Goal: Task Accomplishment & Management: Manage account settings

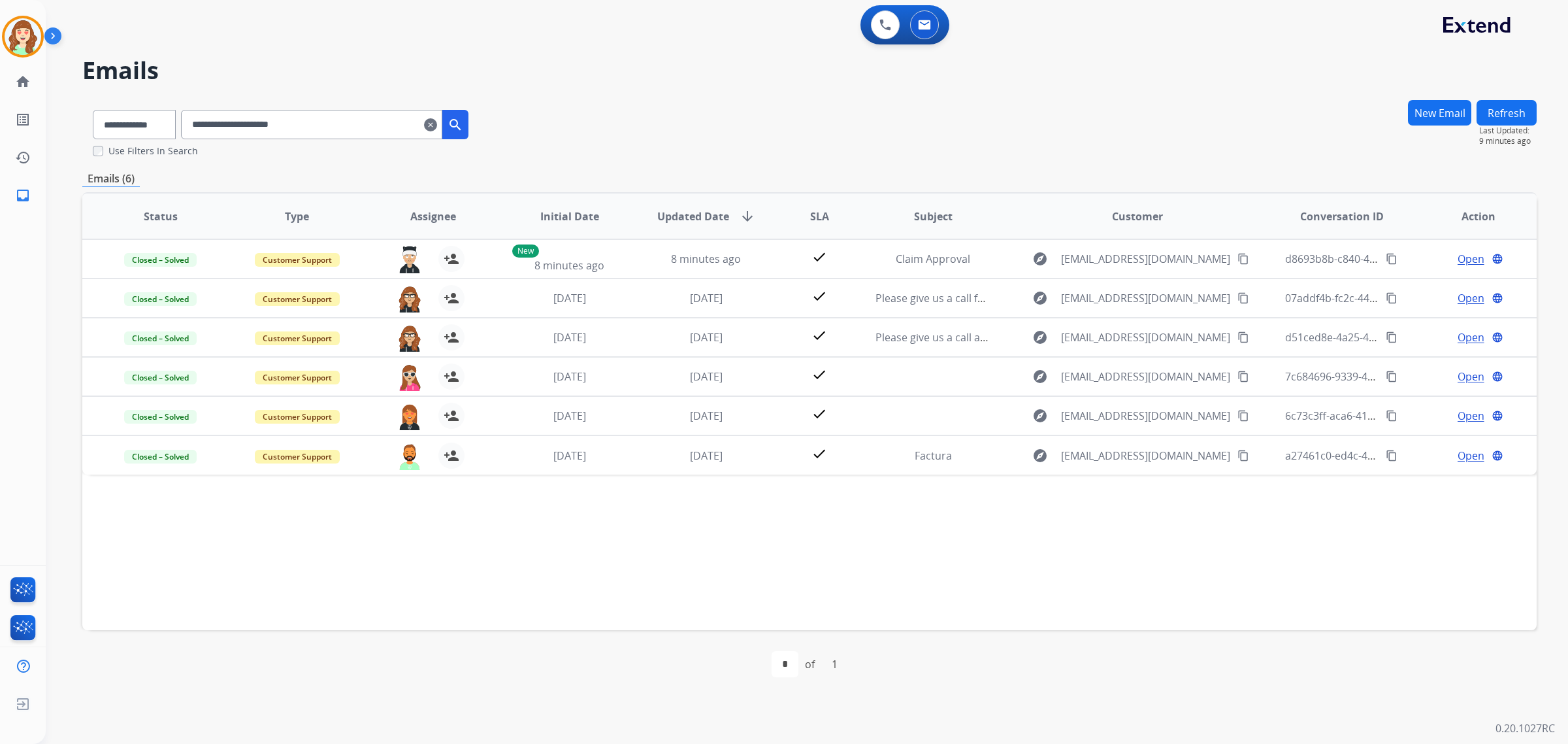
click at [437, 127] on mat-icon "clear" at bounding box center [431, 125] width 13 height 16
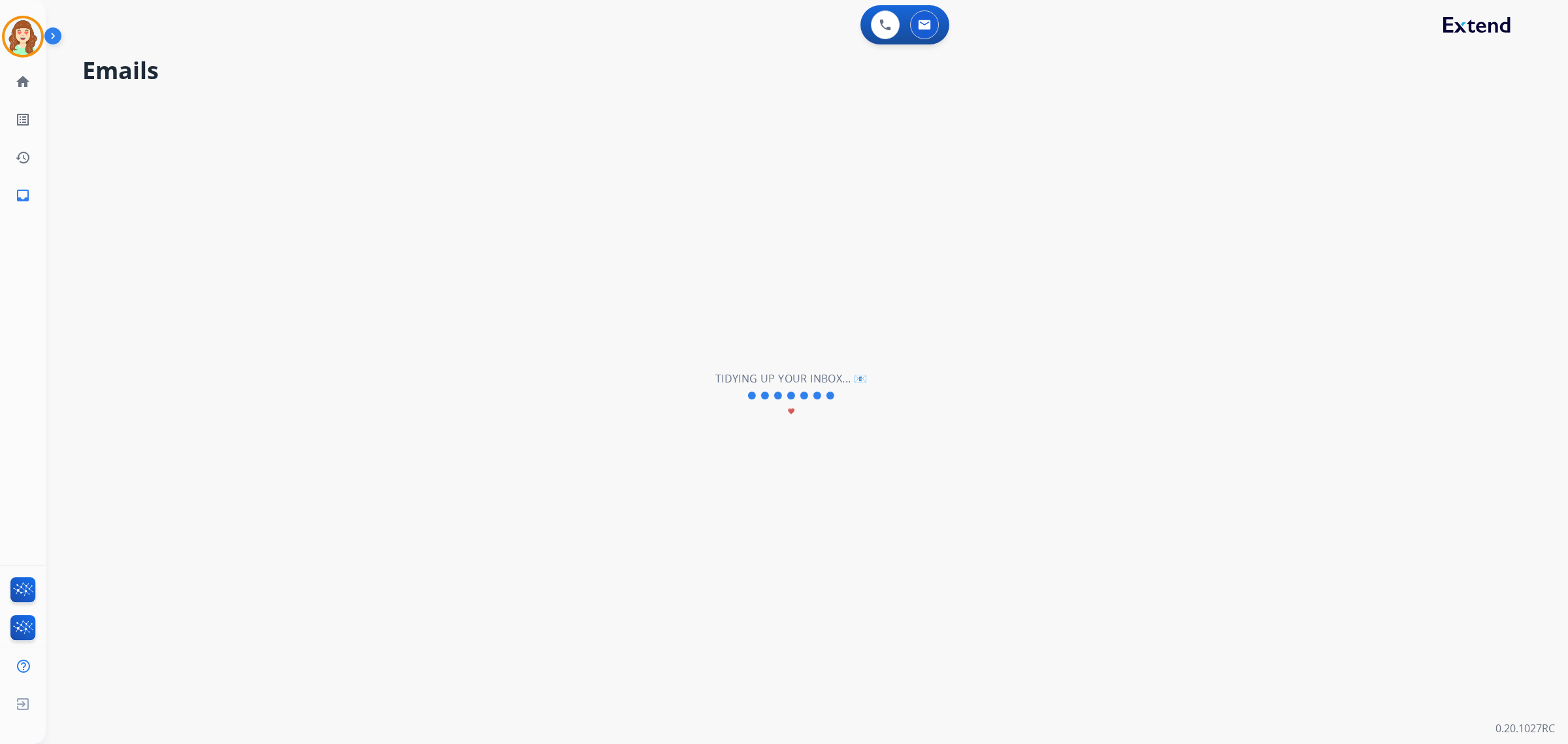
select select "**********"
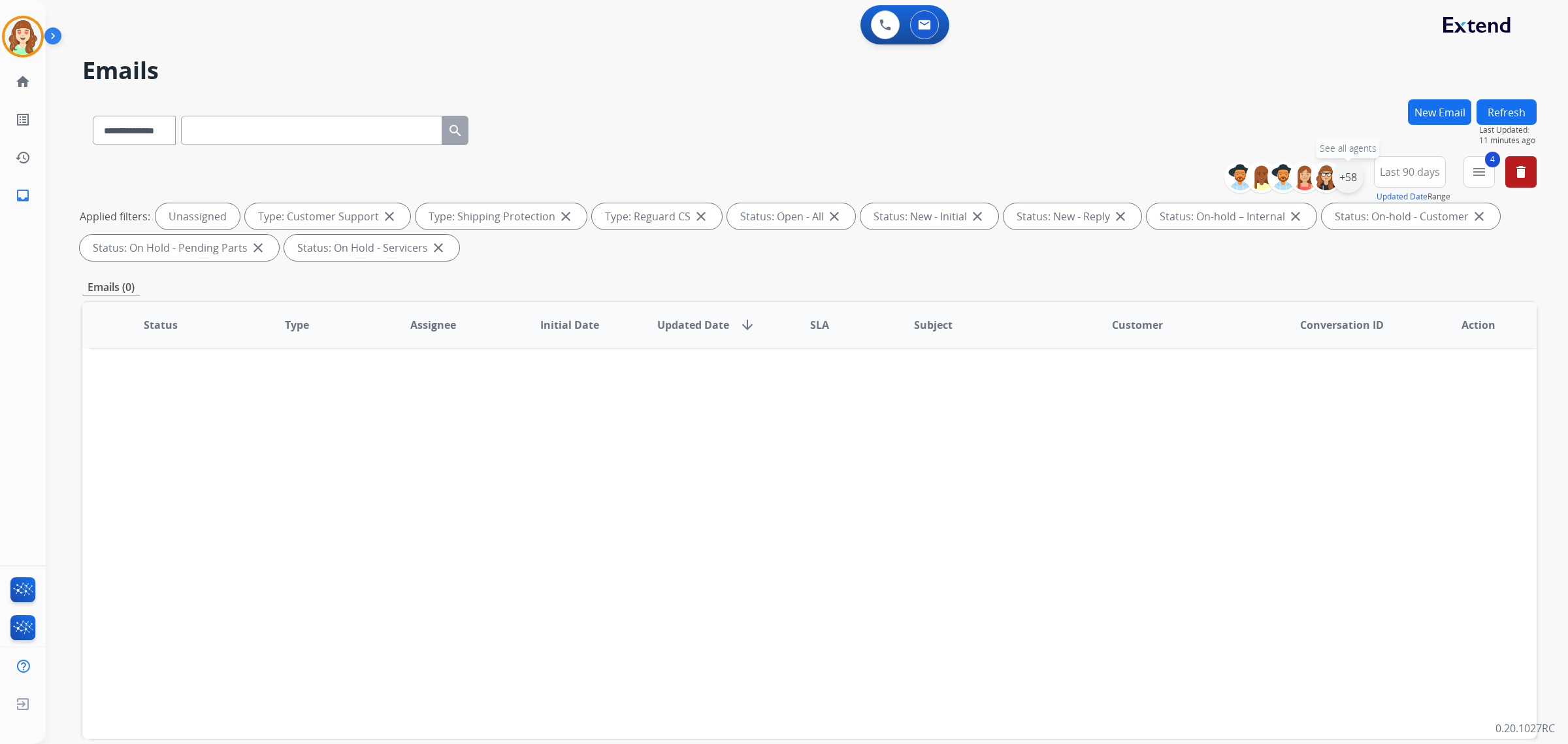
click at [1340, 174] on div "+58" at bounding box center [1347, 176] width 31 height 31
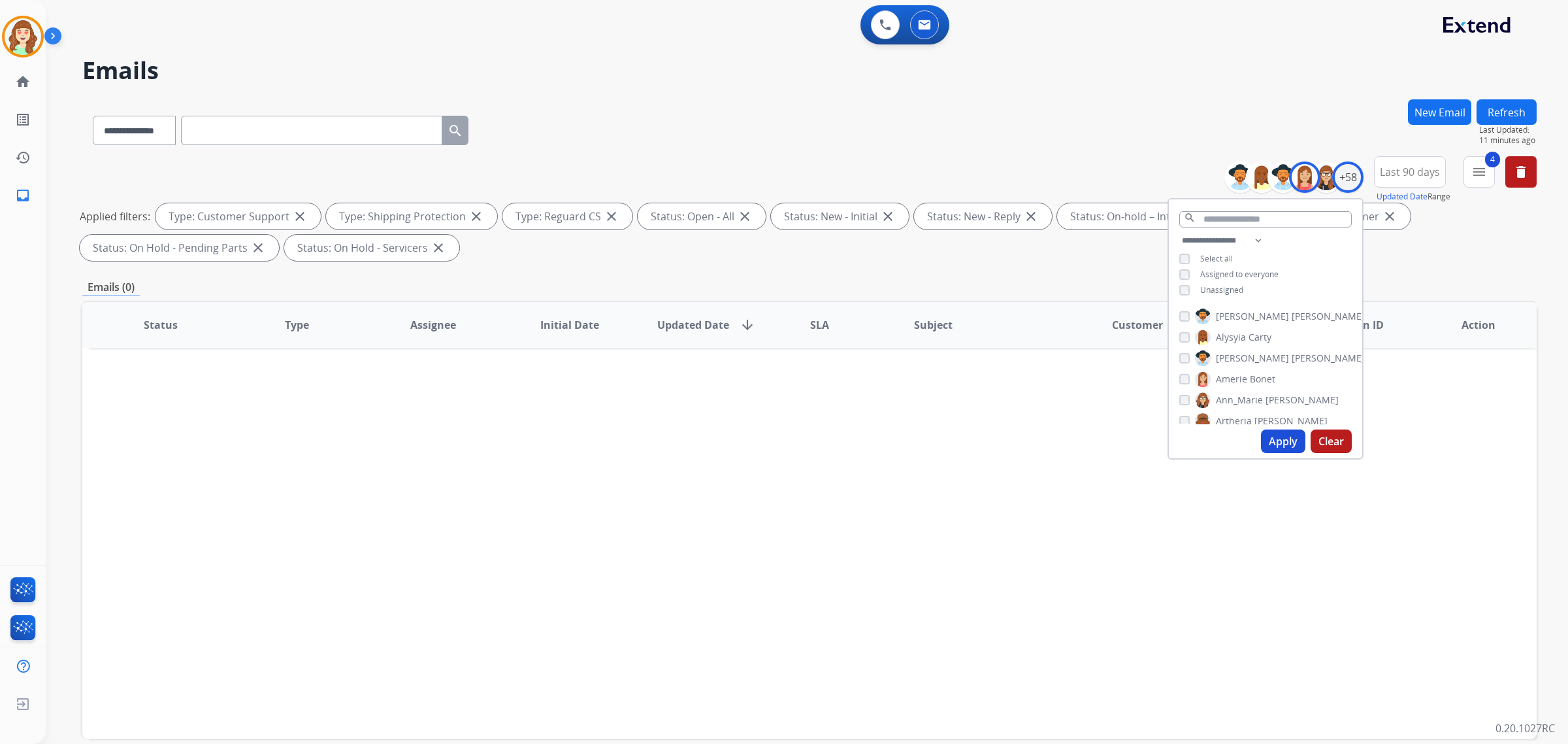
click at [1181, 403] on div "[PERSON_NAME]" at bounding box center [1259, 400] width 159 height 16
click at [1187, 348] on div "[PERSON_NAME]" at bounding box center [1220, 351] width 82 height 16
click at [1180, 372] on div "[PERSON_NAME]" at bounding box center [1255, 380] width 153 height 16
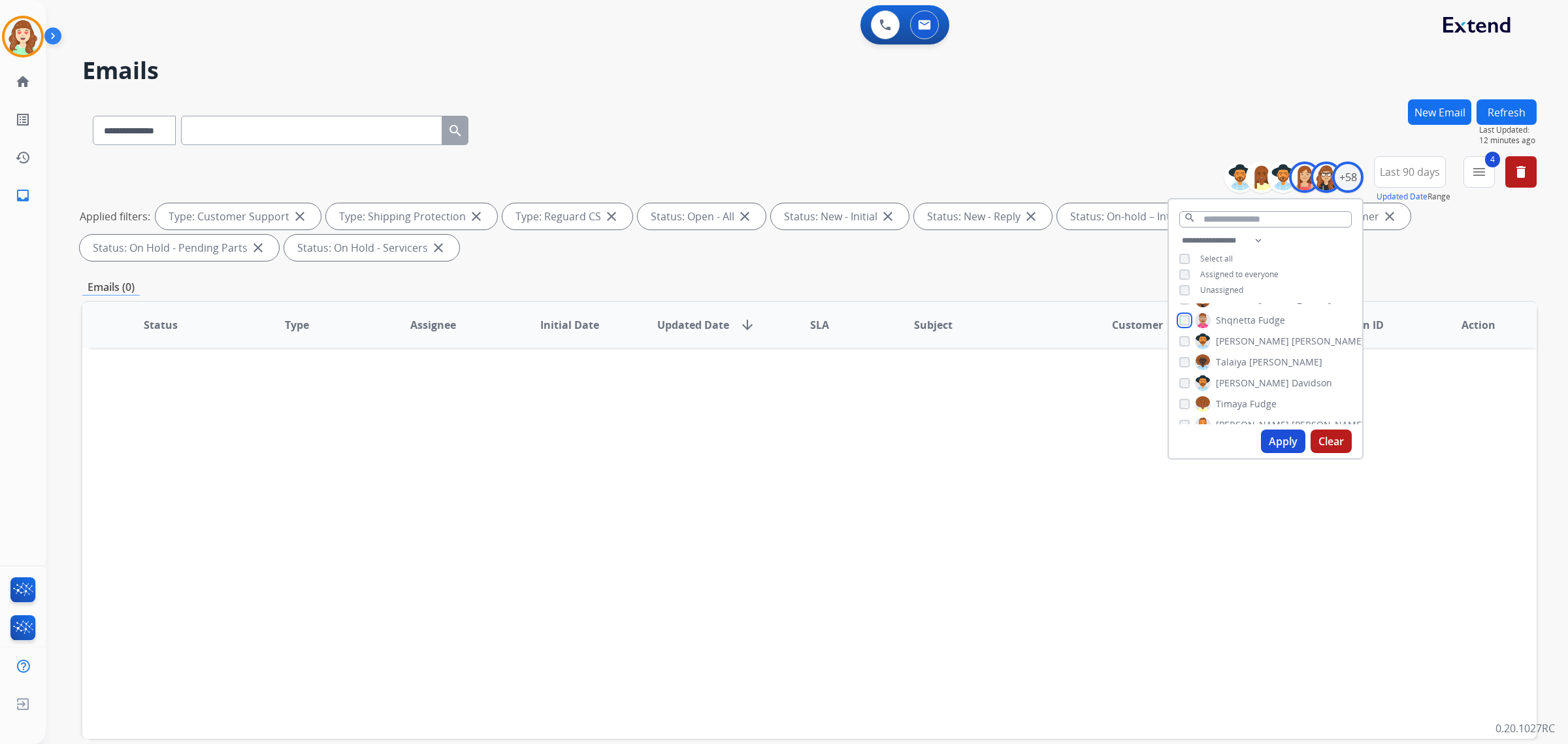
scroll to position [981, 0]
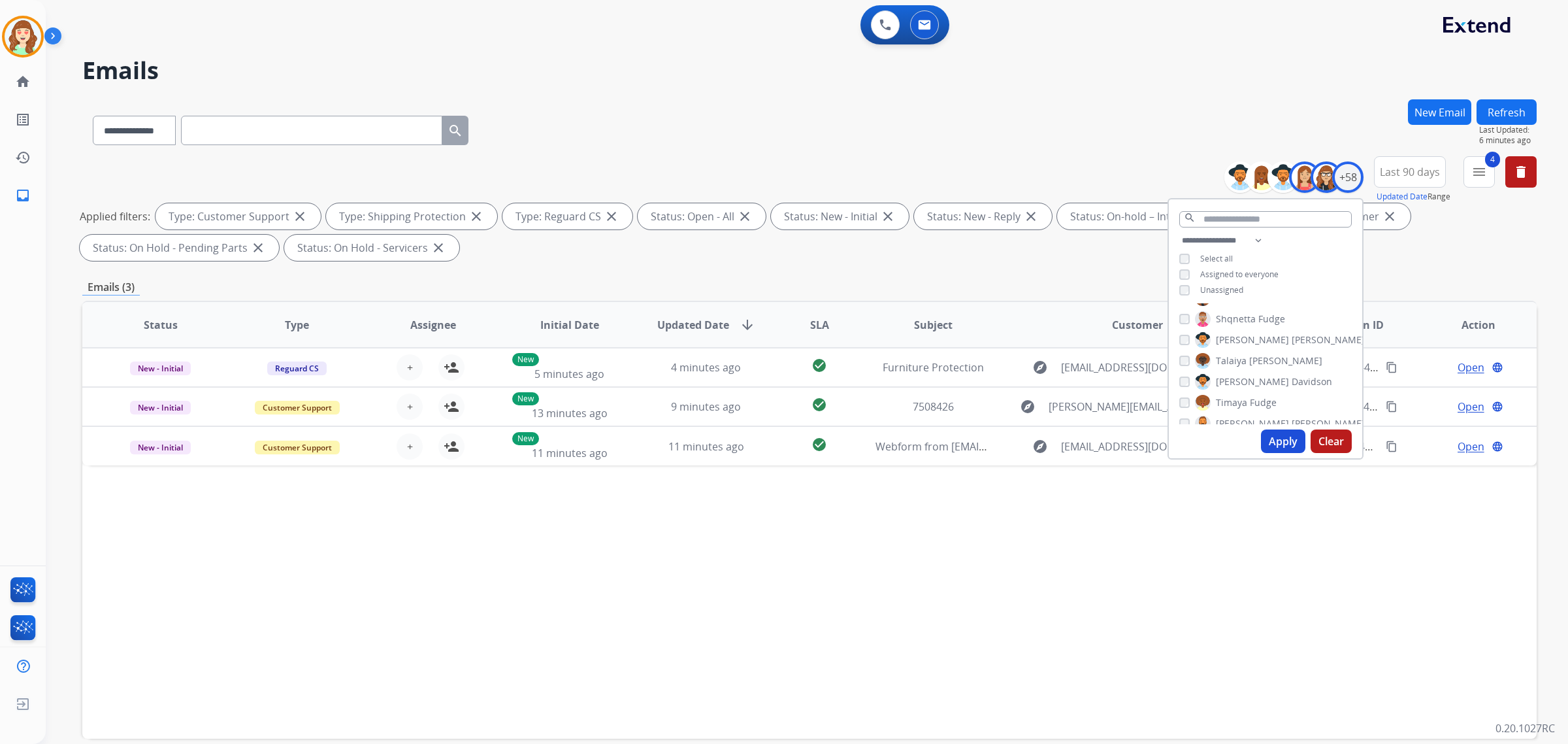
click at [1180, 175] on div "**********" at bounding box center [809, 211] width 1454 height 110
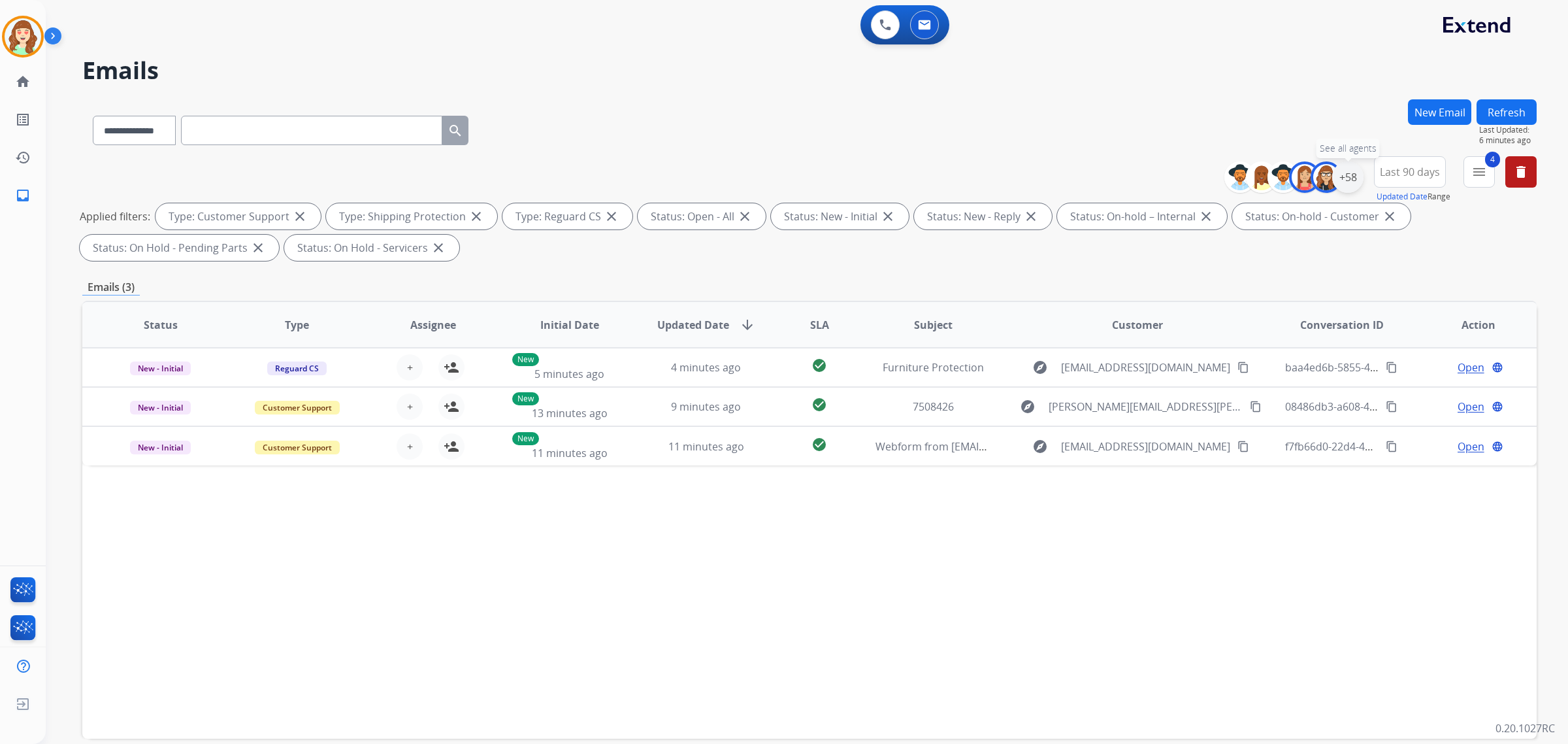
click at [1346, 183] on div "+58" at bounding box center [1347, 176] width 31 height 31
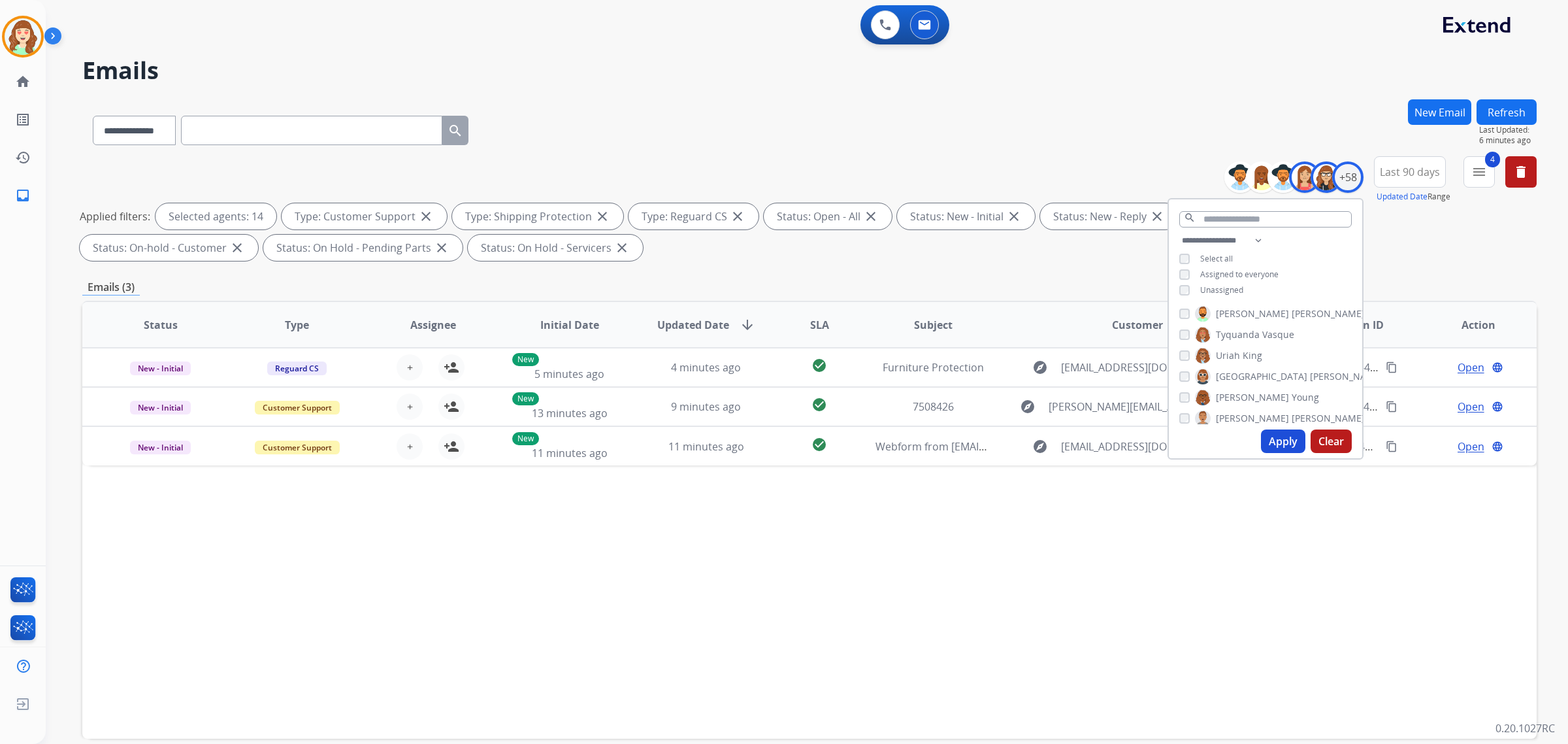
scroll to position [1099, 0]
click at [1176, 409] on div "[PERSON_NAME] [PERSON_NAME] [PERSON_NAME] [PERSON_NAME] [PERSON_NAME] [PERSON_N…" at bounding box center [1265, 364] width 193 height 121
click at [1282, 443] on button "Apply" at bounding box center [1283, 441] width 45 height 24
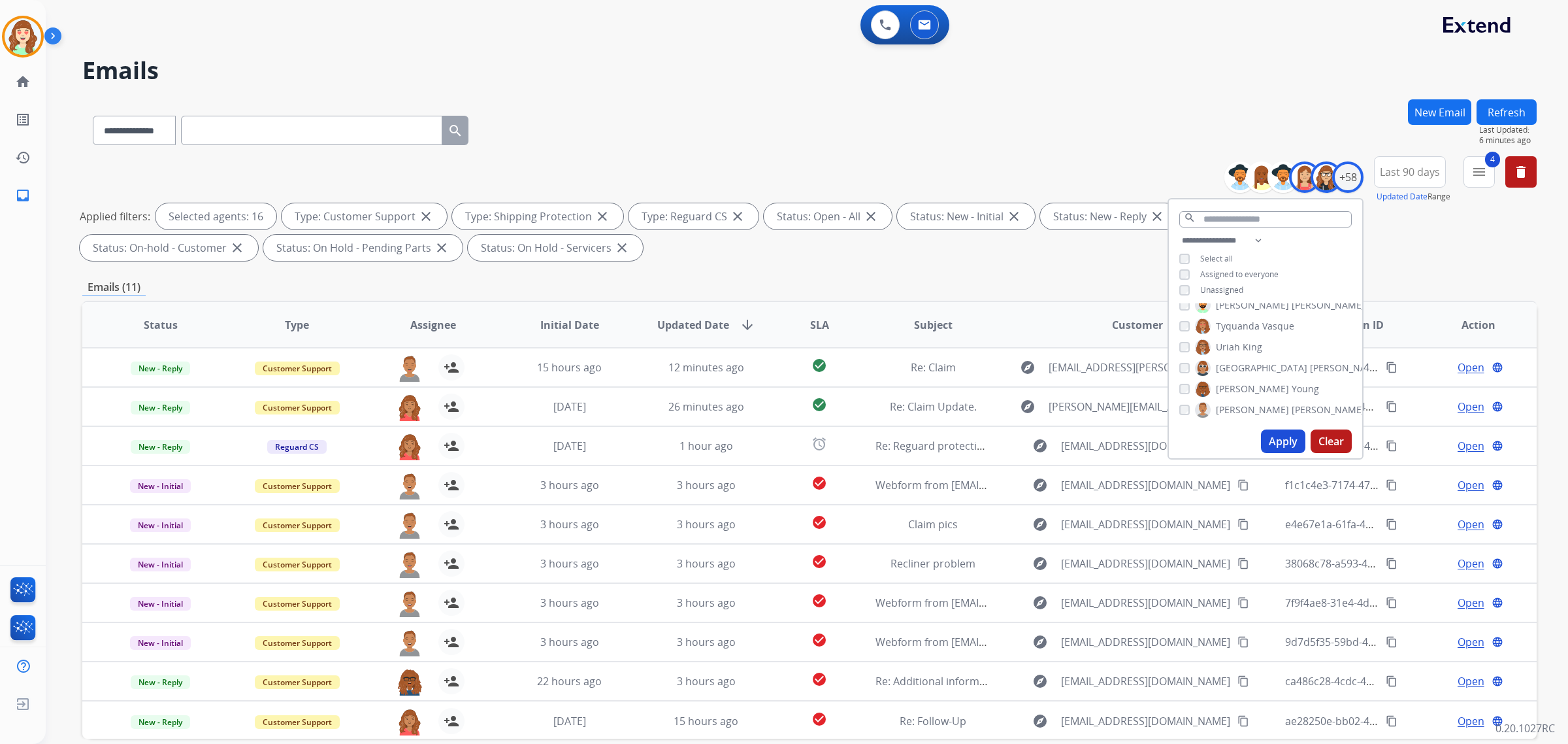
scroll to position [62, 0]
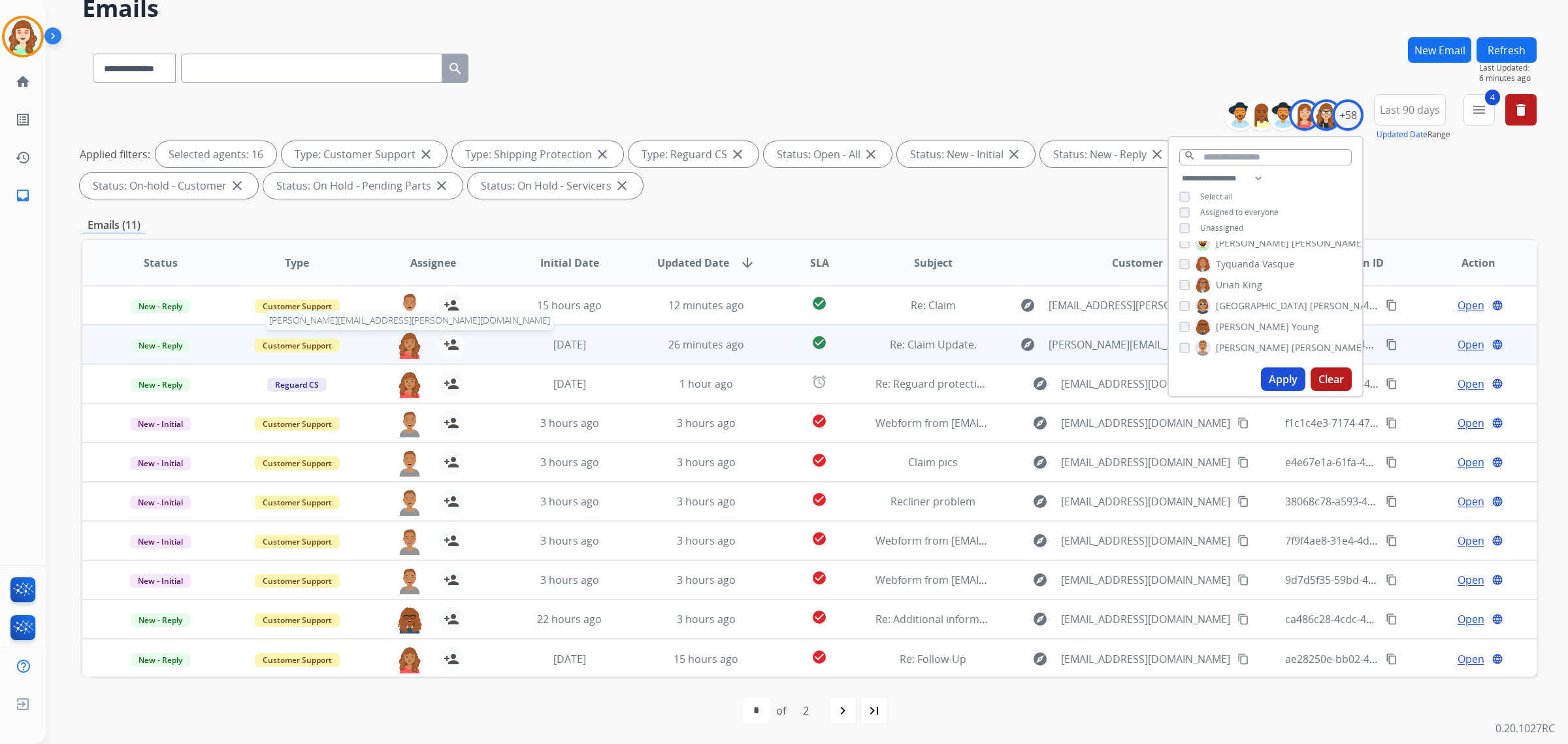
click at [407, 344] on img at bounding box center [409, 345] width 26 height 28
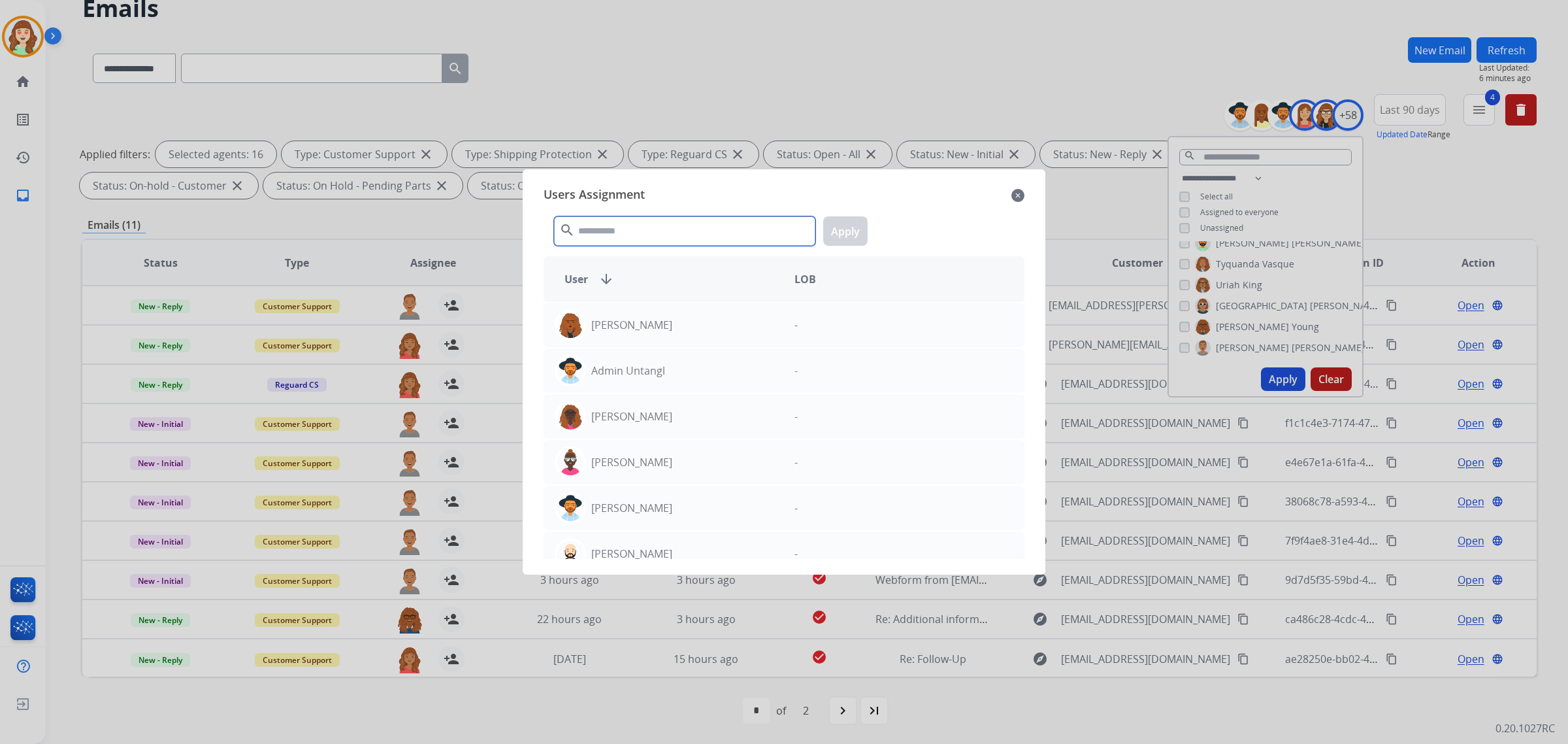
drag, startPoint x: 655, startPoint y: 229, endPoint x: 649, endPoint y: 223, distance: 8.5
click at [654, 229] on input "text" at bounding box center [685, 231] width 261 height 30
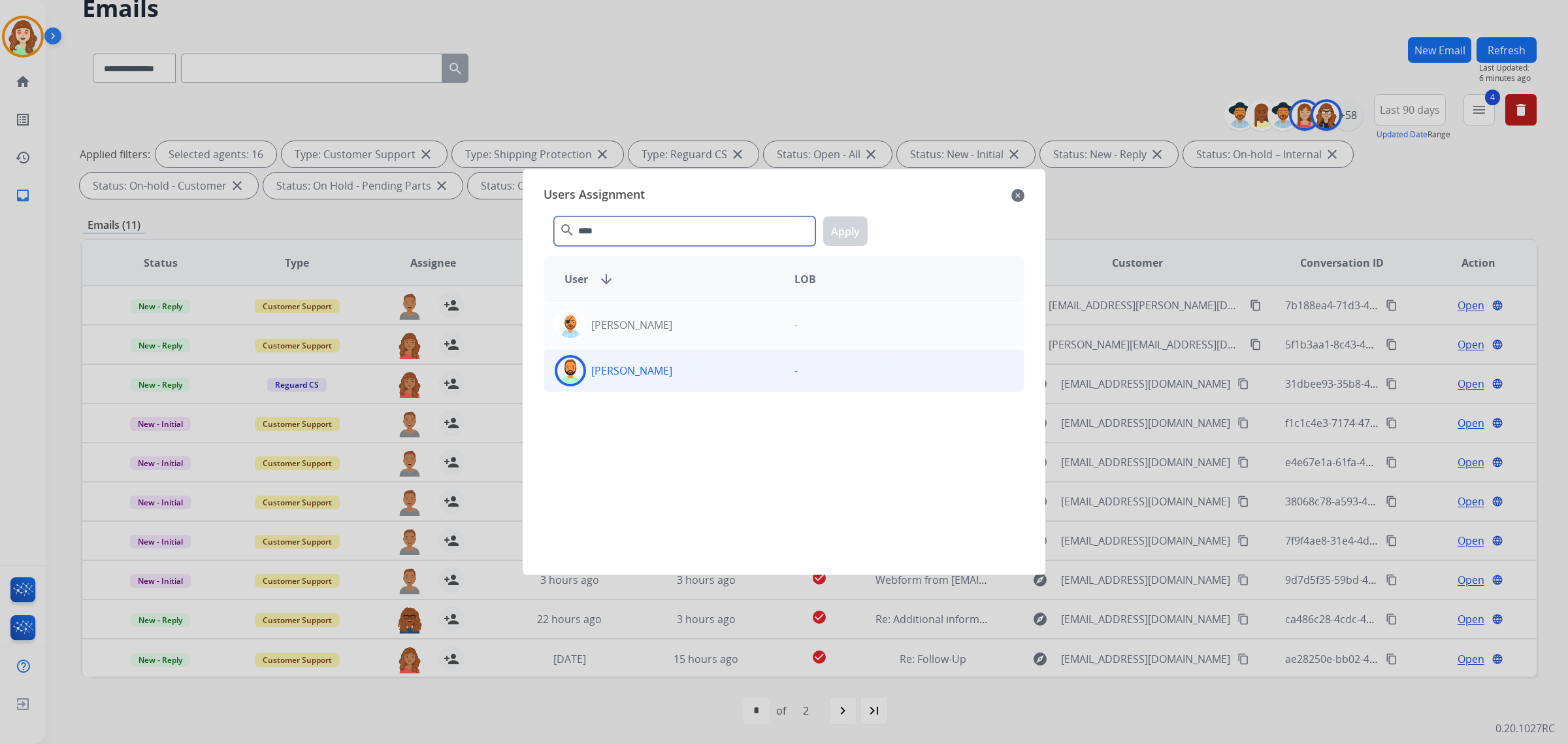
type input "****"
drag, startPoint x: 699, startPoint y: 373, endPoint x: 792, endPoint y: 273, distance: 136.6
click at [698, 370] on div "[PERSON_NAME]" at bounding box center [664, 370] width 239 height 31
click at [831, 236] on button "Apply" at bounding box center [846, 231] width 45 height 30
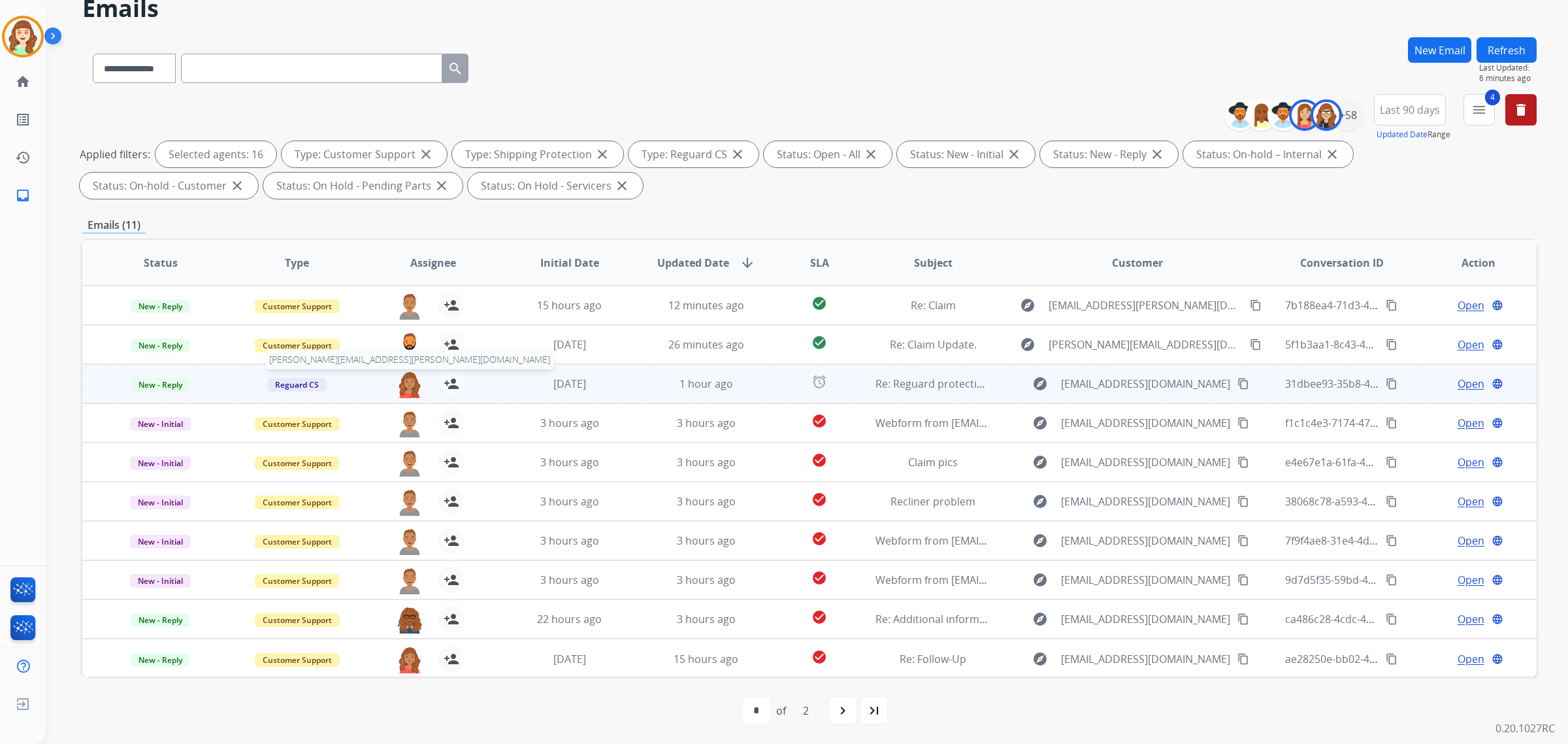
click at [412, 382] on img at bounding box center [409, 384] width 26 height 28
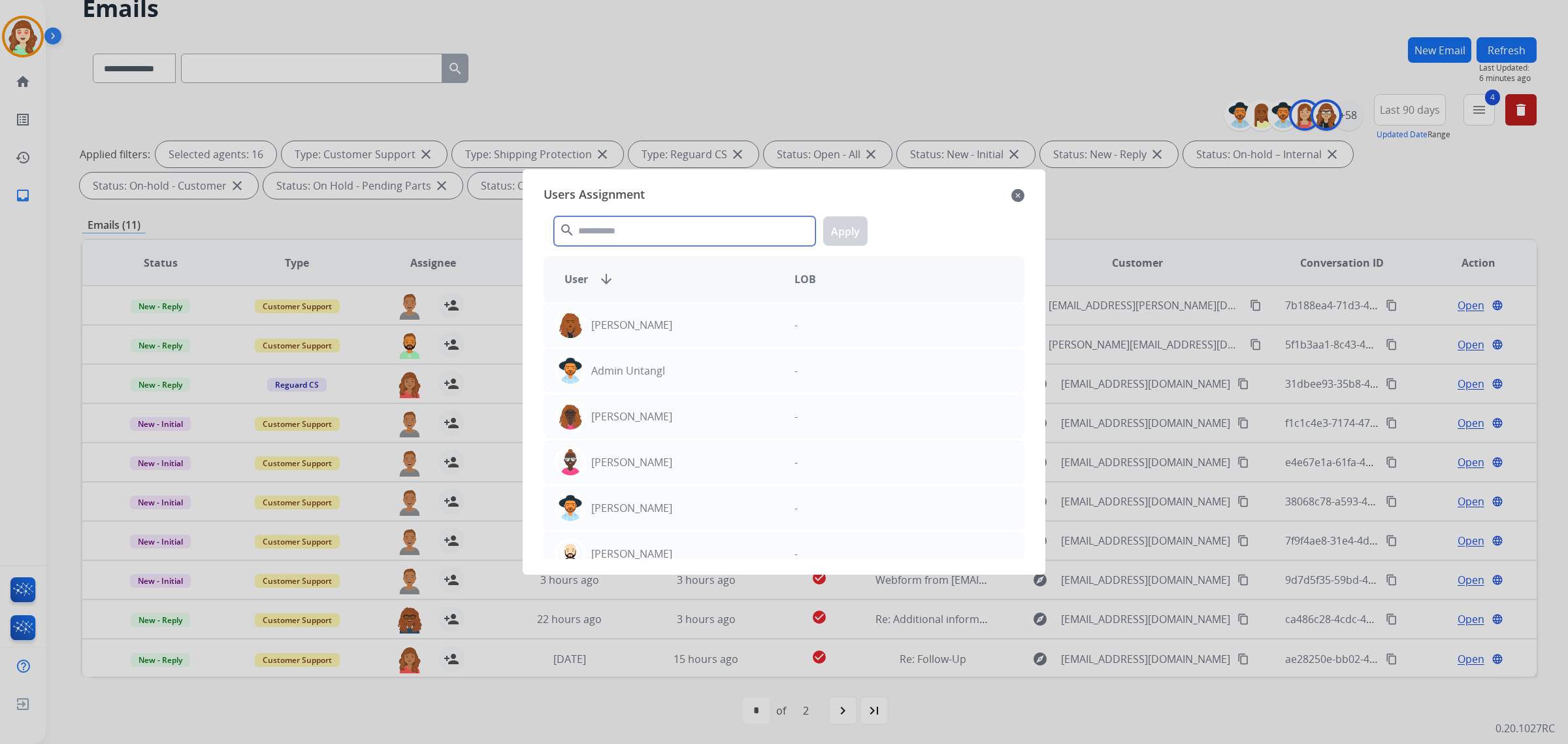
click at [605, 221] on input "text" at bounding box center [685, 231] width 261 height 30
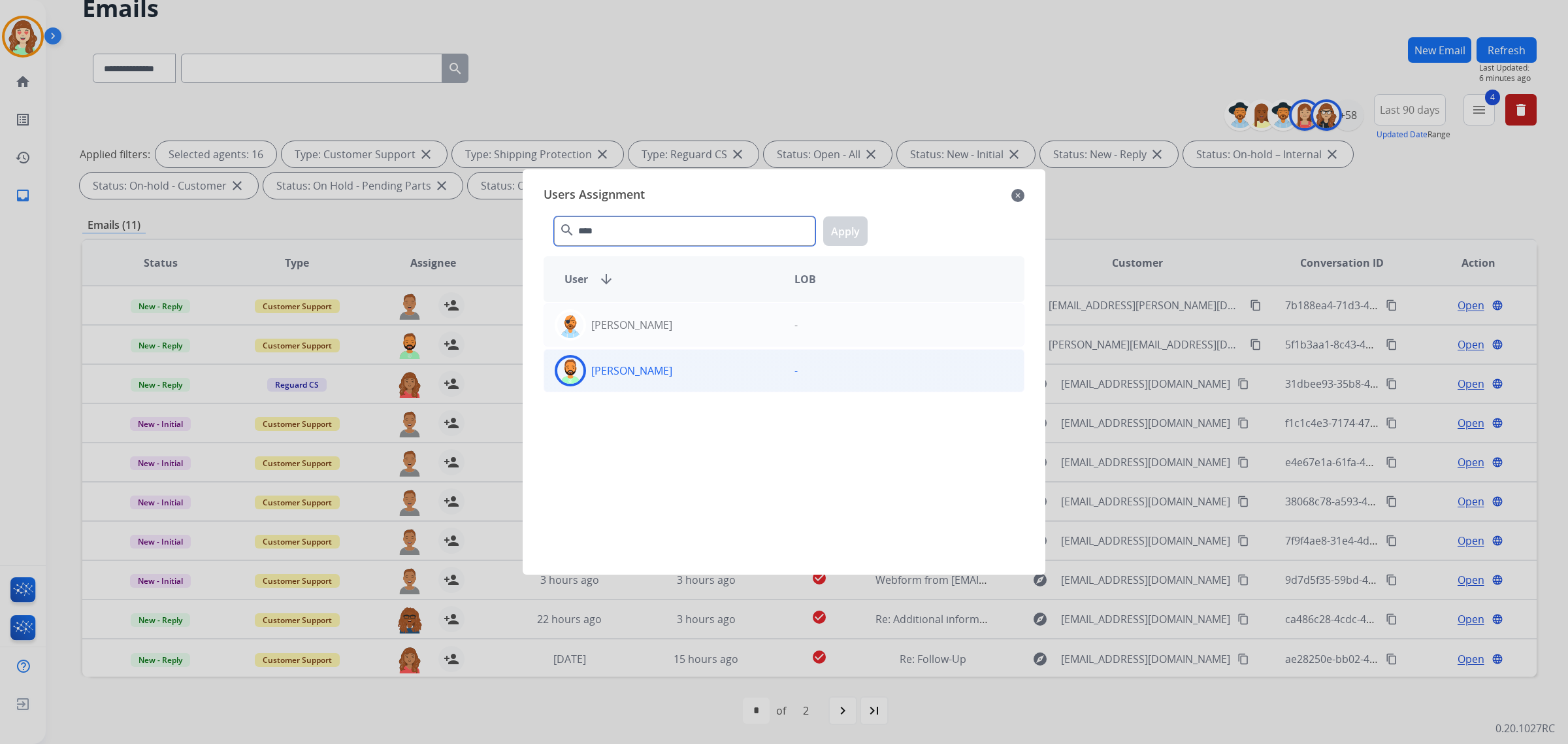
type input "****"
click at [673, 376] on div "[PERSON_NAME]" at bounding box center [664, 370] width 239 height 31
click at [843, 234] on button "Apply" at bounding box center [846, 231] width 45 height 30
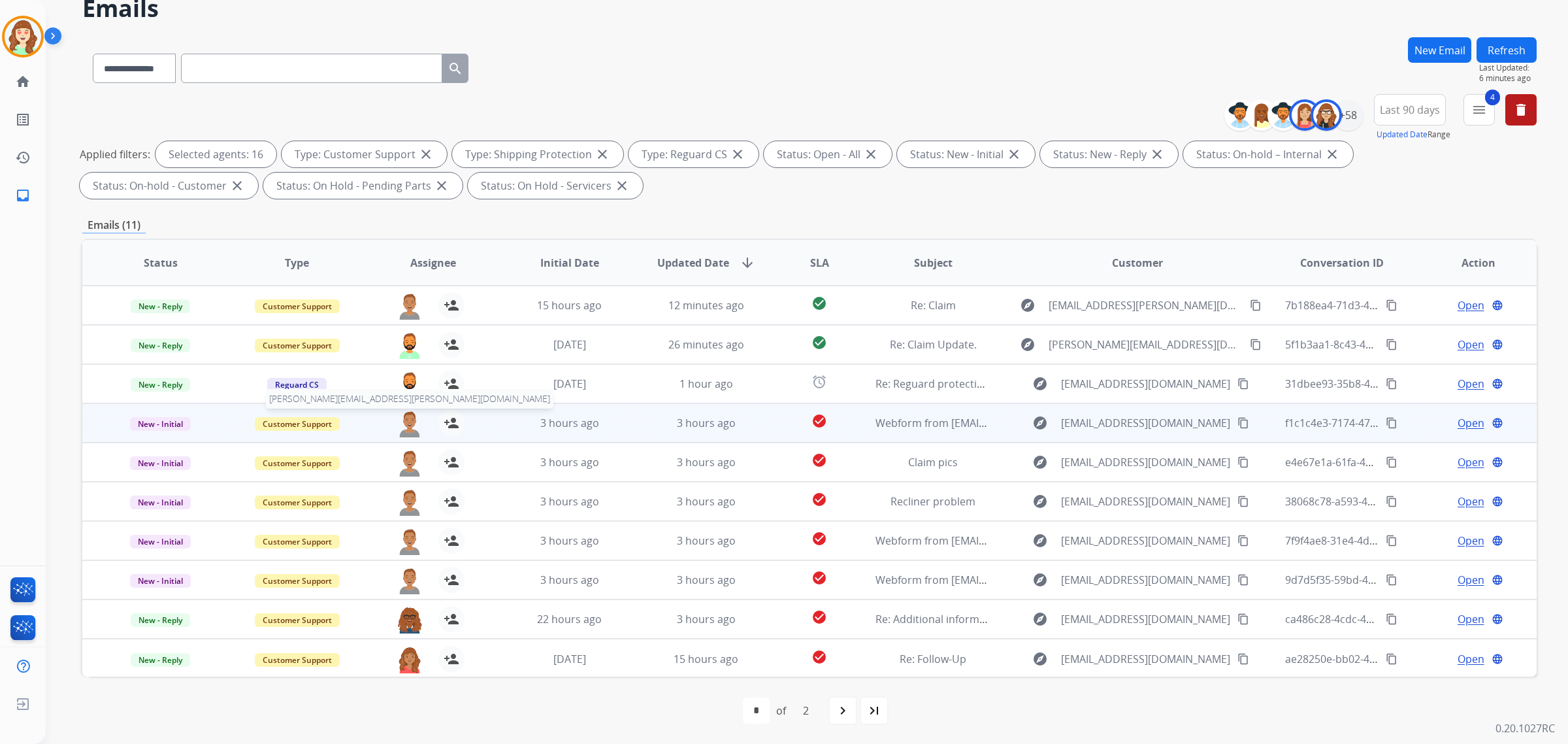
click at [402, 423] on img at bounding box center [409, 423] width 26 height 28
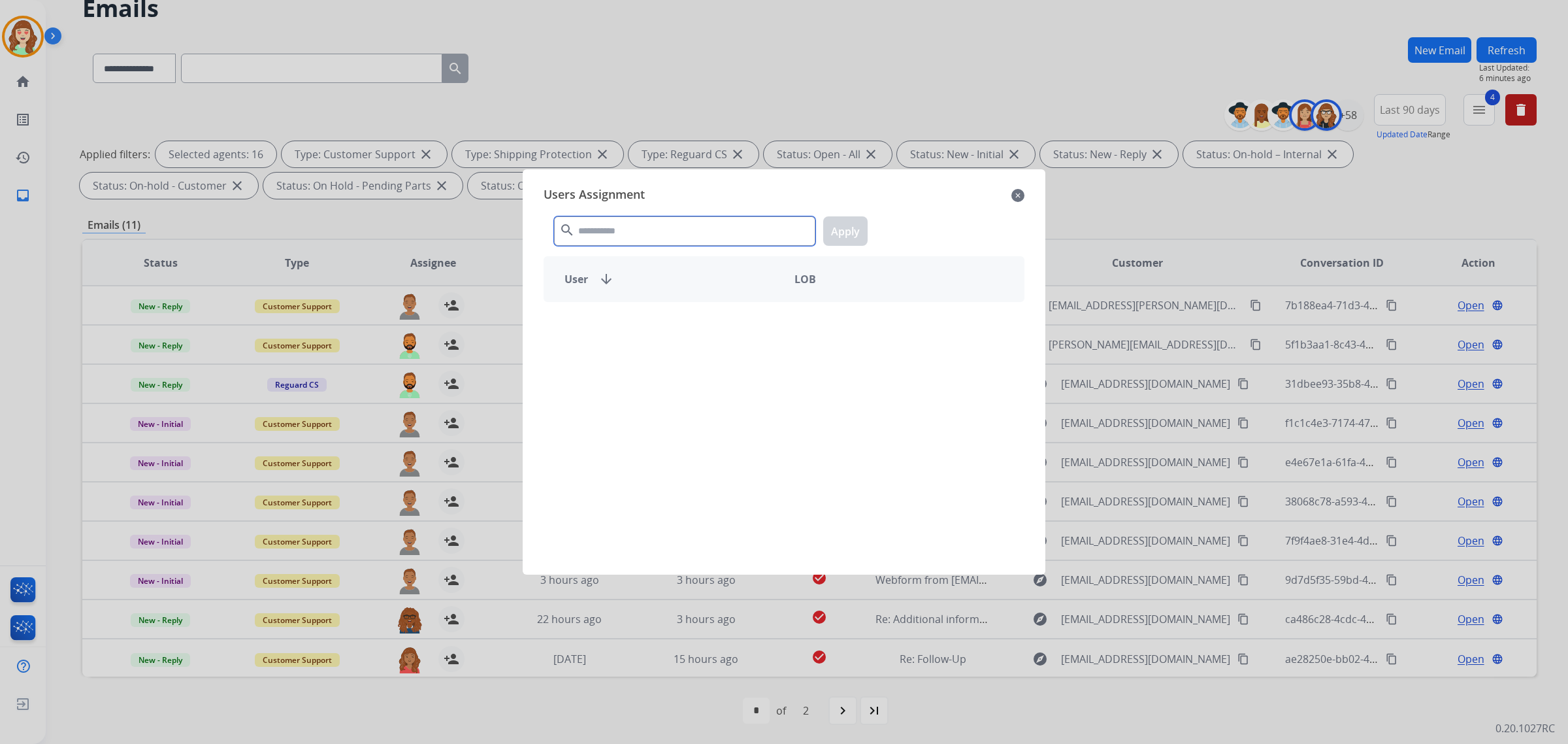
drag, startPoint x: 641, startPoint y: 221, endPoint x: 650, endPoint y: 211, distance: 13.5
click at [646, 219] on input "text" at bounding box center [685, 231] width 261 height 30
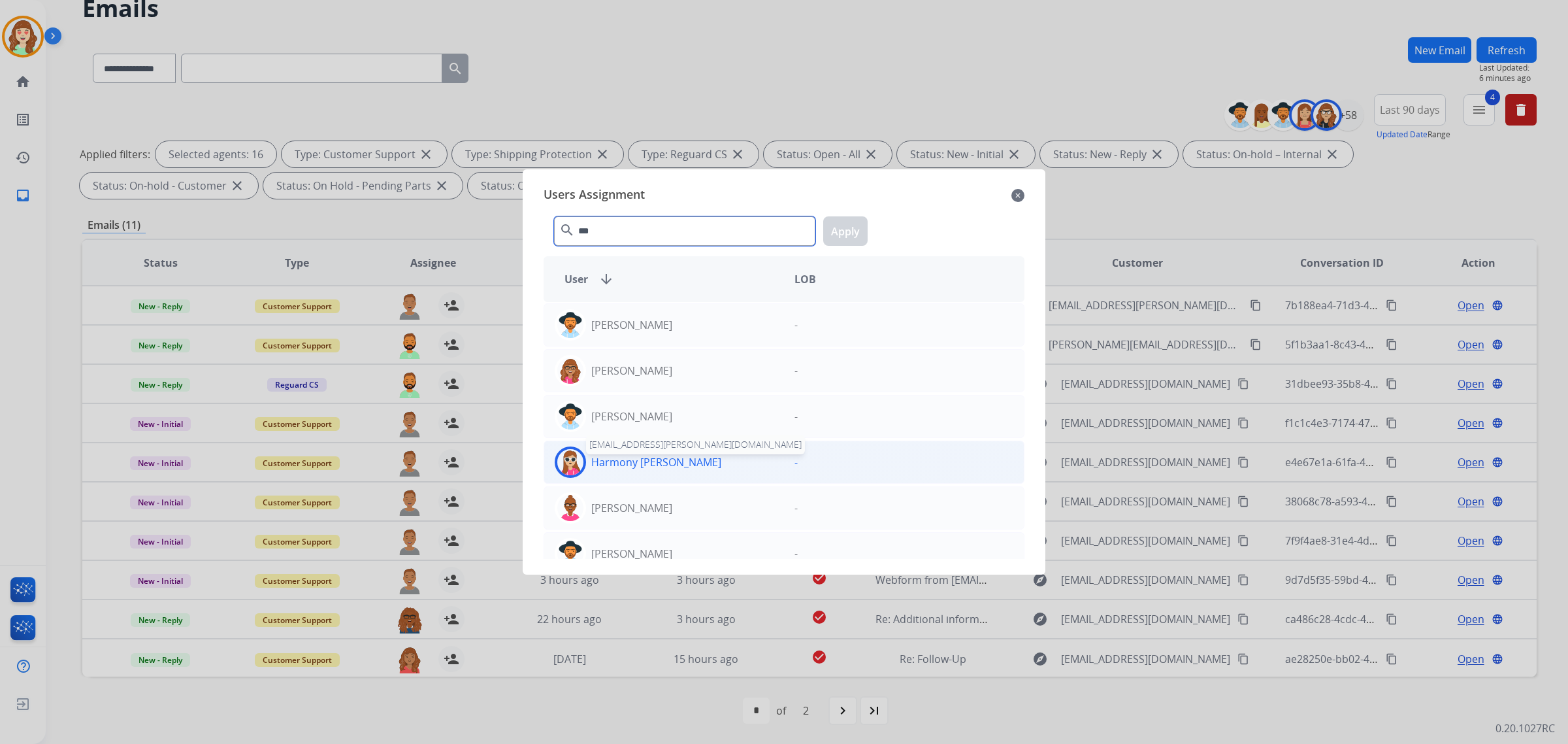
type input "***"
drag, startPoint x: 672, startPoint y: 459, endPoint x: 893, endPoint y: 236, distance: 314.0
click at [672, 458] on div "Harmony [PERSON_NAME]" at bounding box center [664, 461] width 239 height 31
click at [840, 227] on button "Apply" at bounding box center [846, 231] width 45 height 30
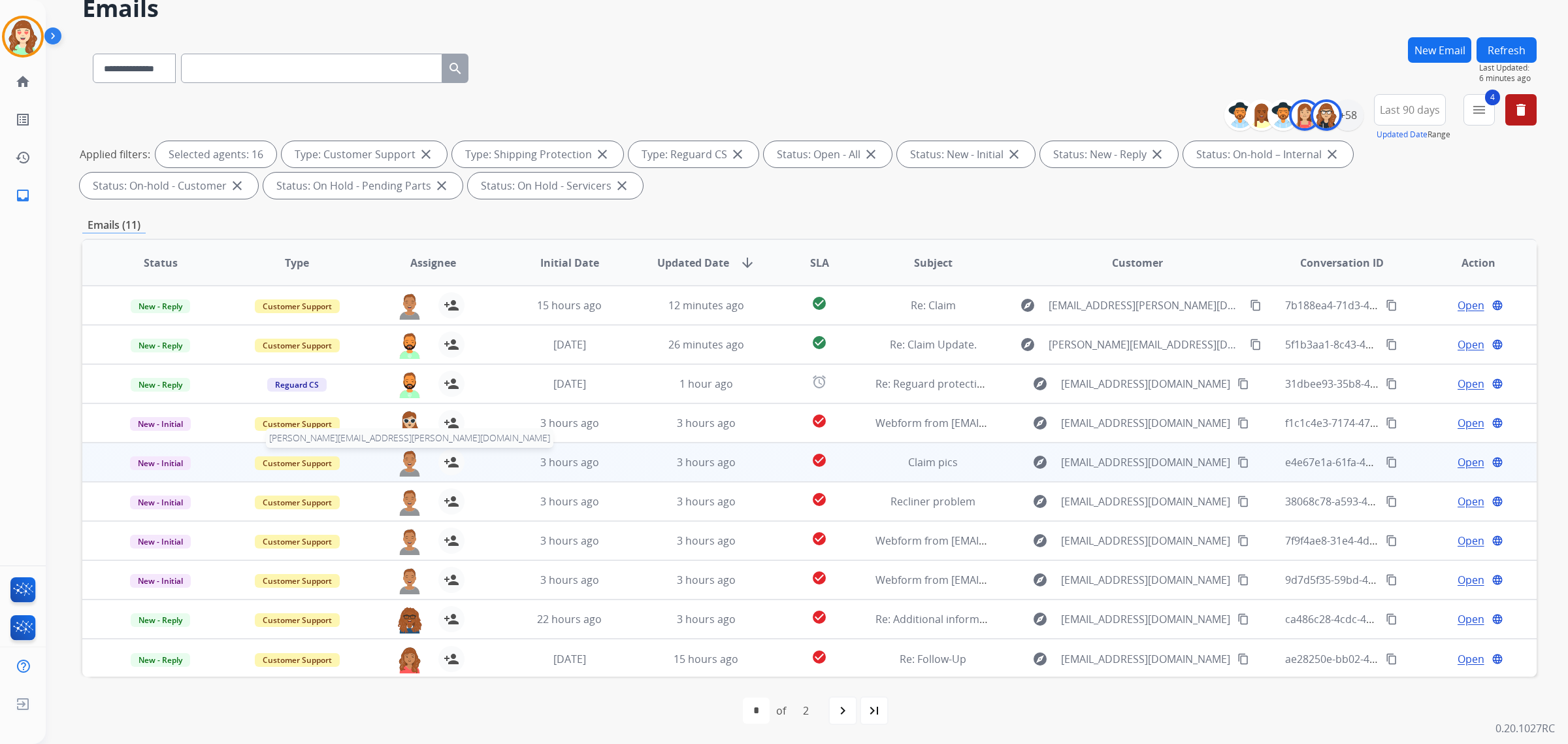
click at [400, 464] on img at bounding box center [409, 462] width 26 height 28
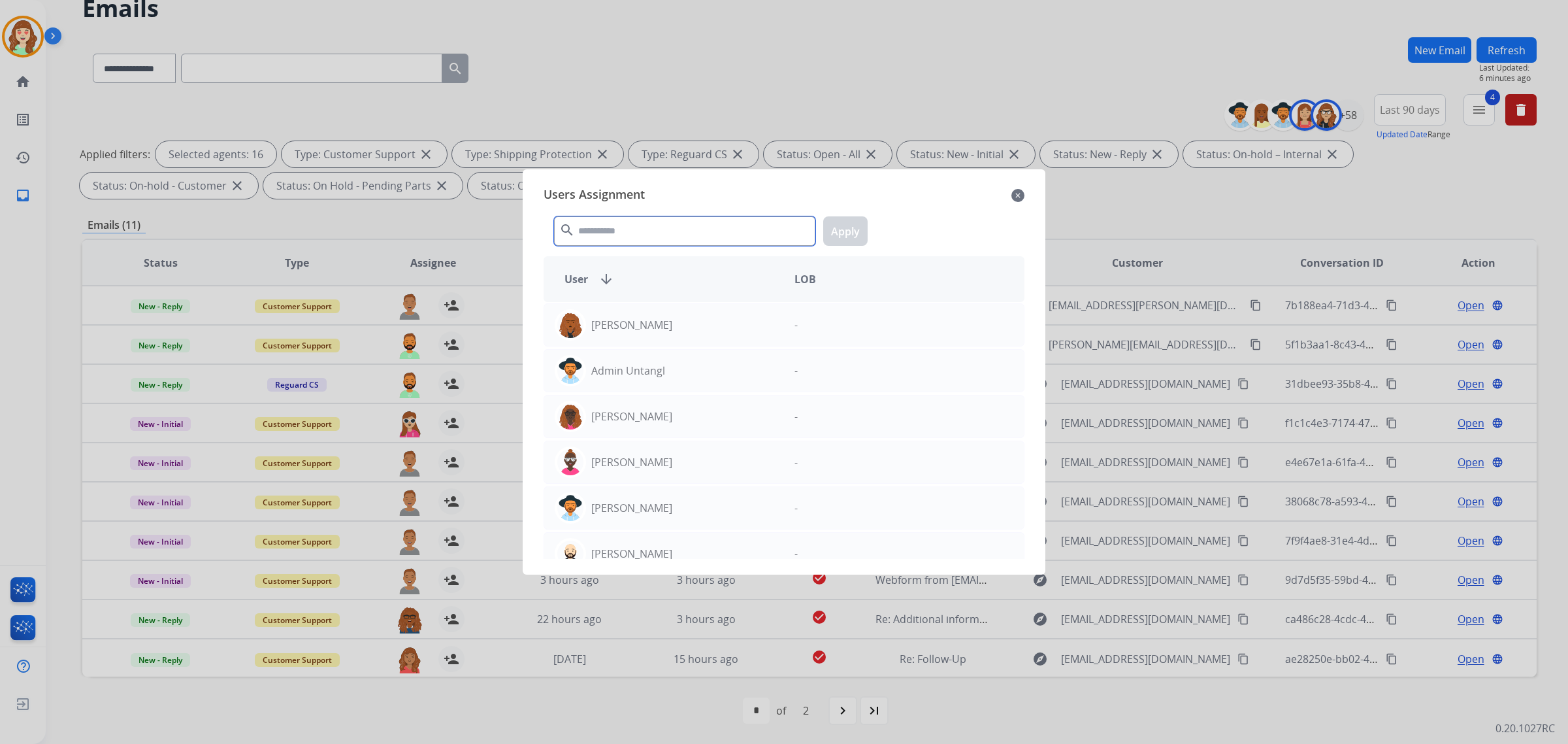
click at [679, 228] on input "text" at bounding box center [685, 231] width 261 height 30
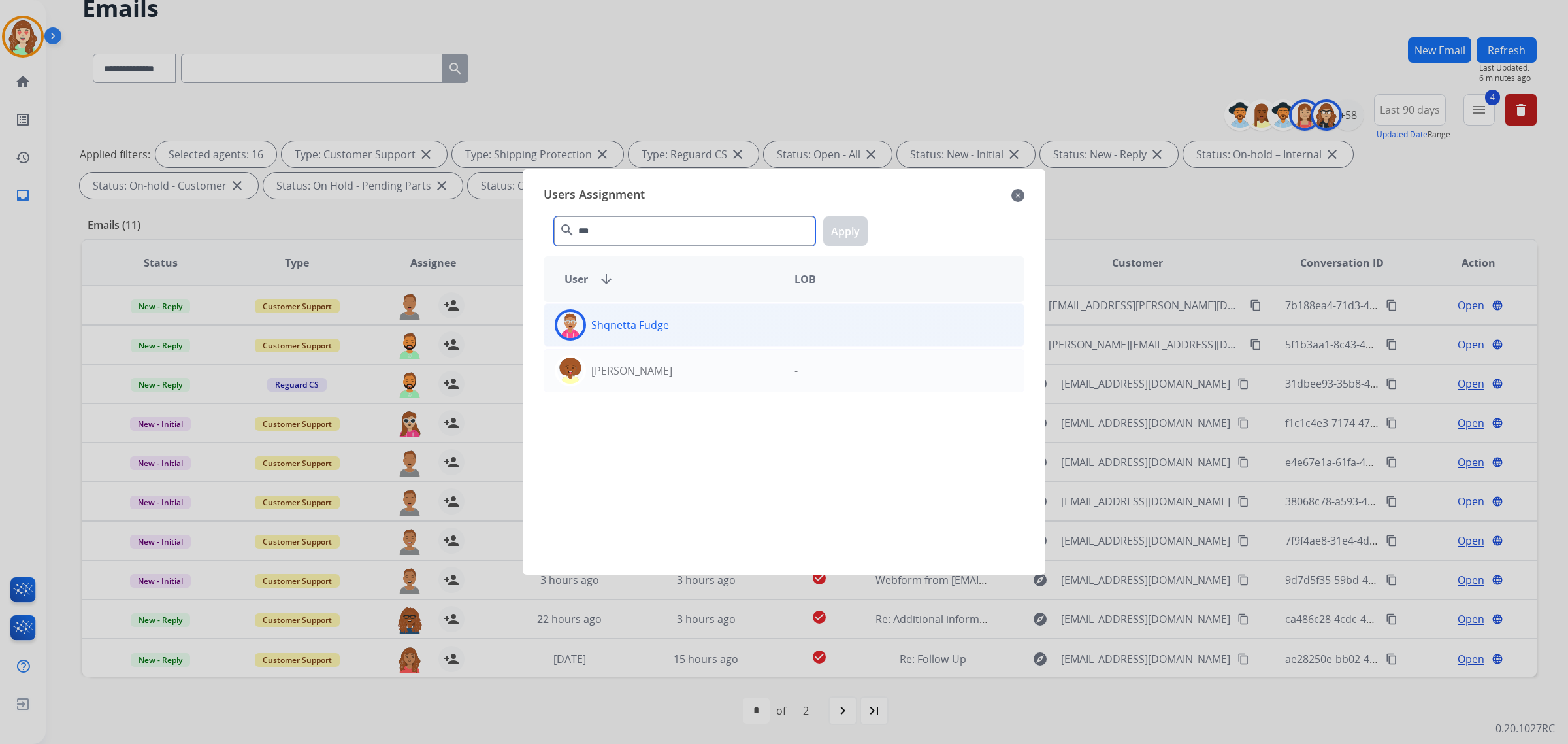
type input "***"
drag, startPoint x: 716, startPoint y: 318, endPoint x: 814, endPoint y: 286, distance: 103.1
click at [714, 318] on div "Shqnetta Fudge" at bounding box center [664, 325] width 239 height 31
drag, startPoint x: 841, startPoint y: 234, endPoint x: 835, endPoint y: 240, distance: 8.5
click at [840, 234] on button "Apply" at bounding box center [846, 231] width 45 height 30
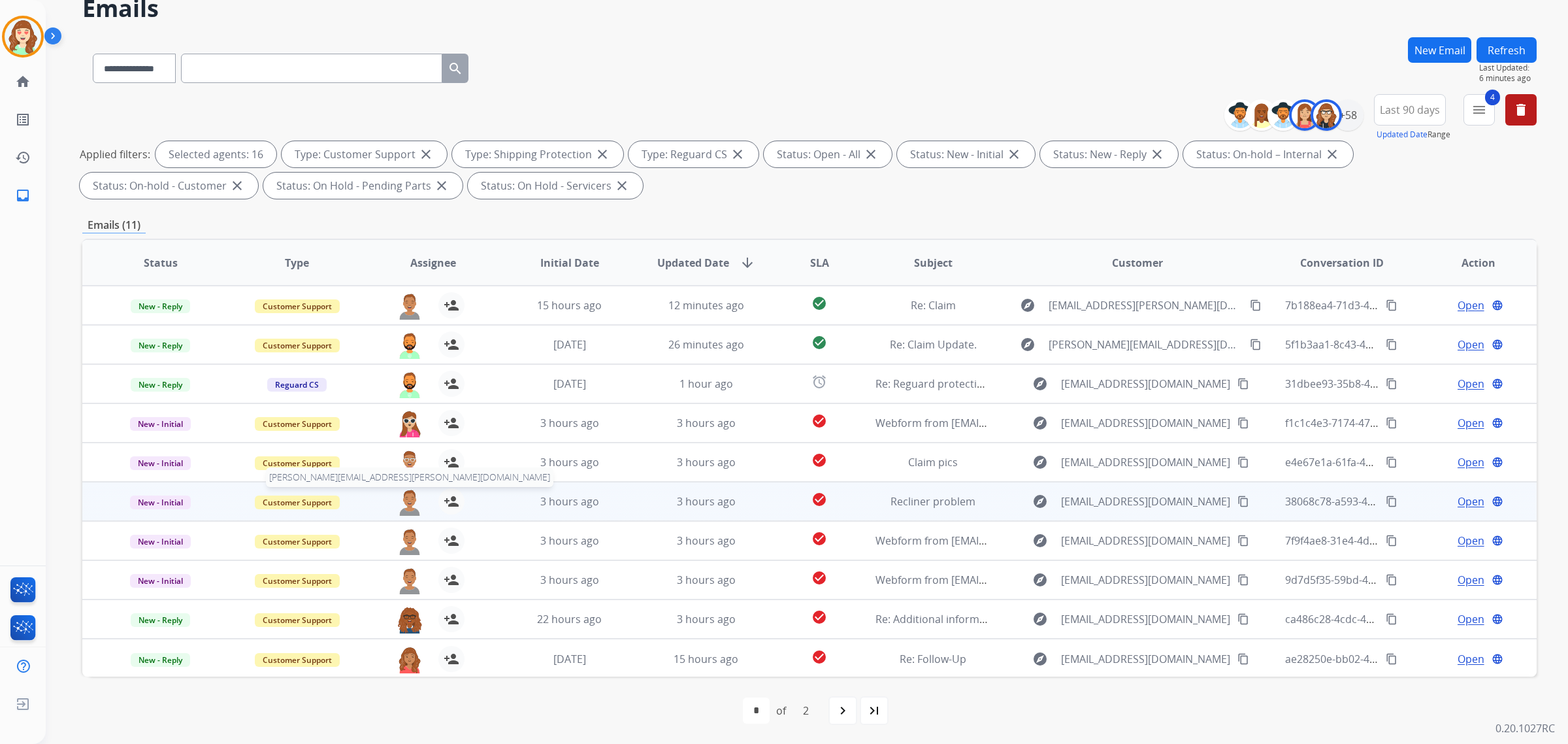
drag, startPoint x: 390, startPoint y: 505, endPoint x: 416, endPoint y: 474, distance: 40.5
click at [390, 505] on div "[PERSON_NAME][EMAIL_ADDRESS][PERSON_NAME][DOMAIN_NAME] person_add Assign to Me" at bounding box center [422, 501] width 136 height 36
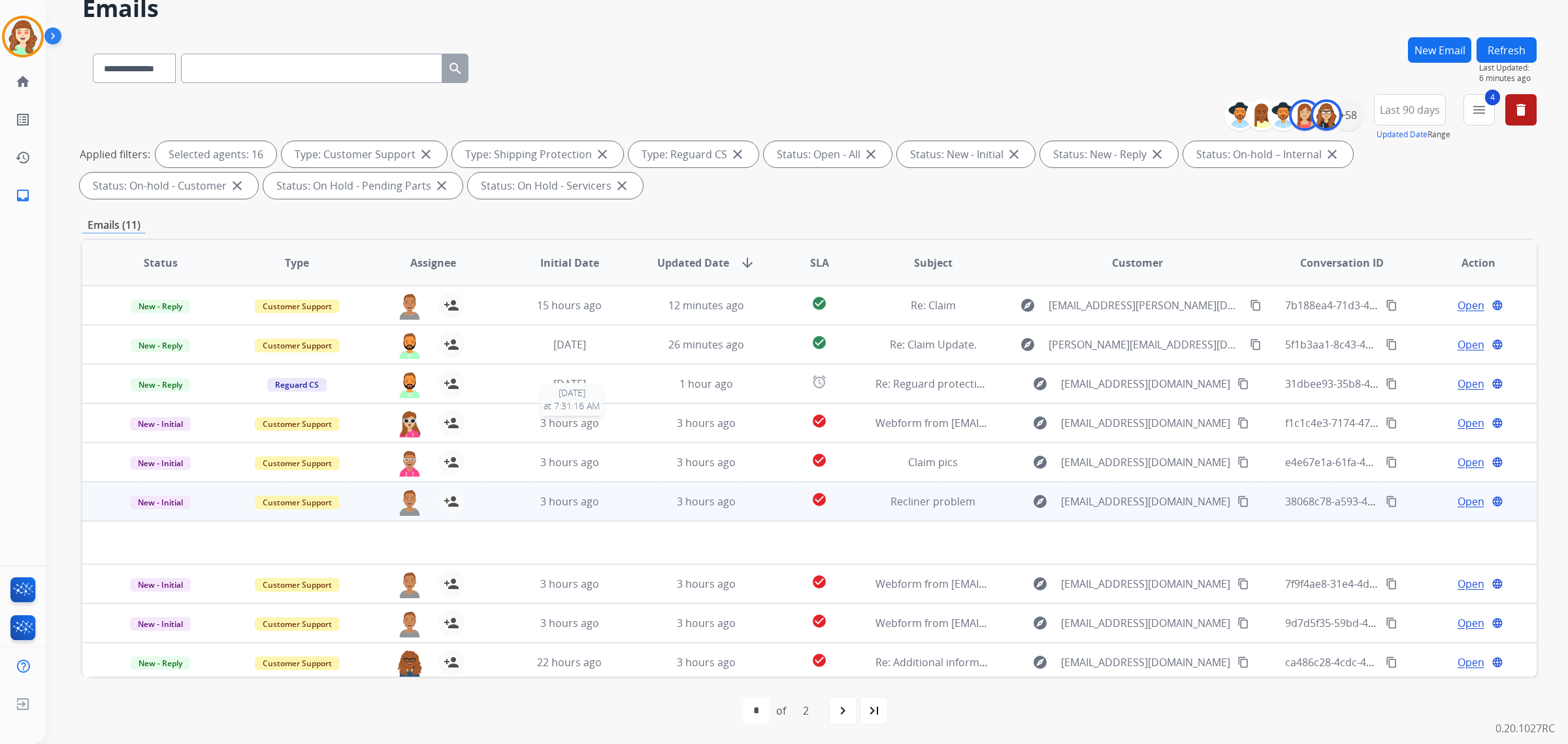
scroll to position [43, 0]
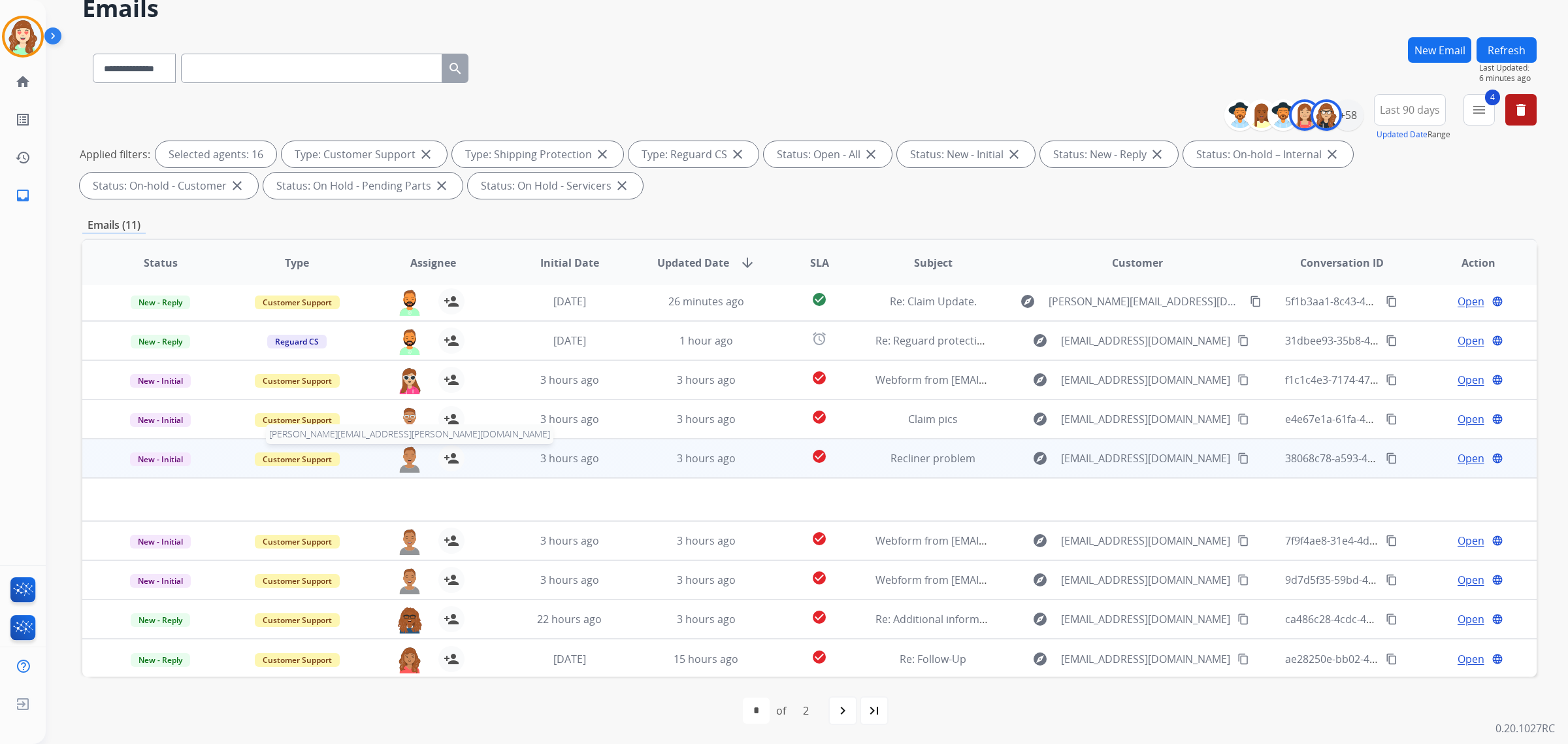
click at [408, 461] on img at bounding box center [409, 459] width 26 height 28
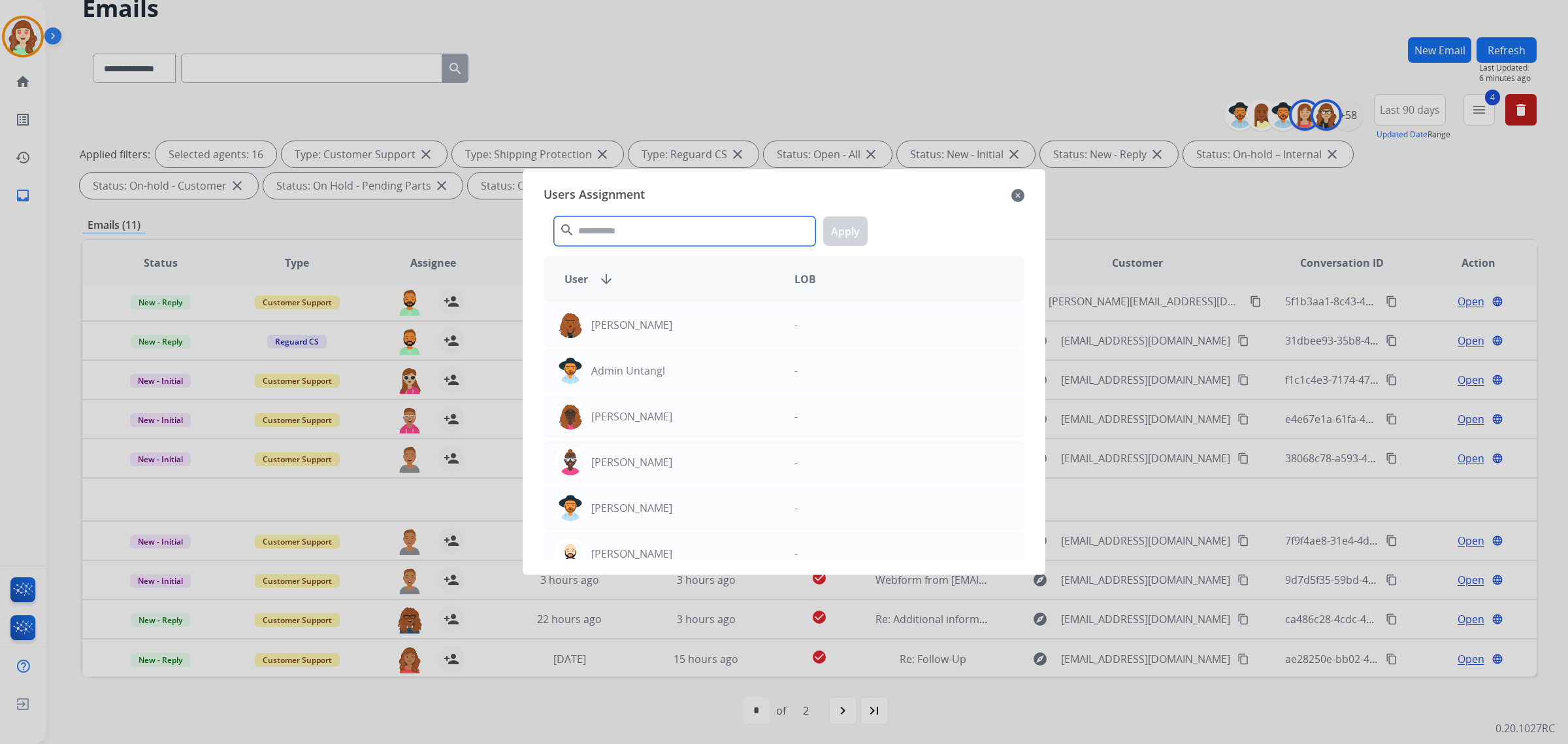
click at [681, 232] on input "text" at bounding box center [685, 231] width 261 height 30
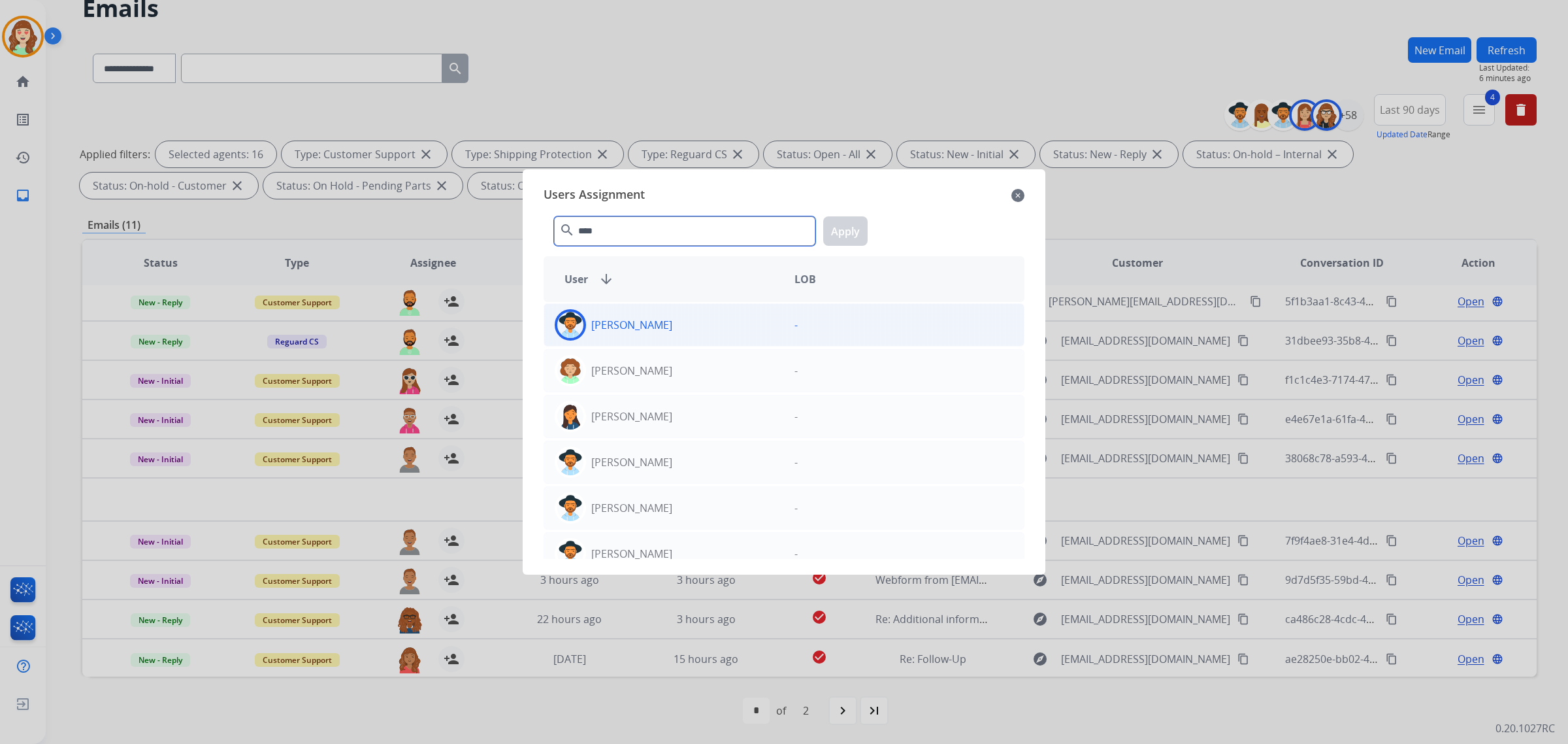
type input "****"
click at [687, 324] on div "[PERSON_NAME]" at bounding box center [664, 325] width 239 height 31
click at [847, 233] on button "Apply" at bounding box center [846, 231] width 45 height 30
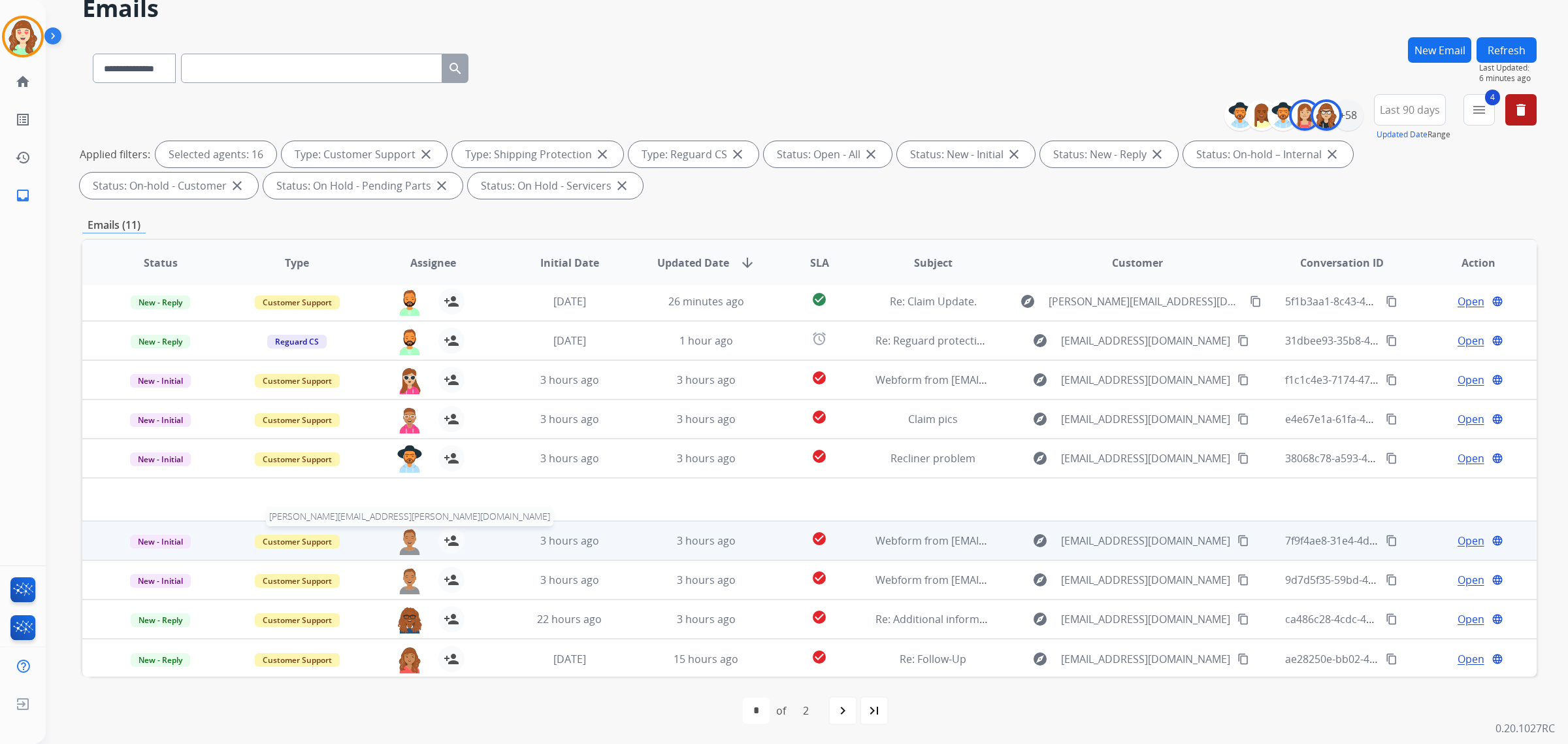
click at [402, 539] on img at bounding box center [409, 541] width 26 height 28
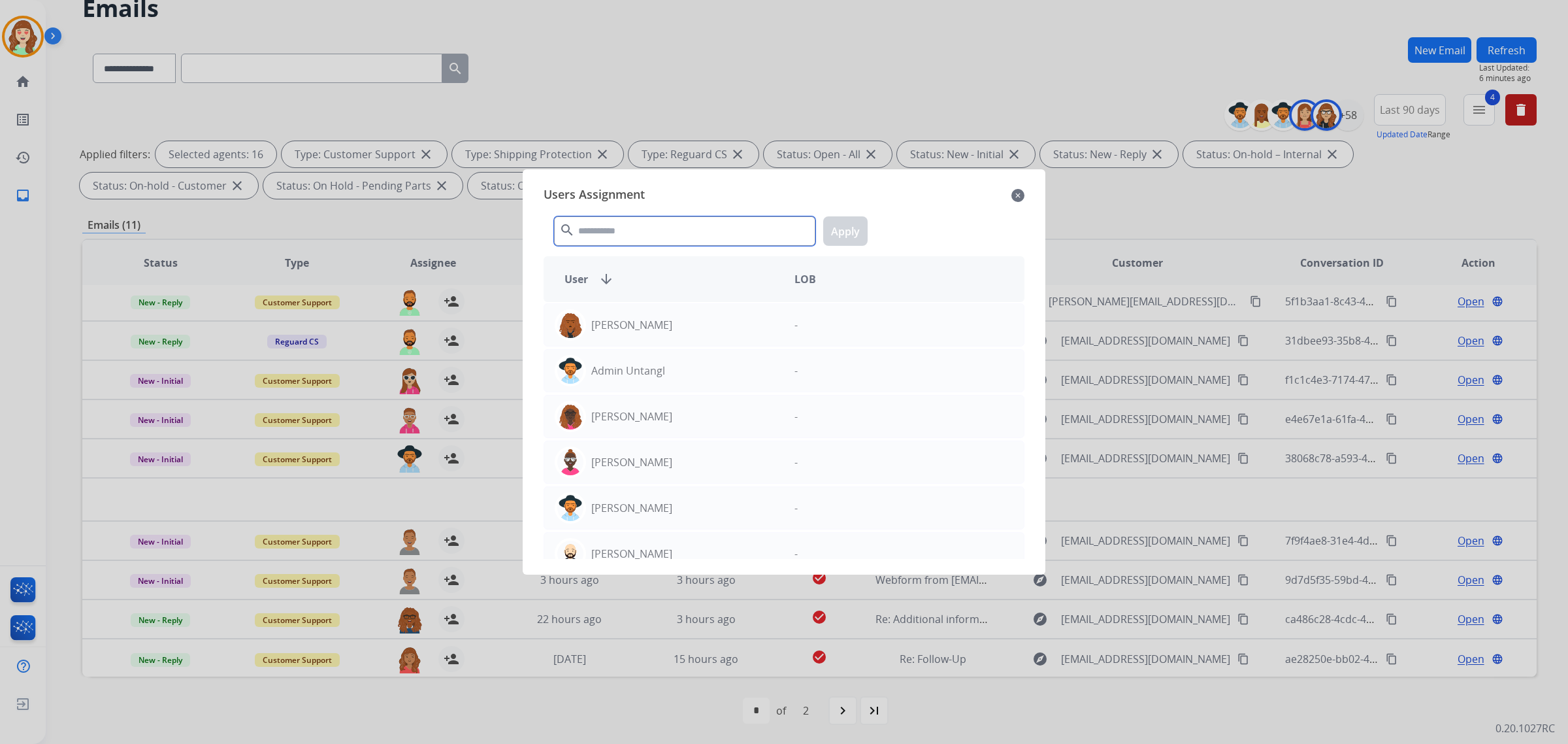
click at [663, 240] on input "text" at bounding box center [685, 231] width 261 height 30
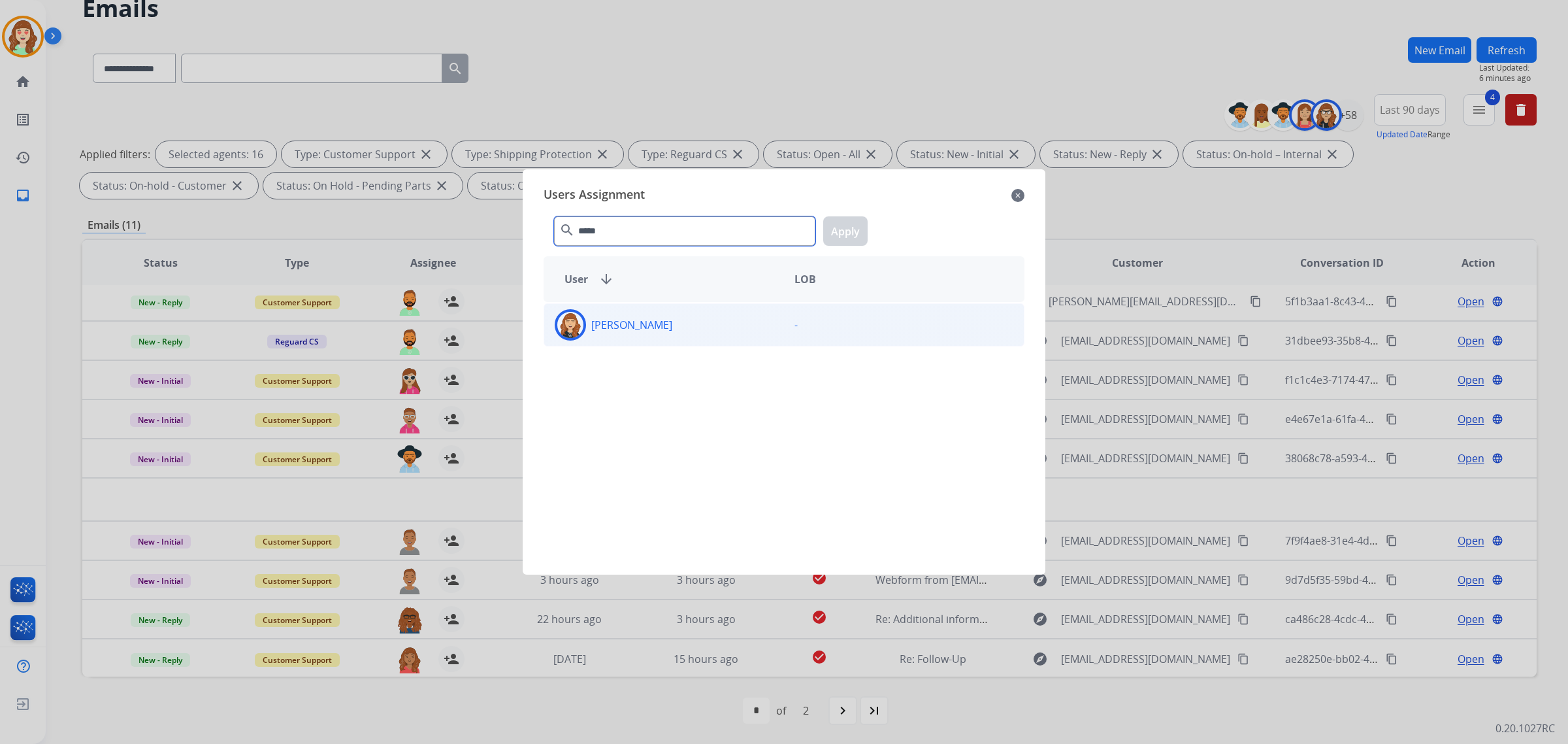
type input "*****"
click at [694, 328] on div "[PERSON_NAME]" at bounding box center [664, 325] width 239 height 31
click at [844, 233] on button "Apply" at bounding box center [846, 231] width 45 height 30
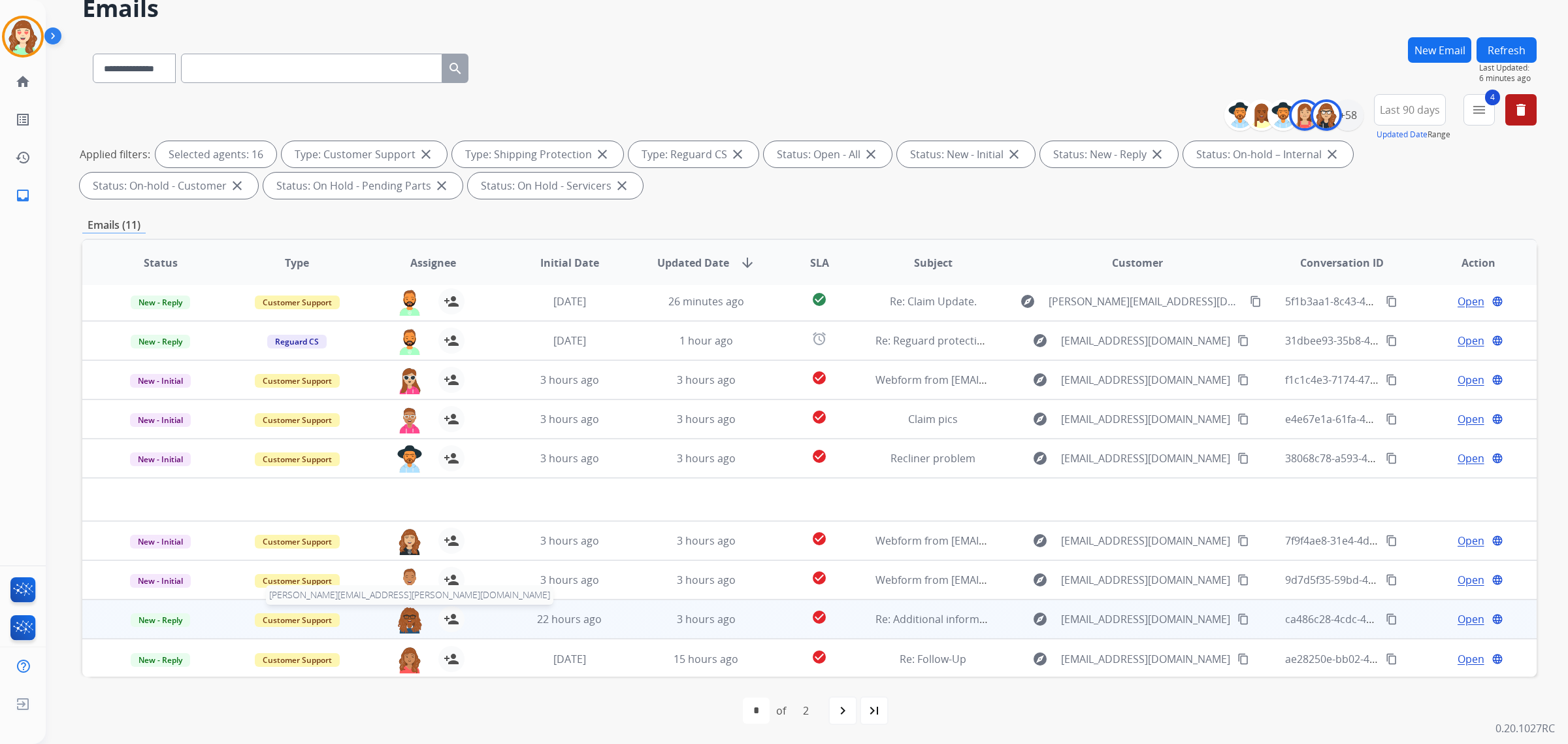
click at [409, 620] on img at bounding box center [409, 619] width 26 height 28
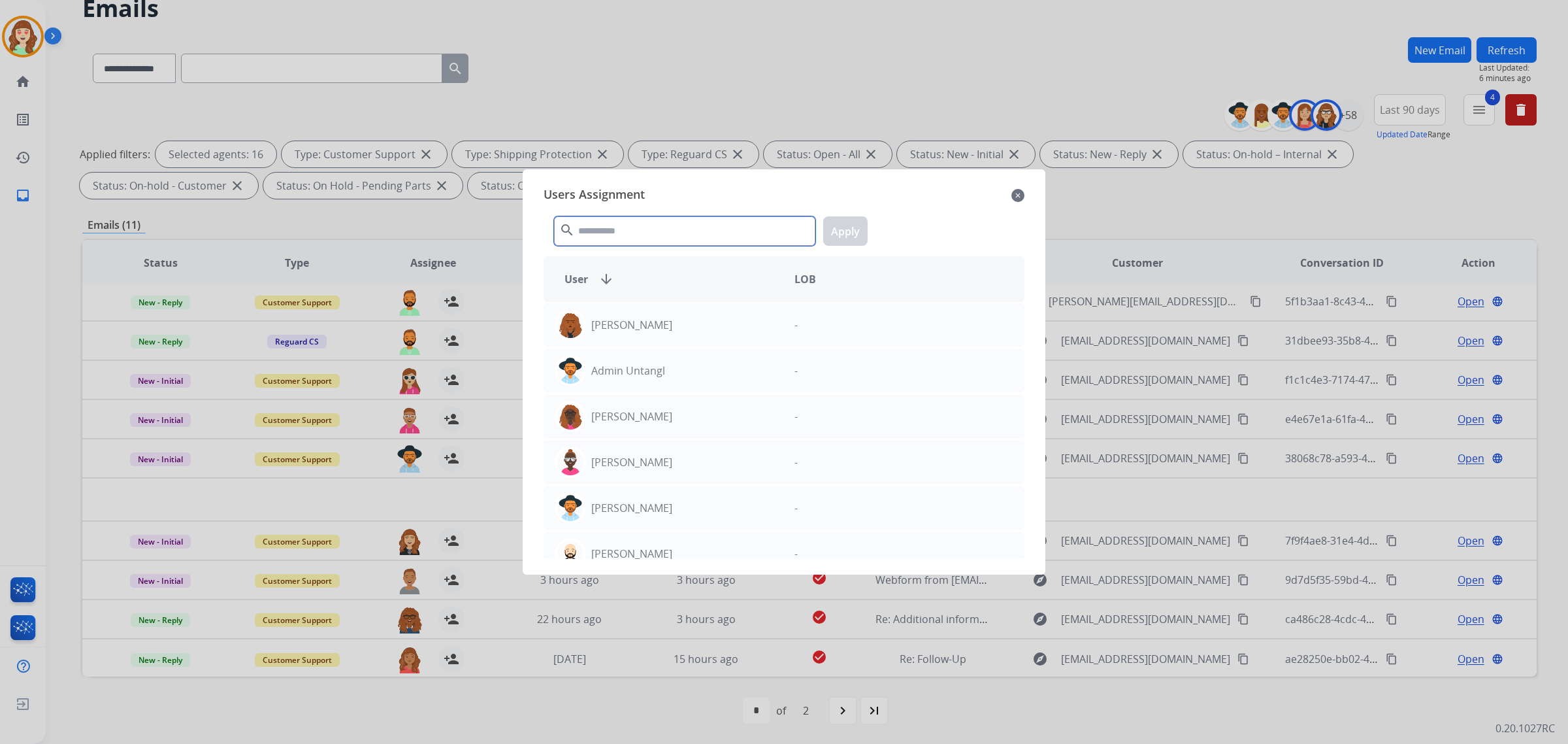
click at [699, 232] on input "text" at bounding box center [685, 231] width 261 height 30
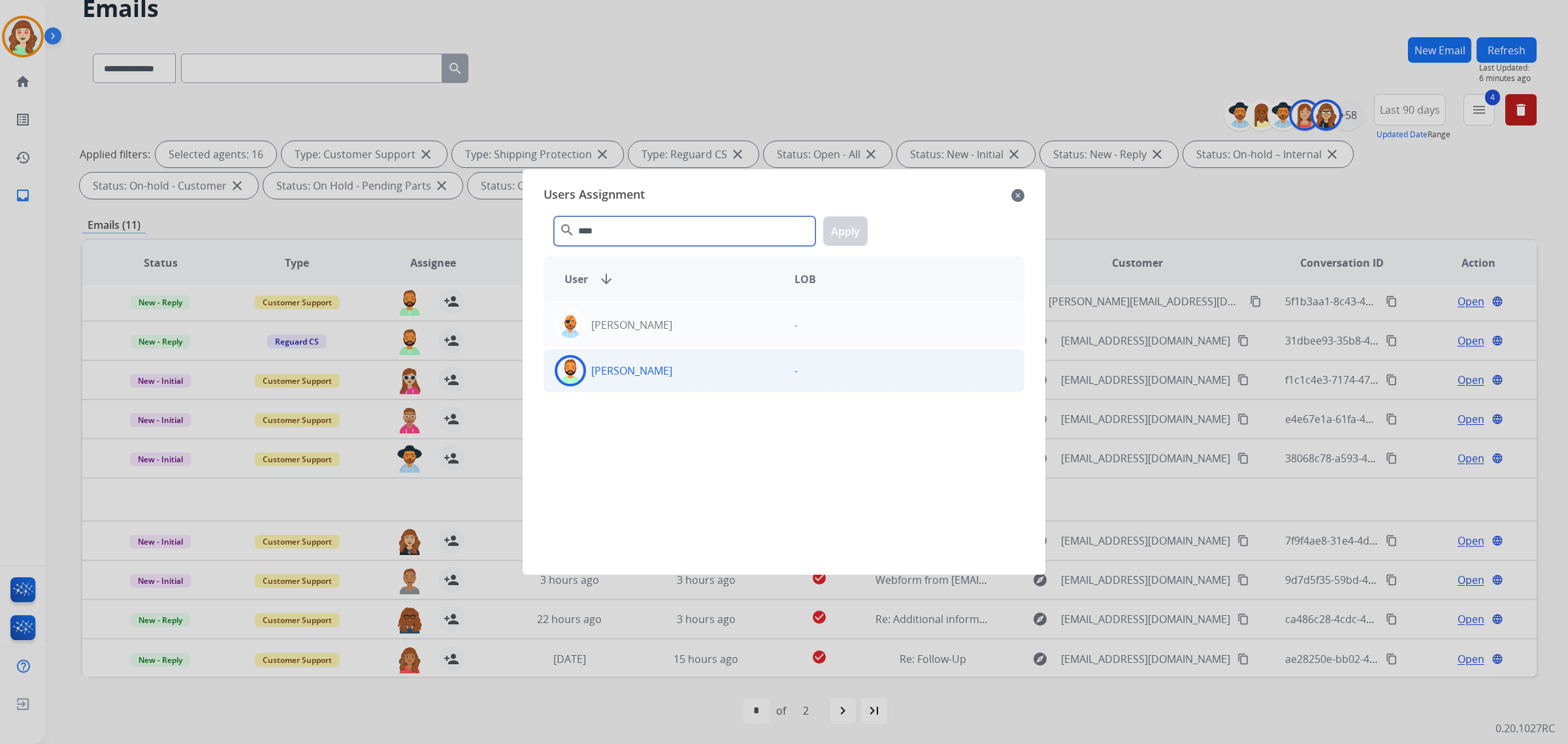
type input "****"
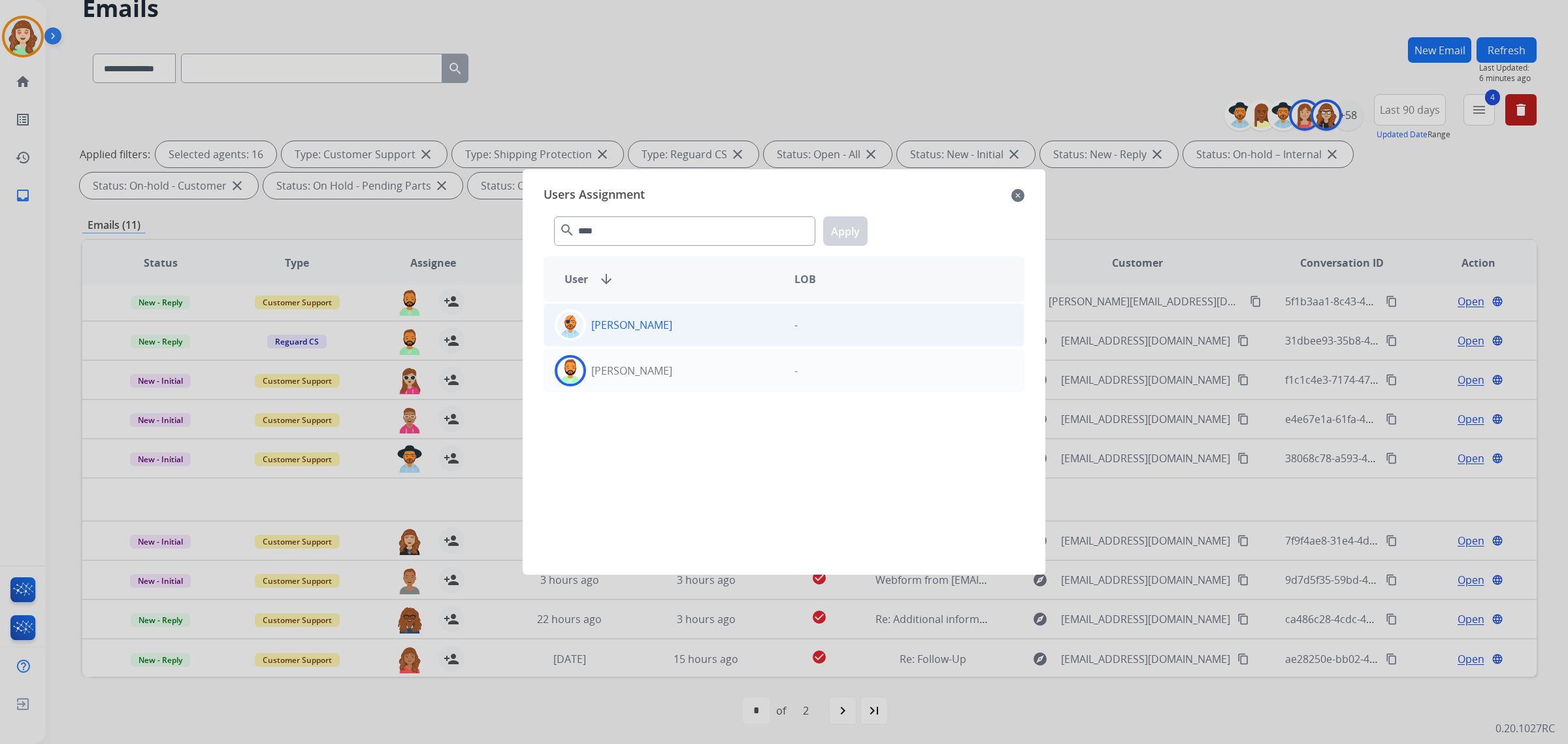
drag, startPoint x: 693, startPoint y: 370, endPoint x: 818, endPoint y: 312, distance: 137.8
click at [693, 369] on div "[PERSON_NAME]" at bounding box center [664, 370] width 239 height 31
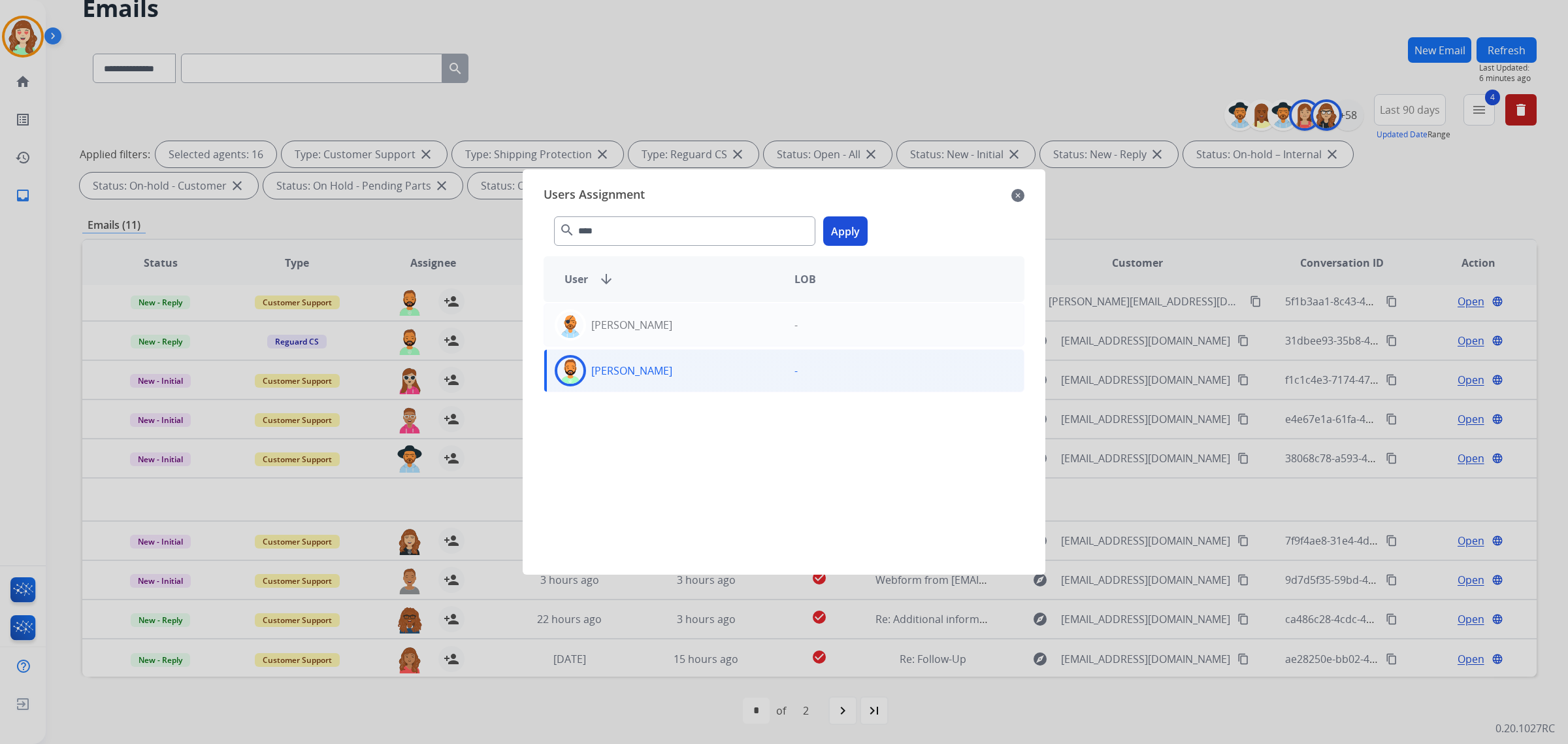
click at [847, 235] on button "Apply" at bounding box center [846, 231] width 45 height 30
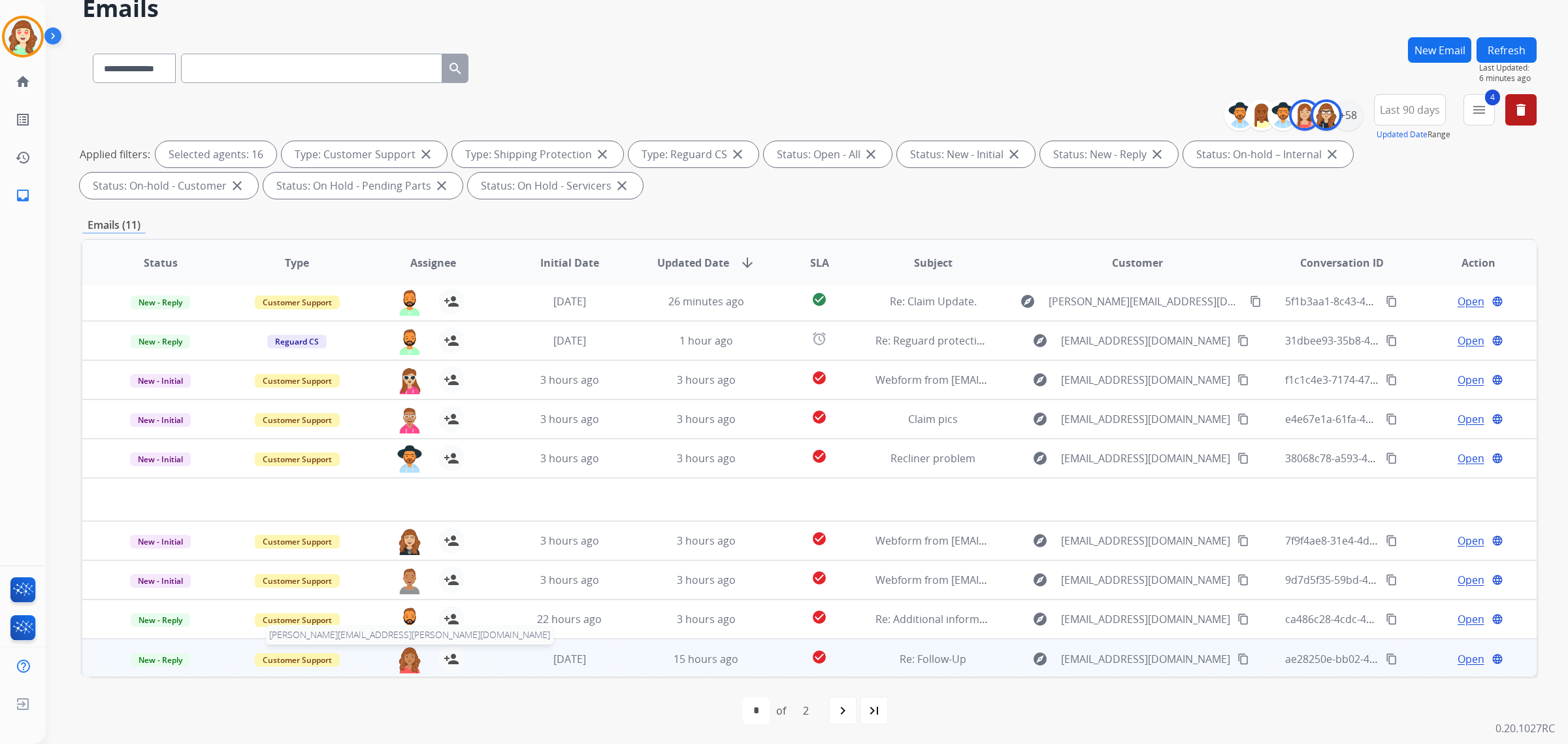
click at [405, 658] on img at bounding box center [409, 660] width 26 height 28
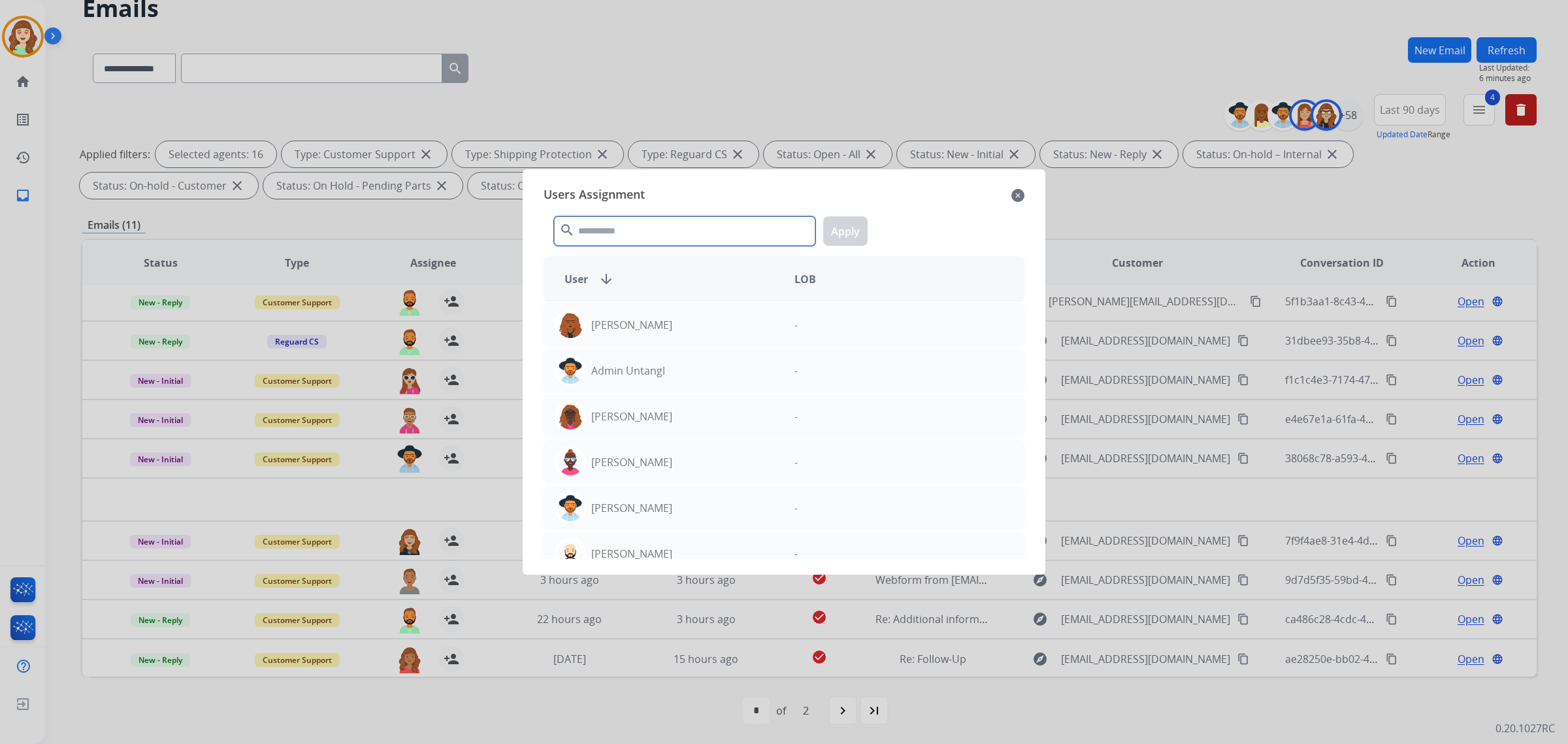
drag, startPoint x: 684, startPoint y: 229, endPoint x: 676, endPoint y: 230, distance: 8.1
click at [678, 229] on input "text" at bounding box center [685, 231] width 261 height 30
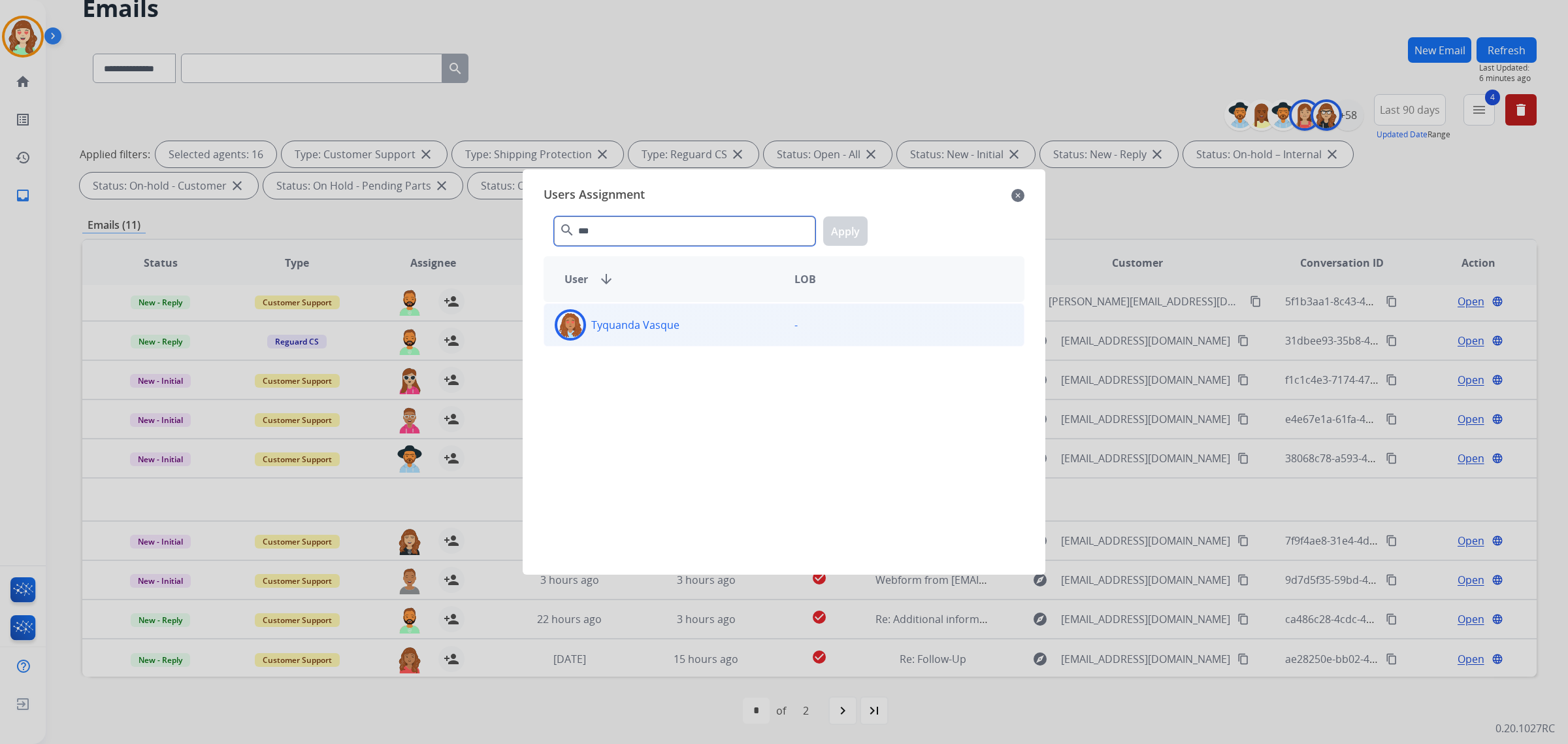
type input "***"
drag, startPoint x: 722, startPoint y: 330, endPoint x: 716, endPoint y: 334, distance: 7.2
click at [716, 334] on div "Tyquanda Vasque" at bounding box center [664, 325] width 239 height 31
click at [851, 224] on button "Apply" at bounding box center [846, 231] width 45 height 30
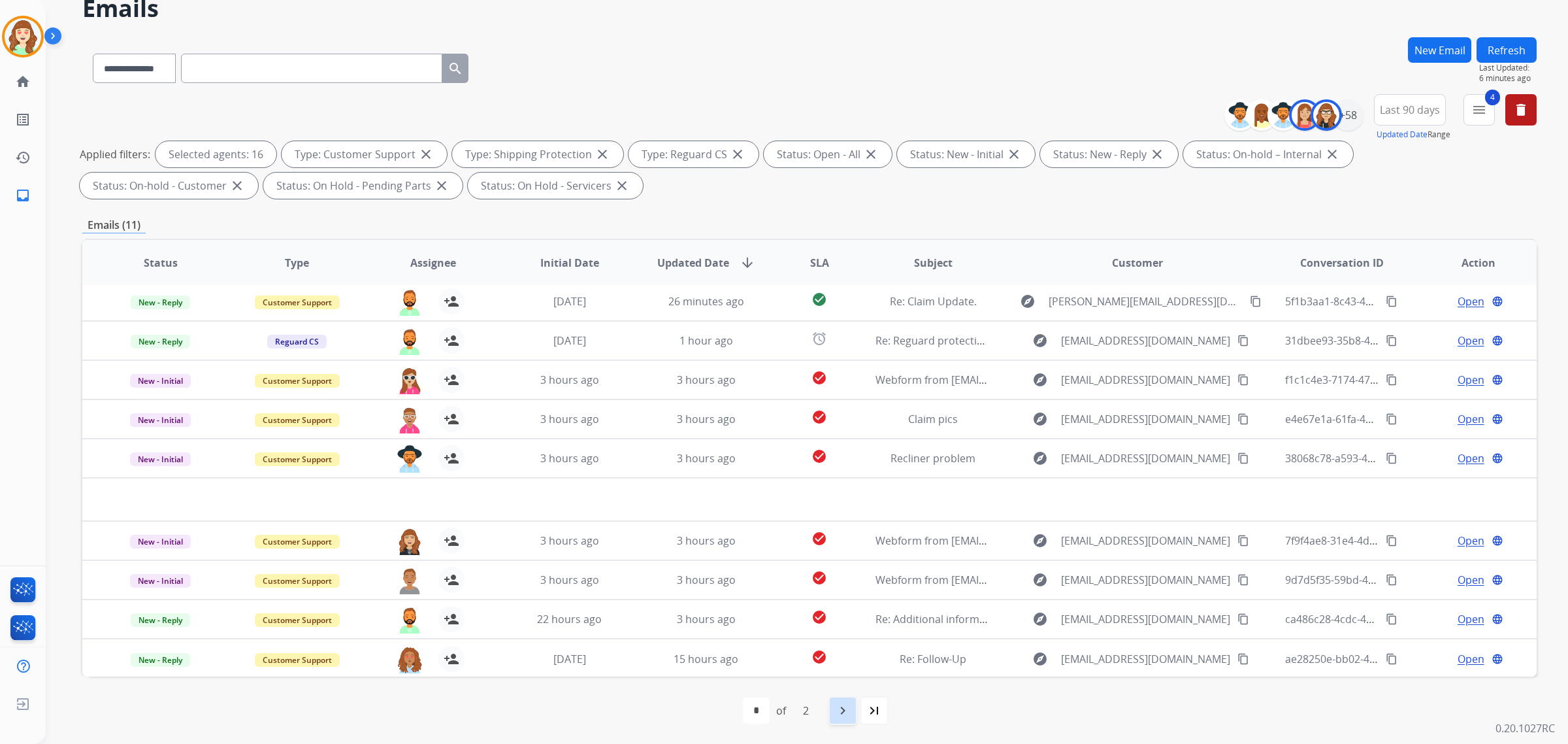
click at [846, 716] on mat-icon "navigate_next" at bounding box center [842, 710] width 16 height 16
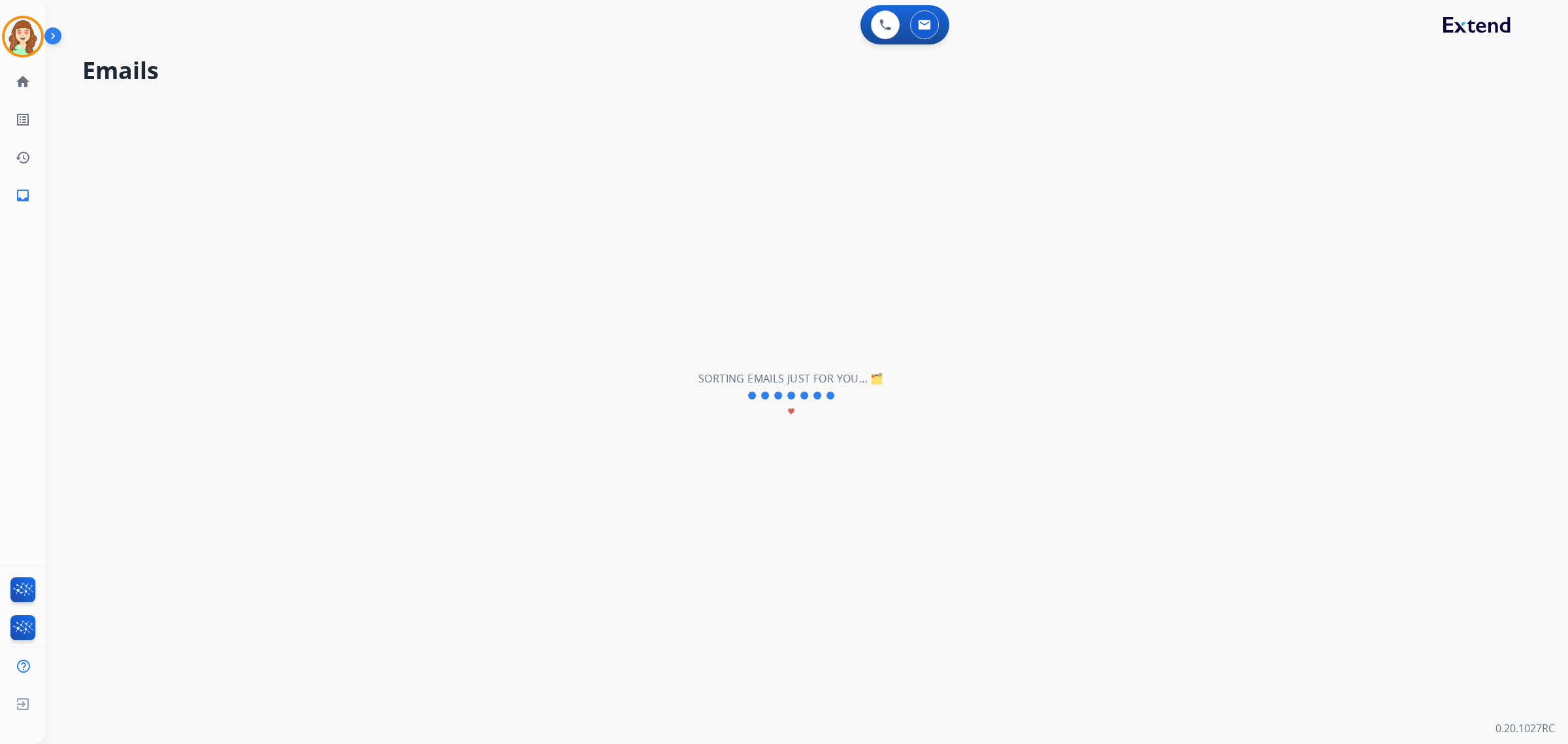
scroll to position [0, 0]
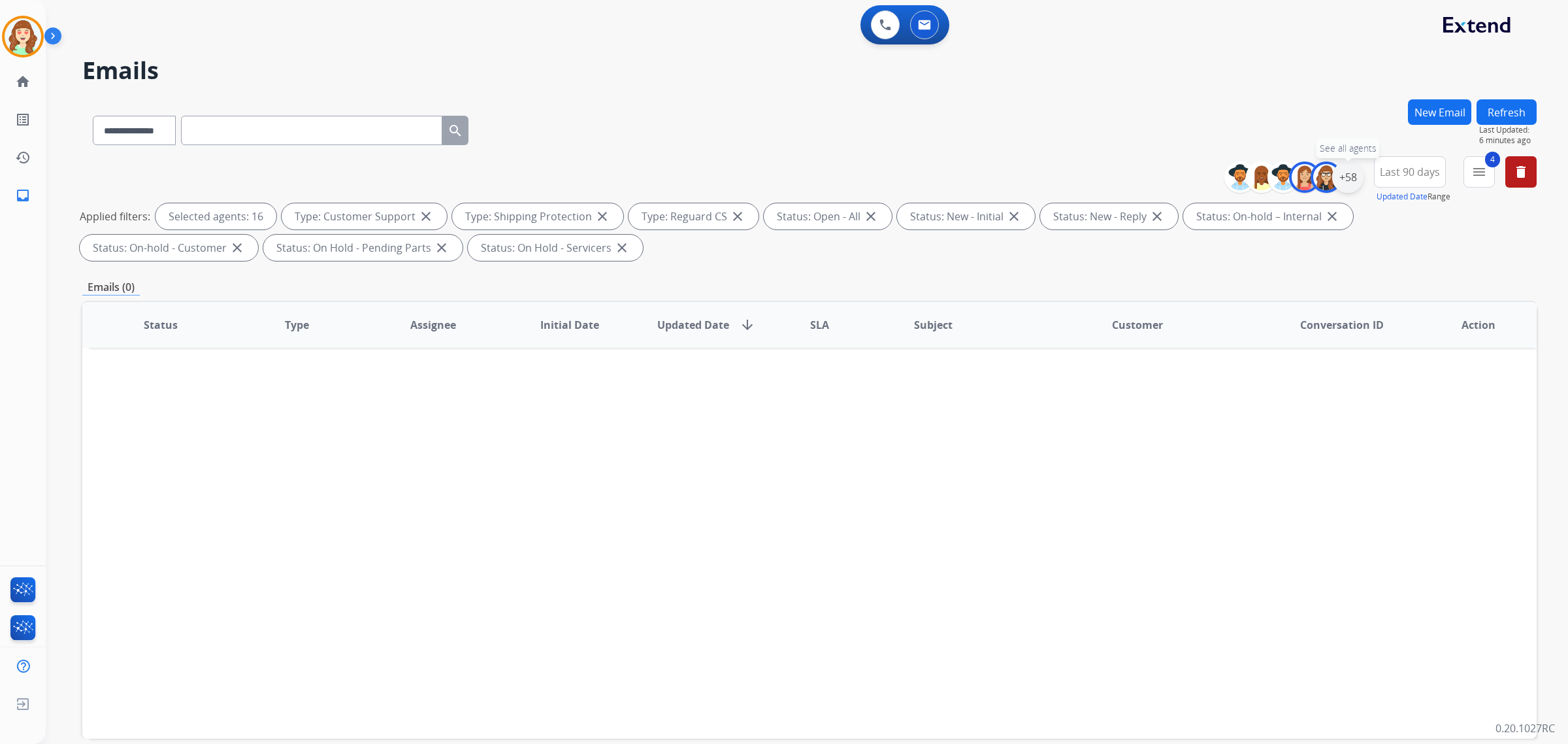
click at [1340, 185] on div "+58" at bounding box center [1347, 176] width 31 height 31
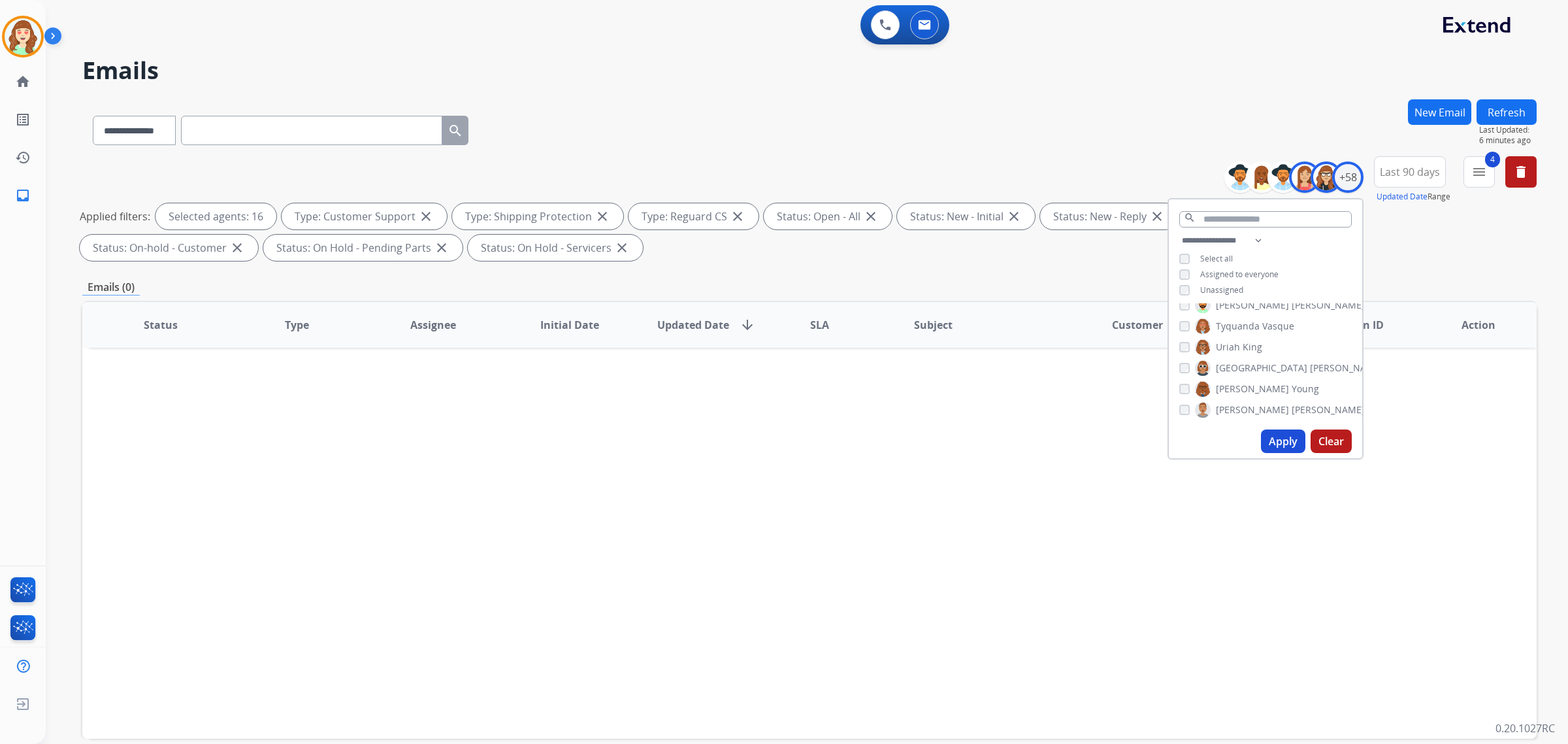
click at [1282, 440] on button "Apply" at bounding box center [1283, 441] width 45 height 24
select select "*"
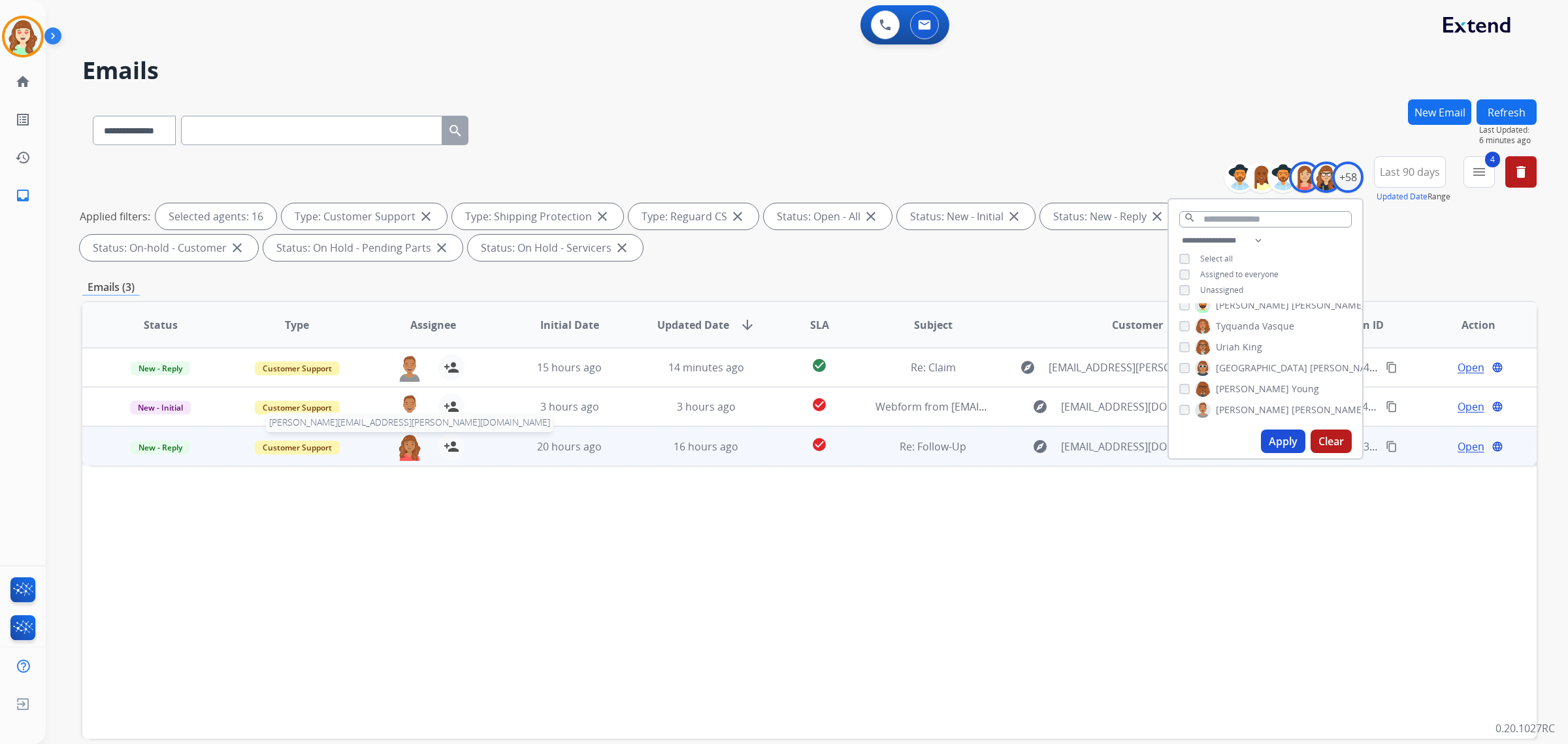
click at [400, 455] on img at bounding box center [409, 447] width 26 height 28
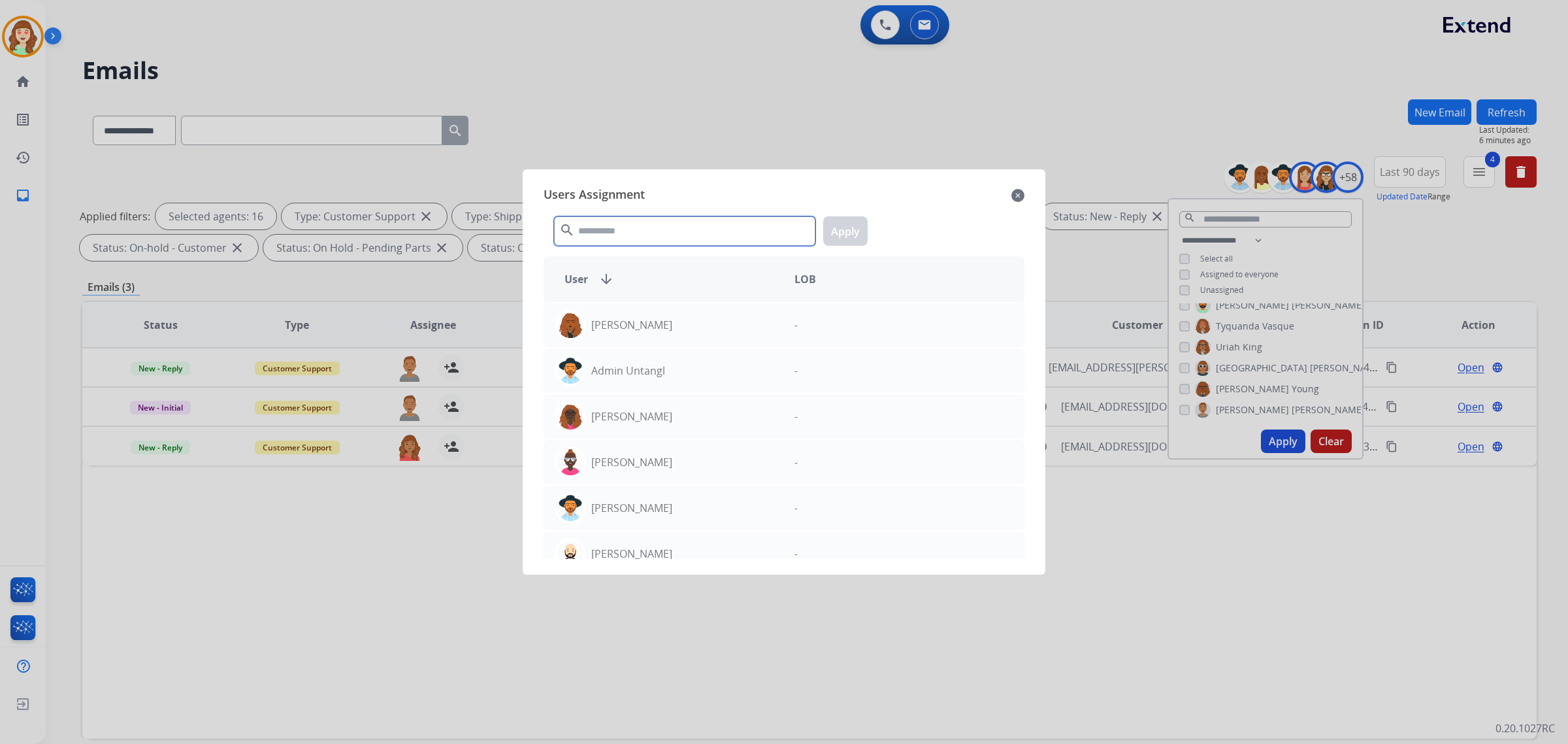
drag, startPoint x: 667, startPoint y: 229, endPoint x: 663, endPoint y: 155, distance: 74.1
click at [669, 223] on input "text" at bounding box center [685, 231] width 261 height 30
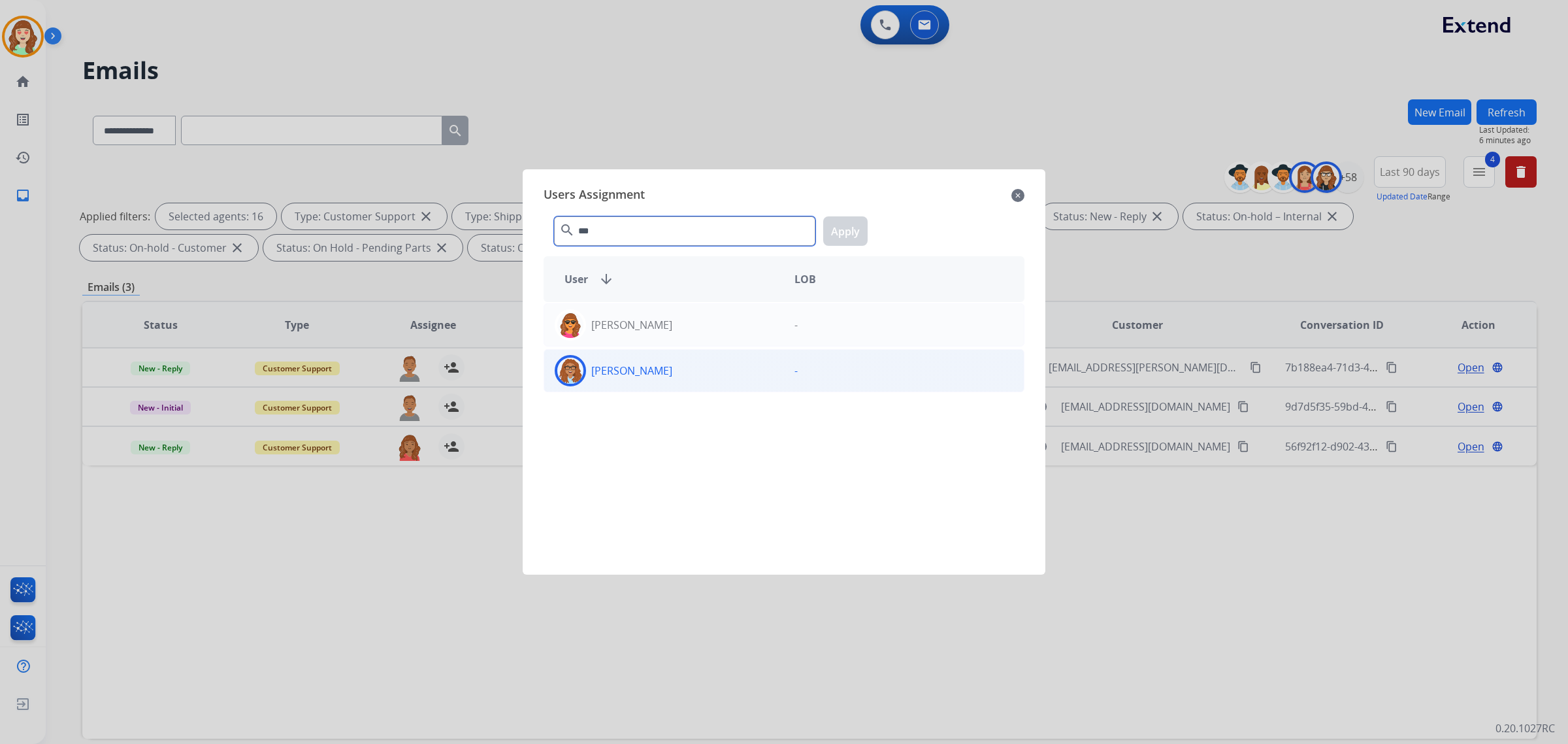
type input "***"
drag, startPoint x: 690, startPoint y: 378, endPoint x: 701, endPoint y: 377, distance: 11.0
click at [690, 378] on div "[PERSON_NAME]" at bounding box center [664, 370] width 239 height 31
click at [843, 235] on button "Apply" at bounding box center [846, 231] width 45 height 30
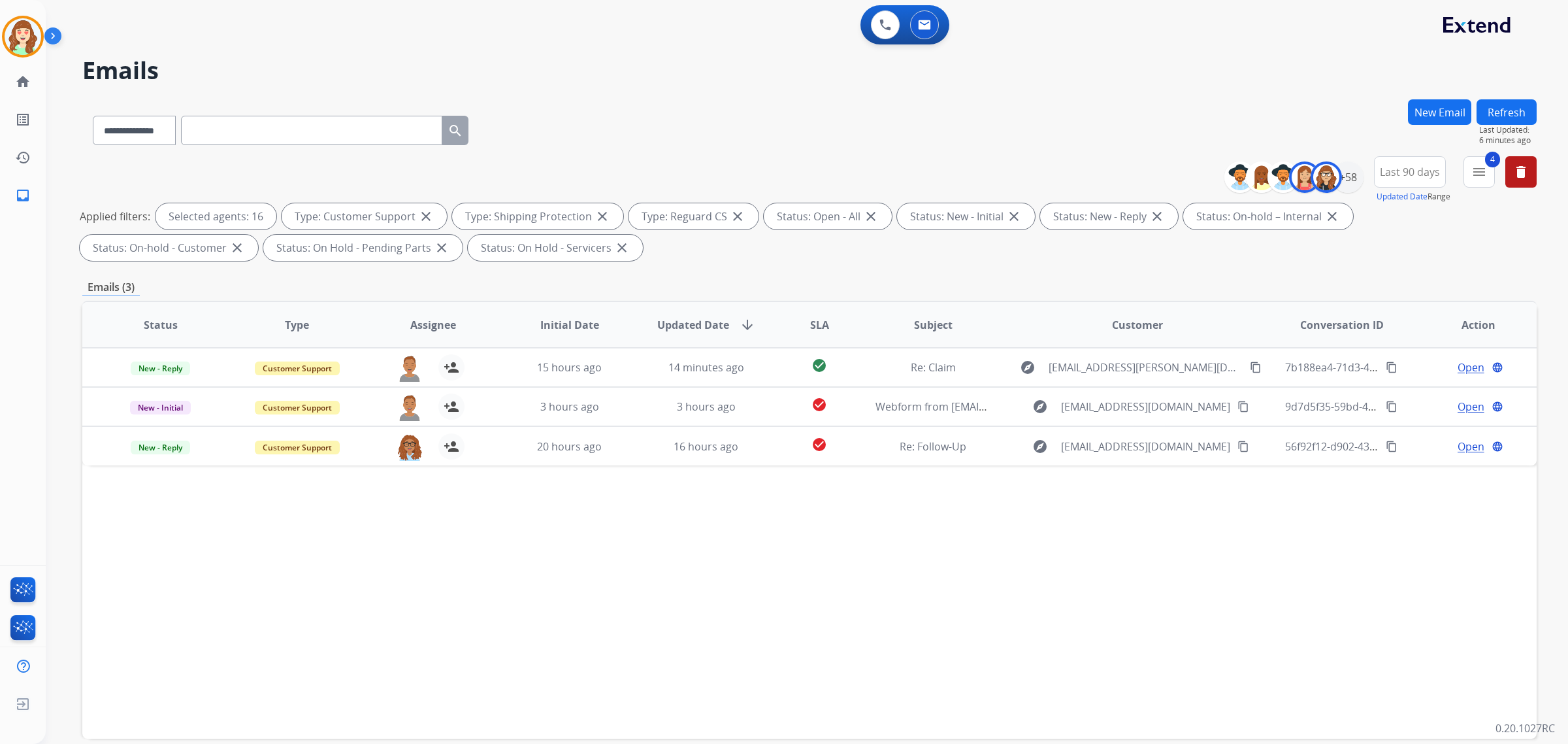
click at [906, 596] on div "Status Type Assignee Initial Date Updated Date arrow_downward SLA Subject Custo…" at bounding box center [809, 520] width 1454 height 438
click at [1350, 170] on div "+58" at bounding box center [1347, 176] width 31 height 31
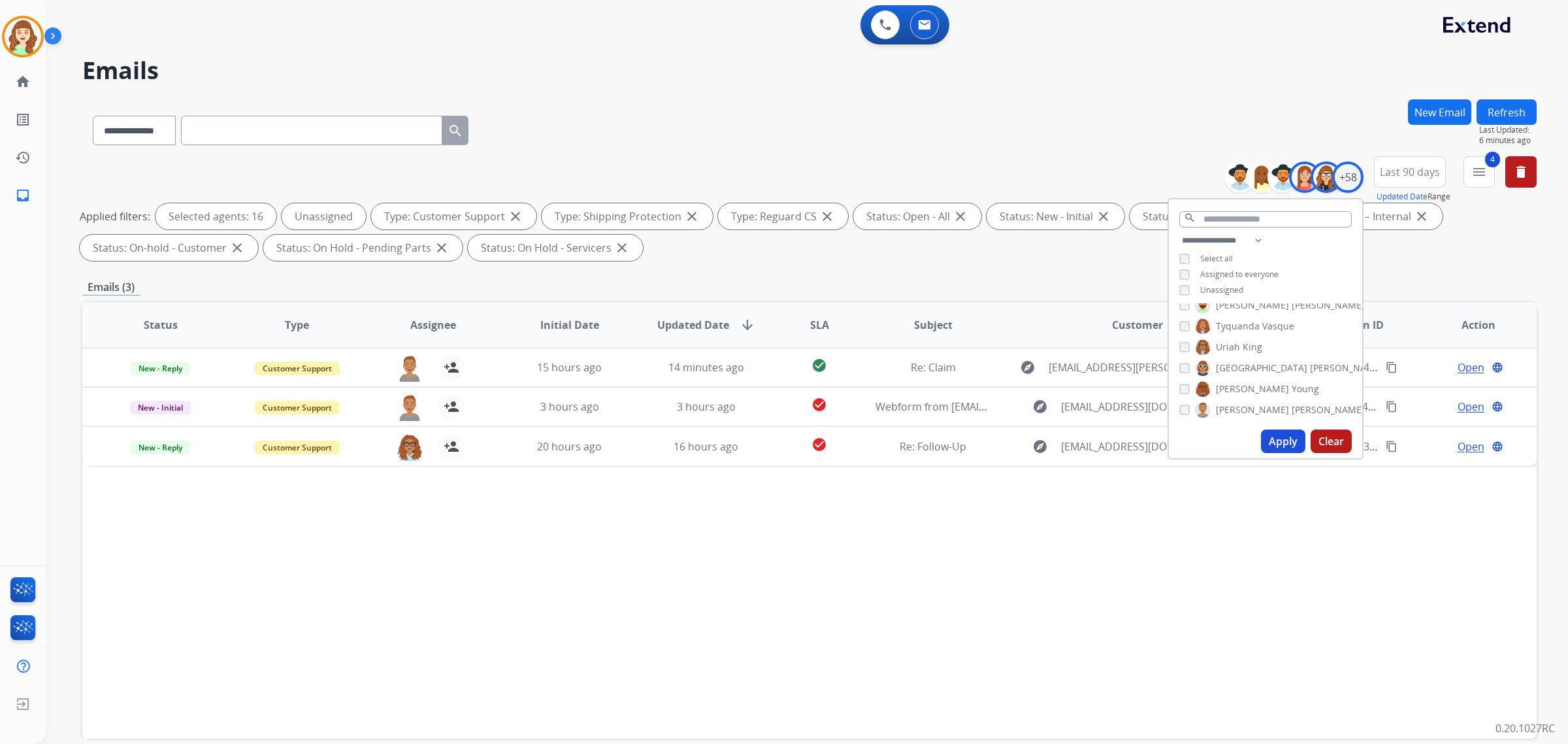
click at [1272, 443] on button "Apply" at bounding box center [1283, 441] width 45 height 24
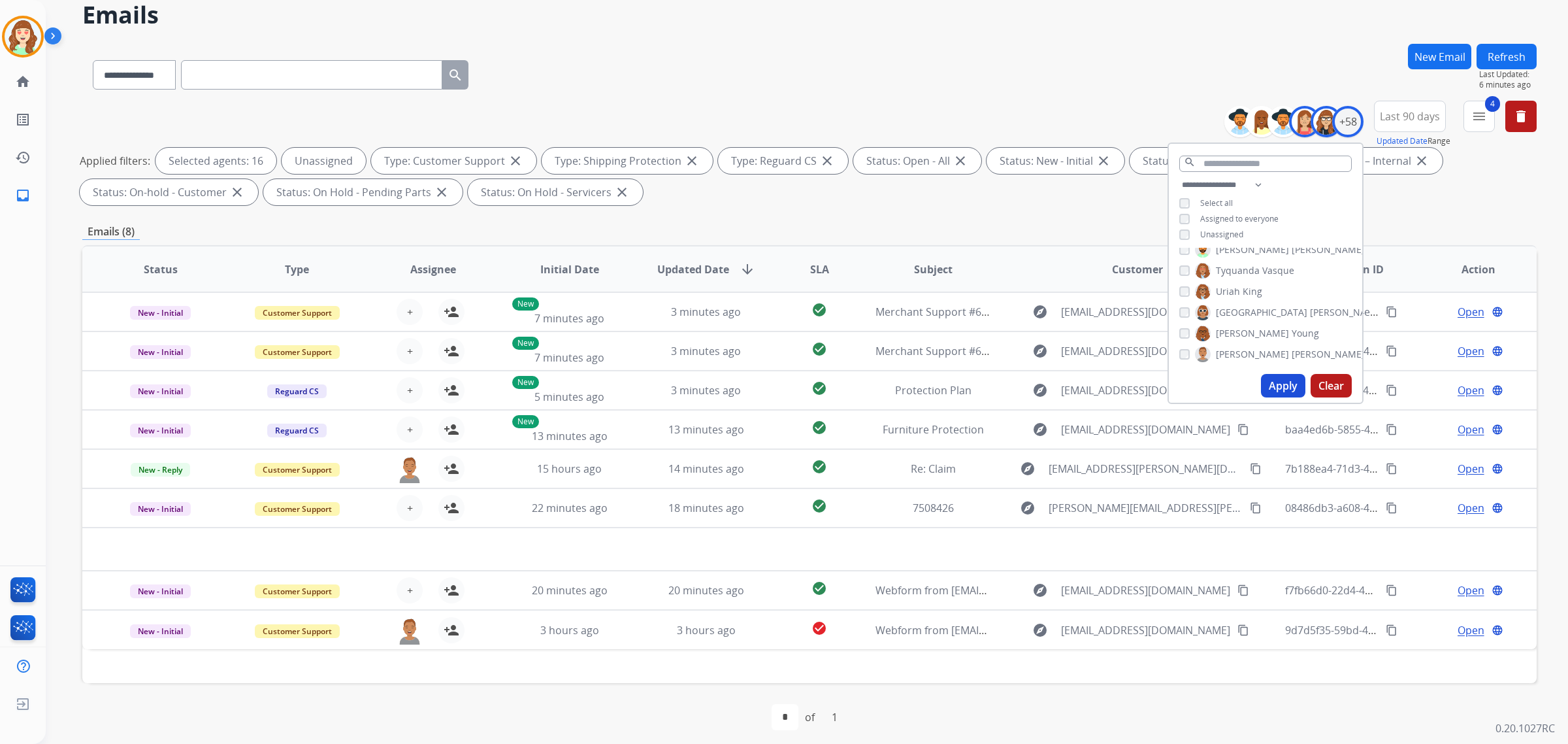
scroll to position [62, 0]
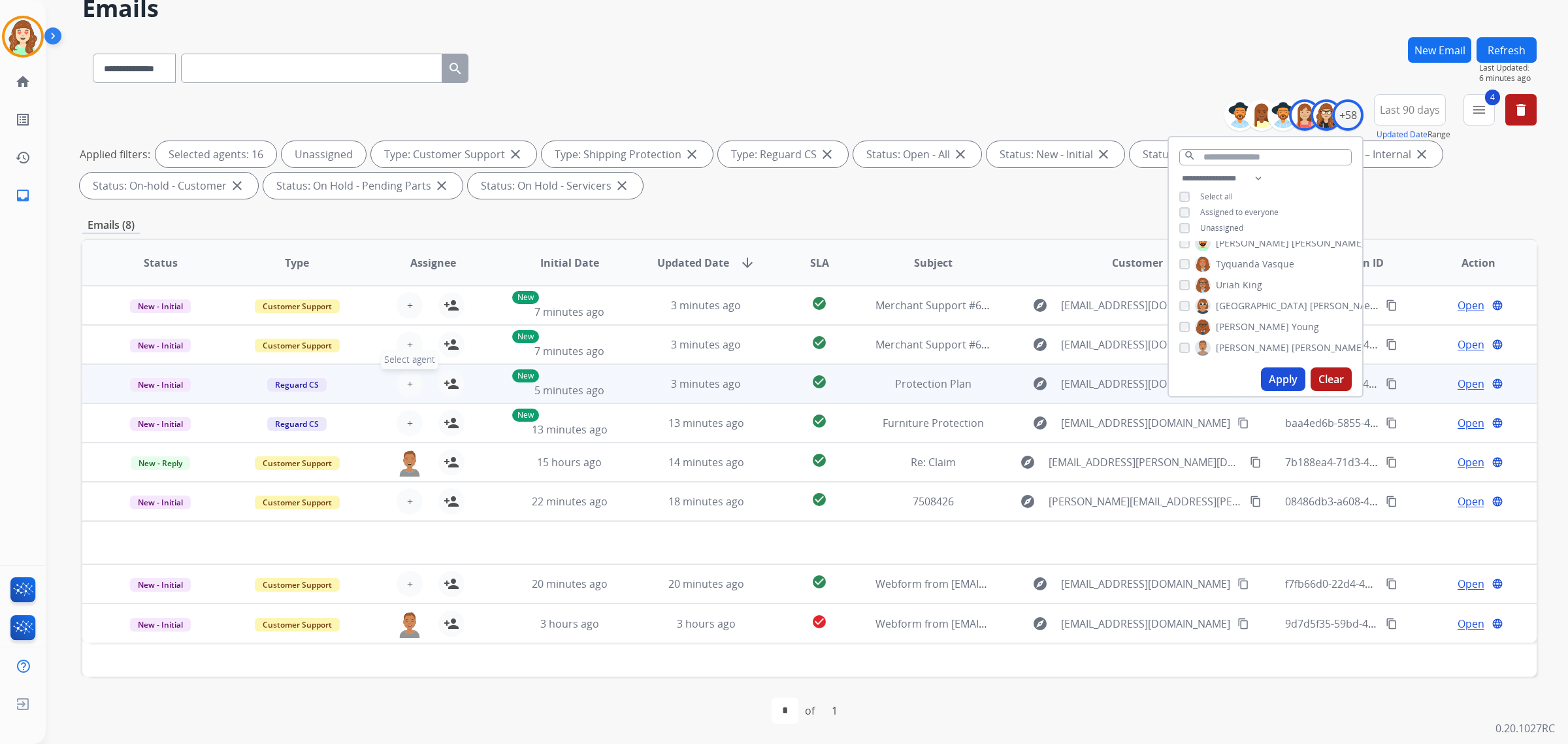
click at [407, 386] on span "+" at bounding box center [410, 384] width 6 height 16
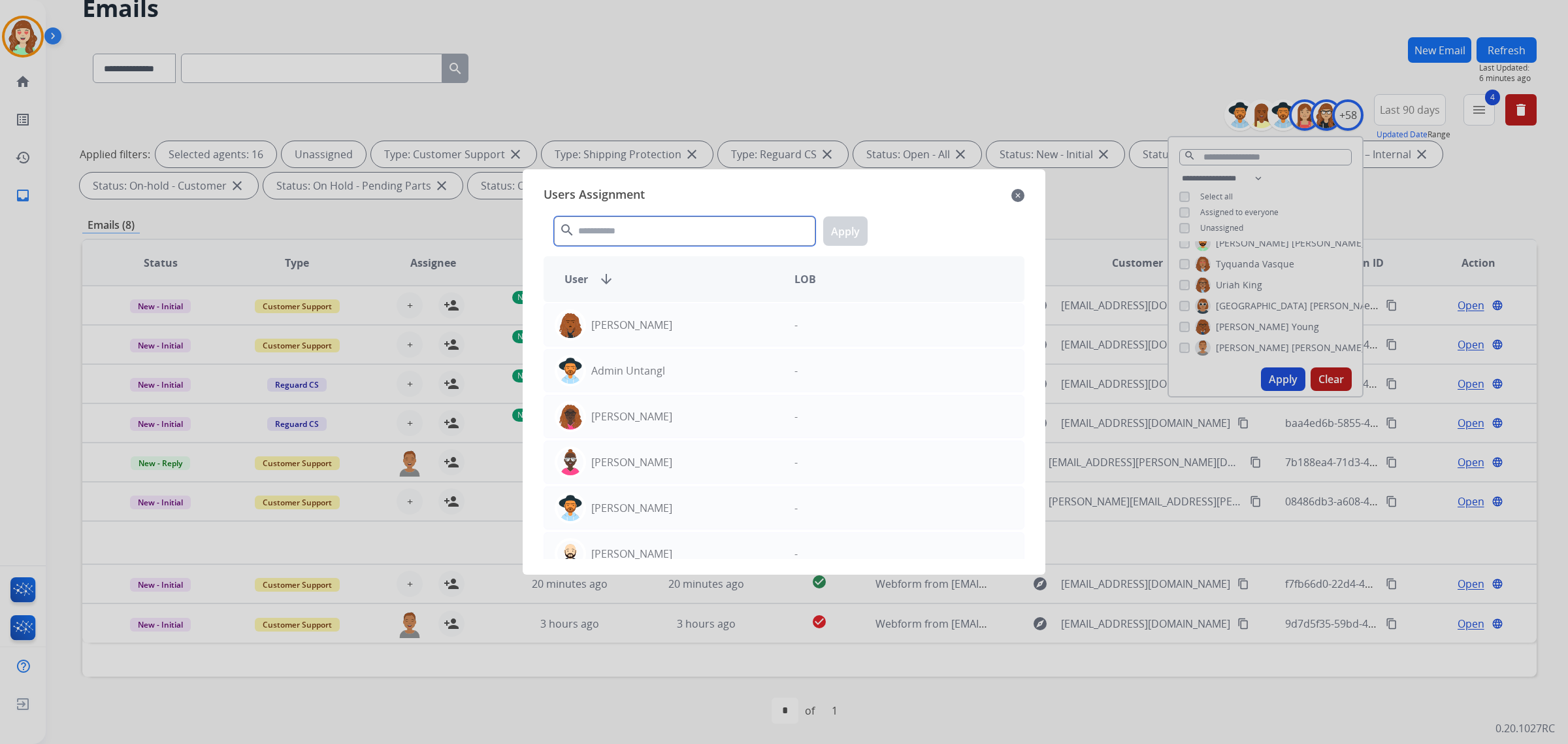
click at [657, 237] on input "text" at bounding box center [685, 231] width 261 height 30
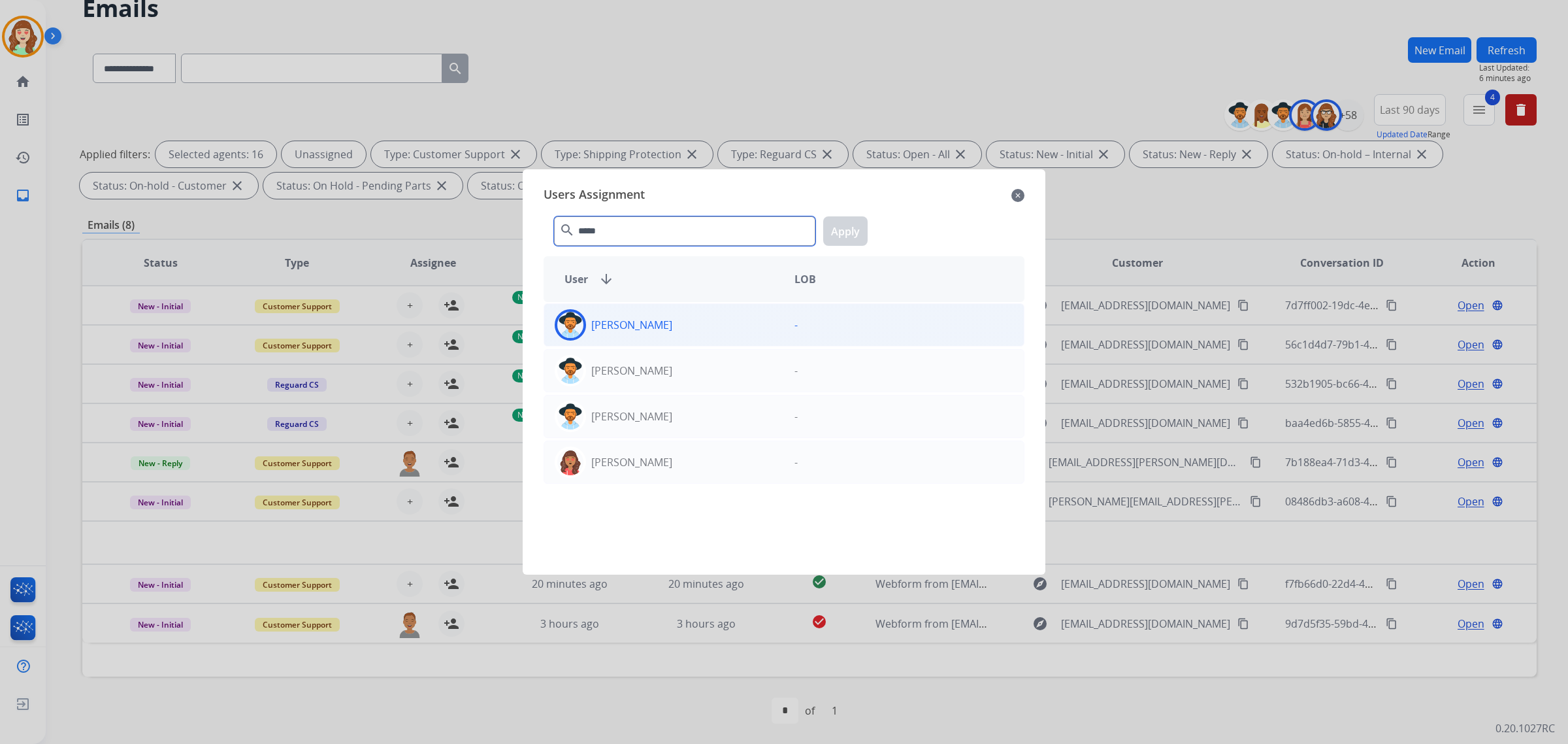
type input "*****"
click at [733, 327] on div "[PERSON_NAME]" at bounding box center [664, 325] width 239 height 31
click at [846, 226] on button "Apply" at bounding box center [846, 231] width 45 height 30
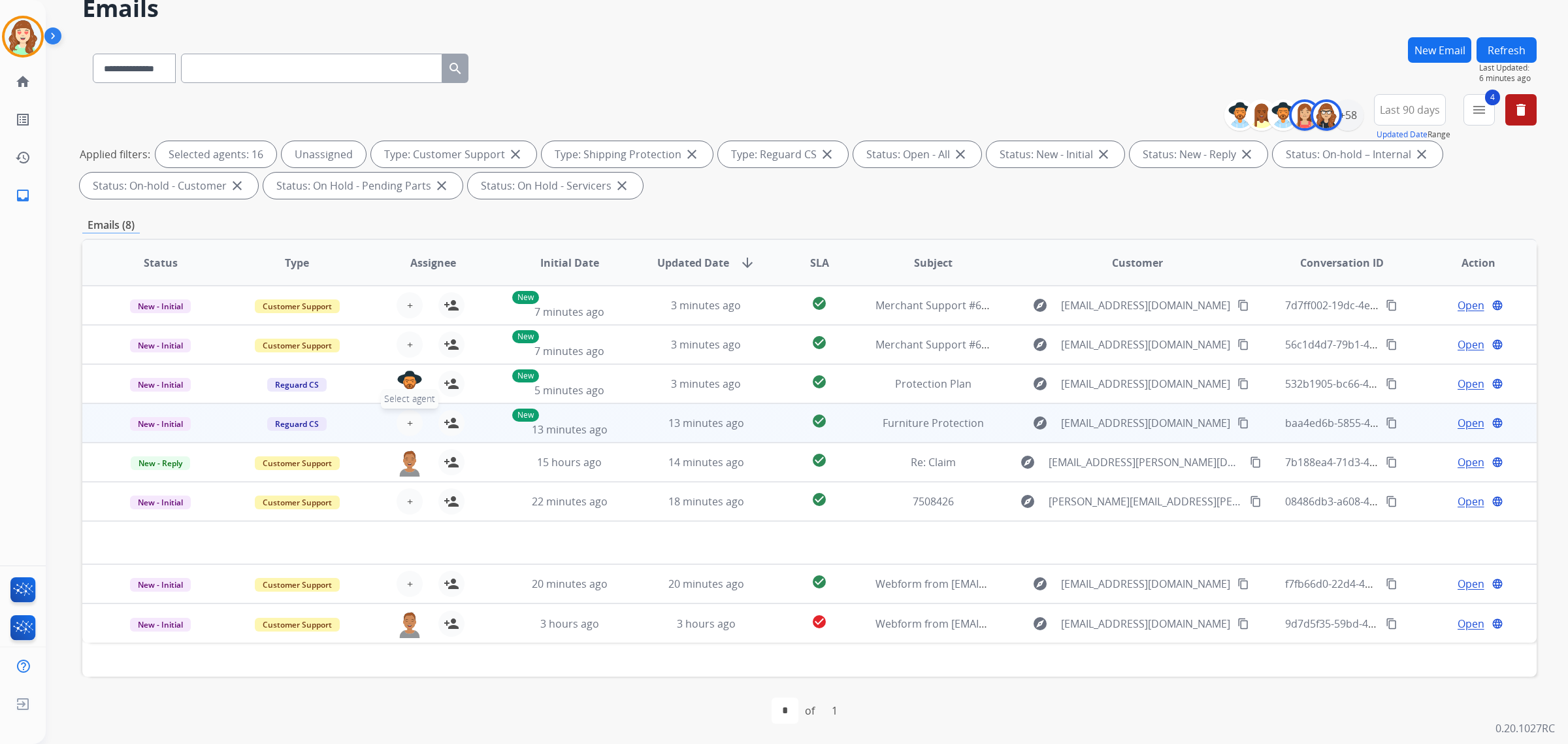
click at [408, 427] on span "+" at bounding box center [410, 423] width 6 height 16
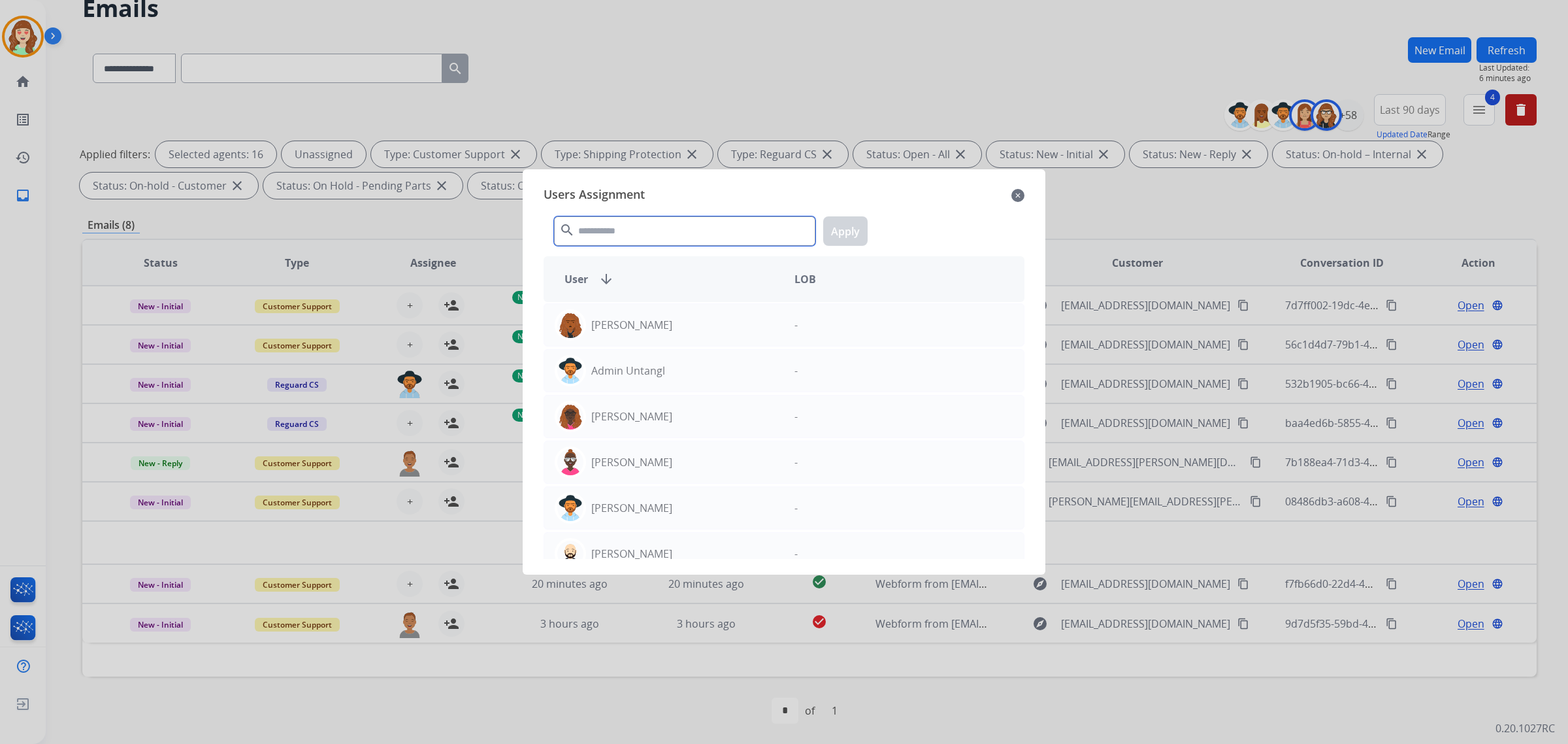
click at [643, 233] on input "text" at bounding box center [685, 231] width 261 height 30
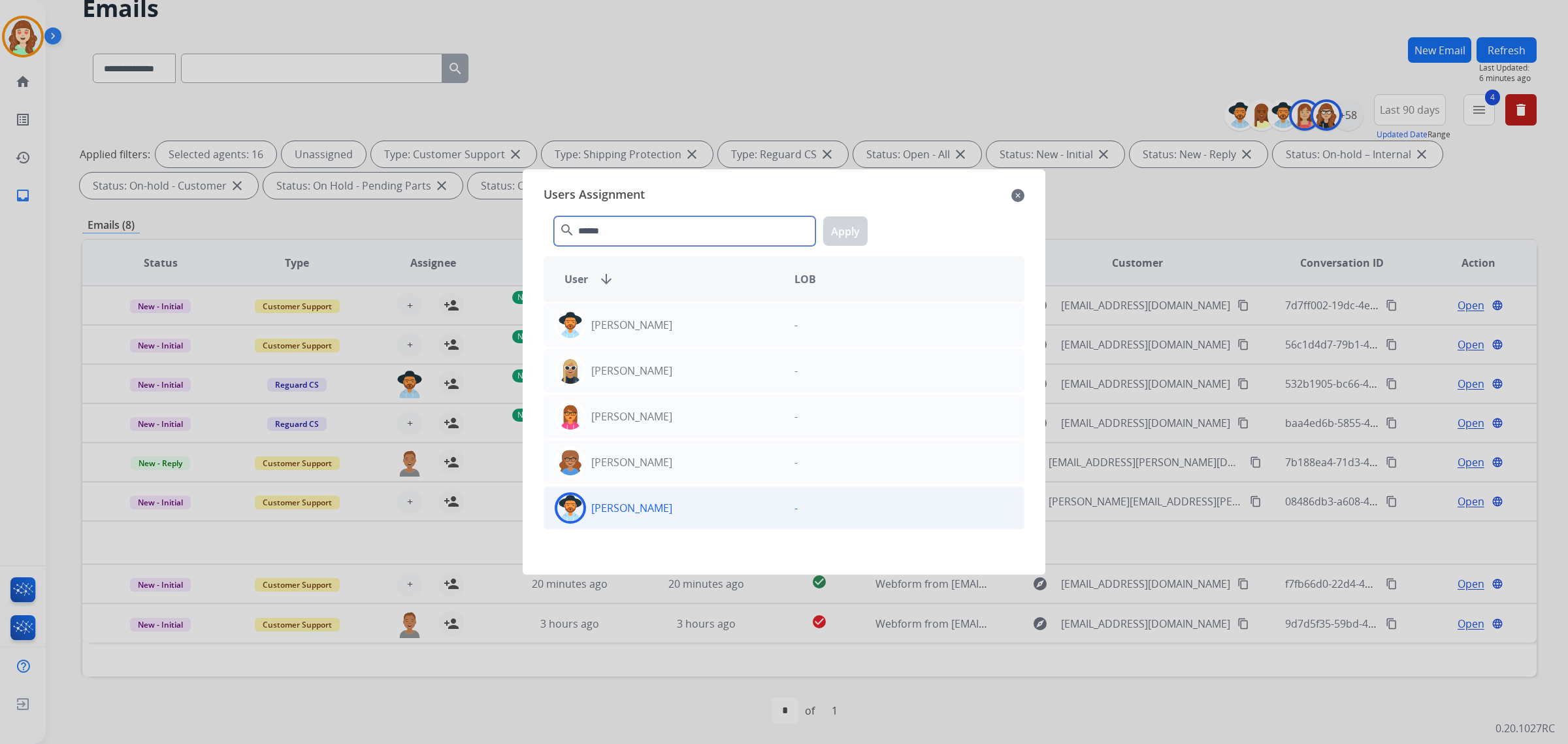
type input "******"
click at [675, 505] on div "[PERSON_NAME]" at bounding box center [664, 508] width 239 height 31
click at [838, 229] on button "Apply" at bounding box center [846, 231] width 45 height 30
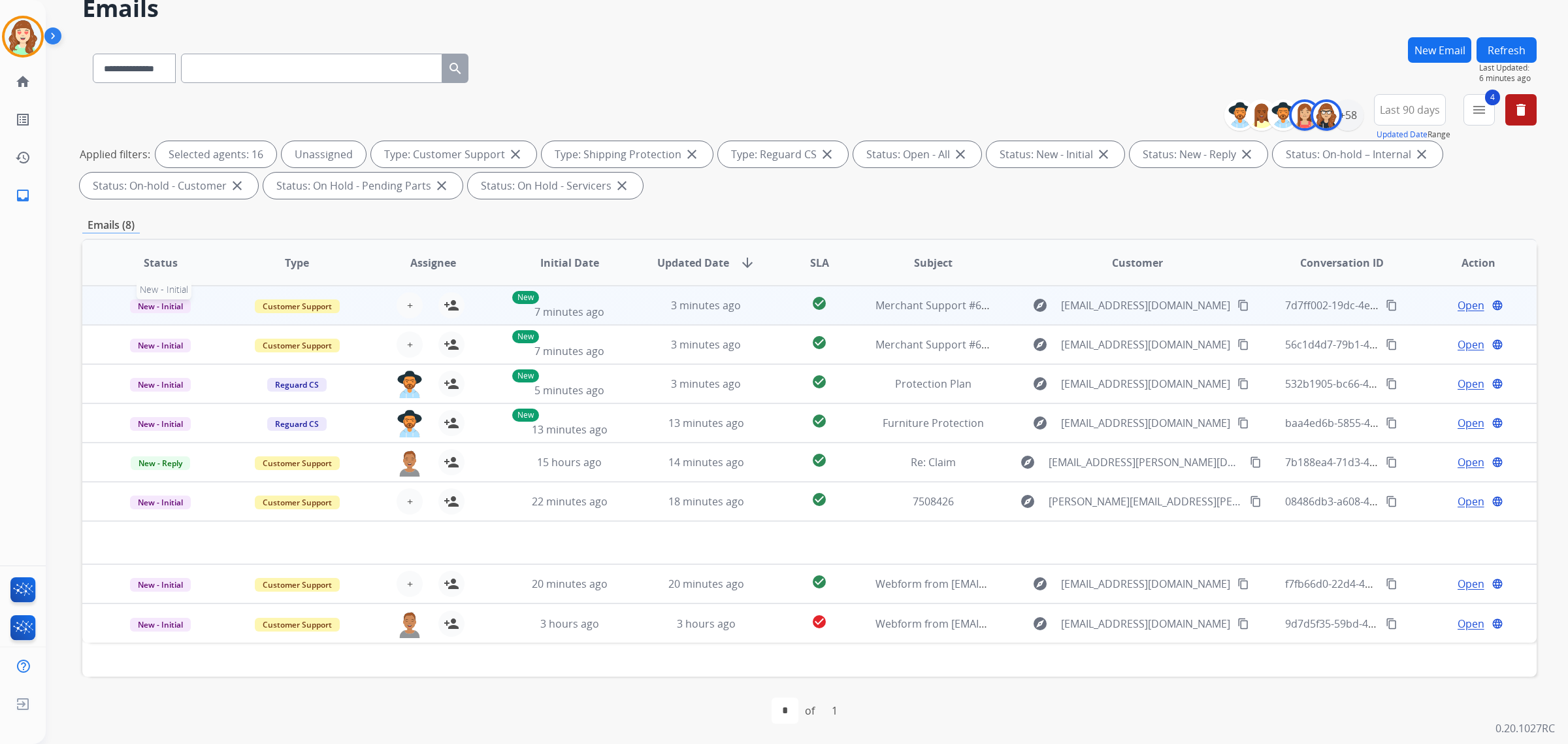
click at [168, 302] on span "New - Initial" at bounding box center [160, 306] width 61 height 13
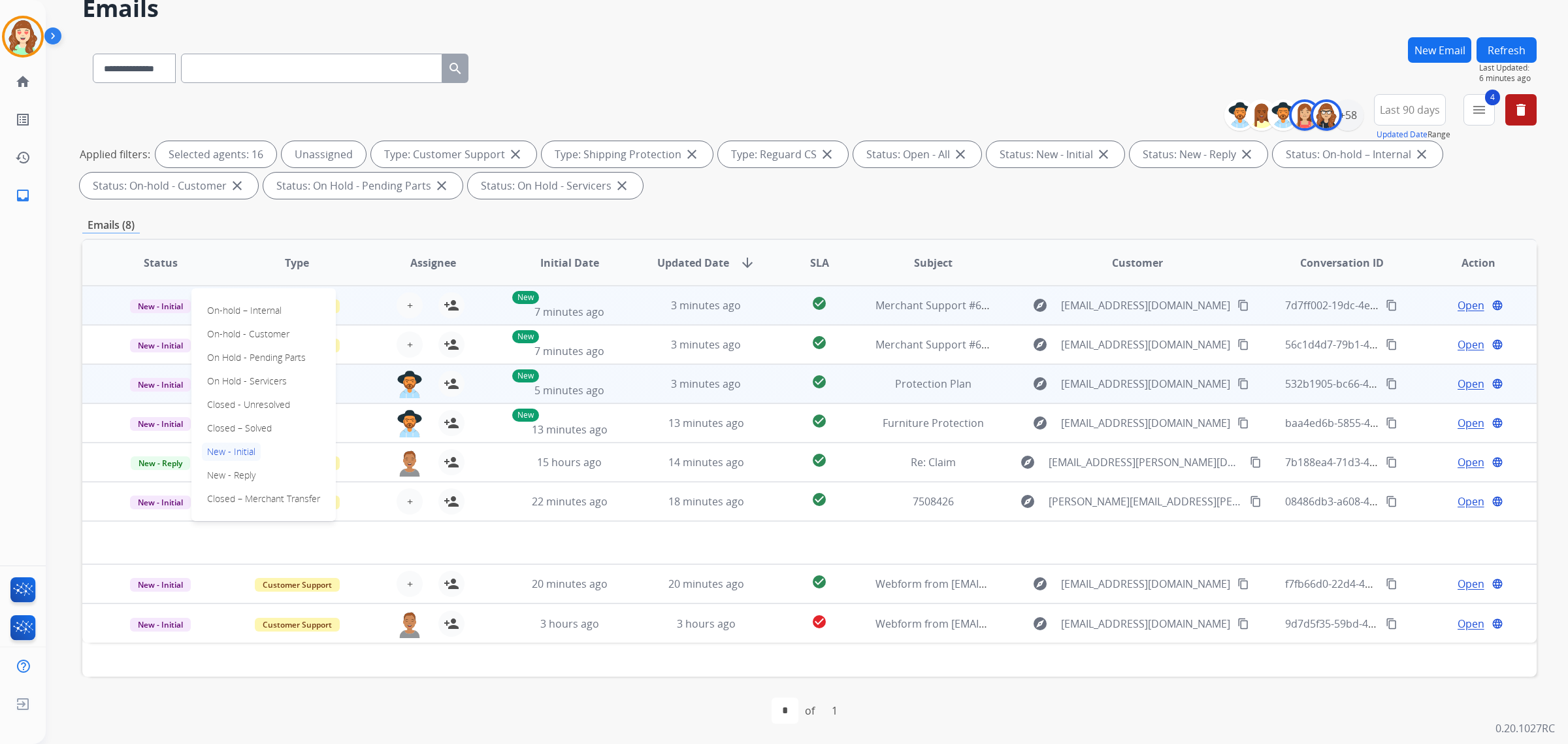
drag, startPoint x: 250, startPoint y: 427, endPoint x: 251, endPoint y: 402, distance: 25.0
click at [253, 427] on p "Closed – Solved" at bounding box center [239, 429] width 75 height 19
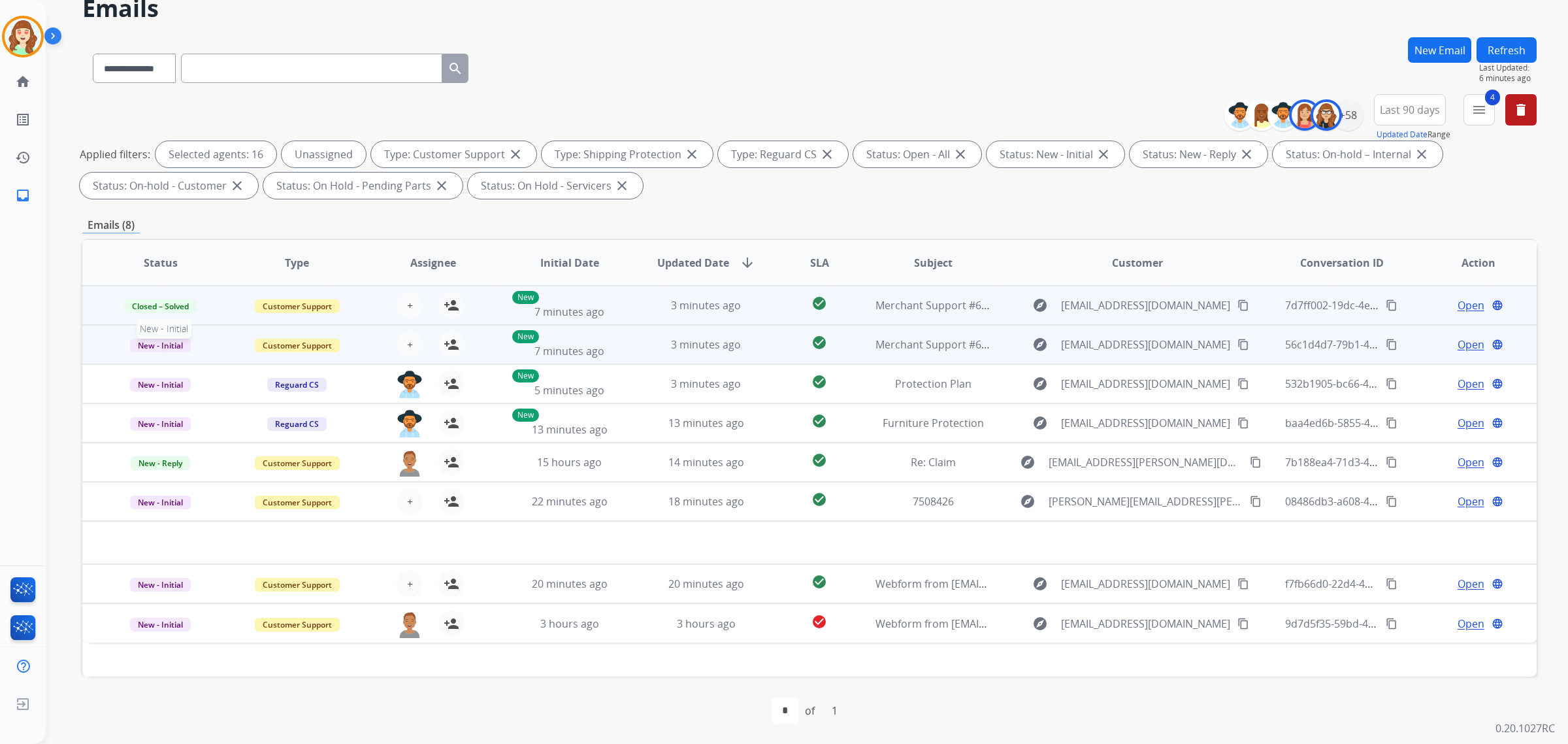
click at [173, 340] on span "New - Initial" at bounding box center [160, 345] width 61 height 13
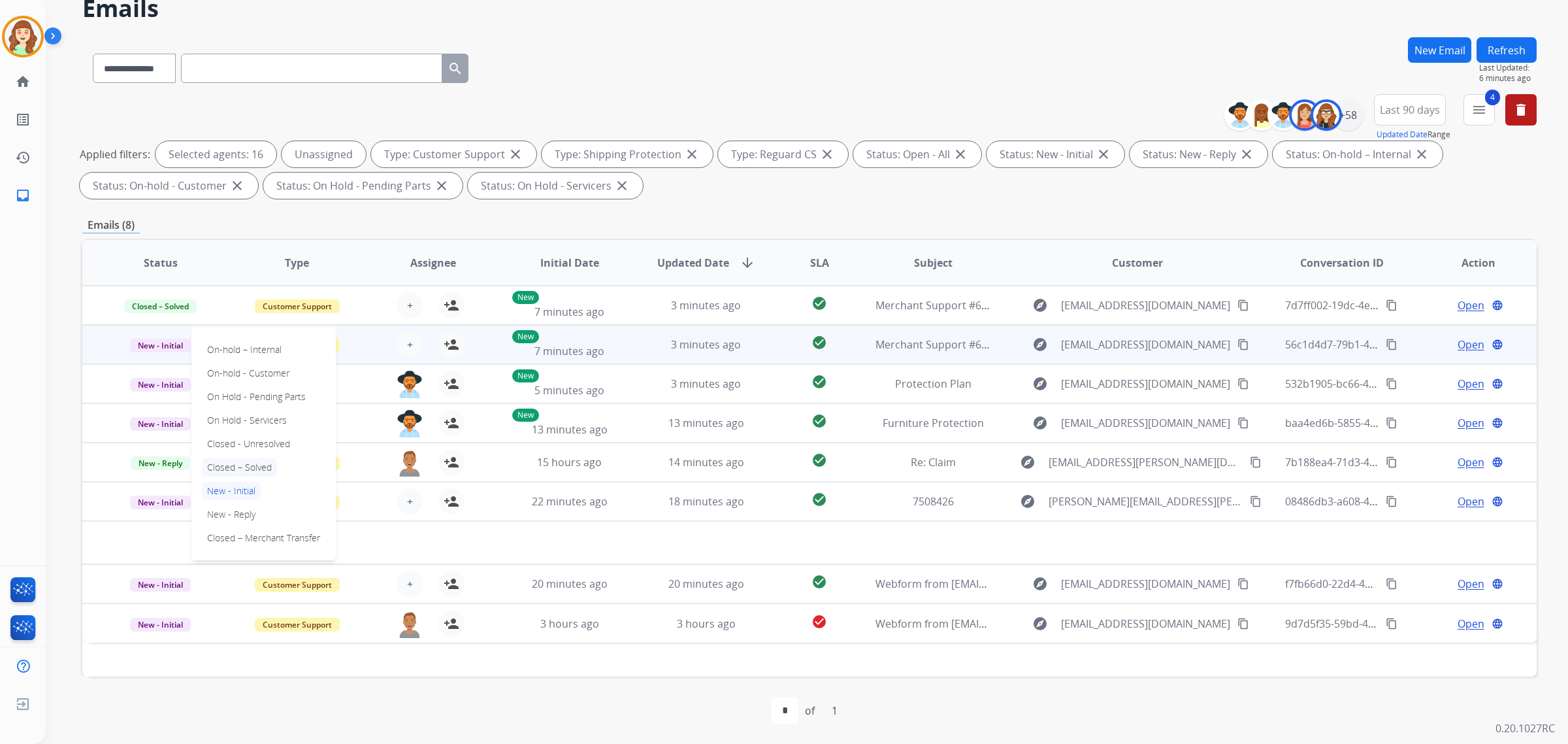
click at [224, 471] on p "Closed – Solved" at bounding box center [239, 467] width 75 height 19
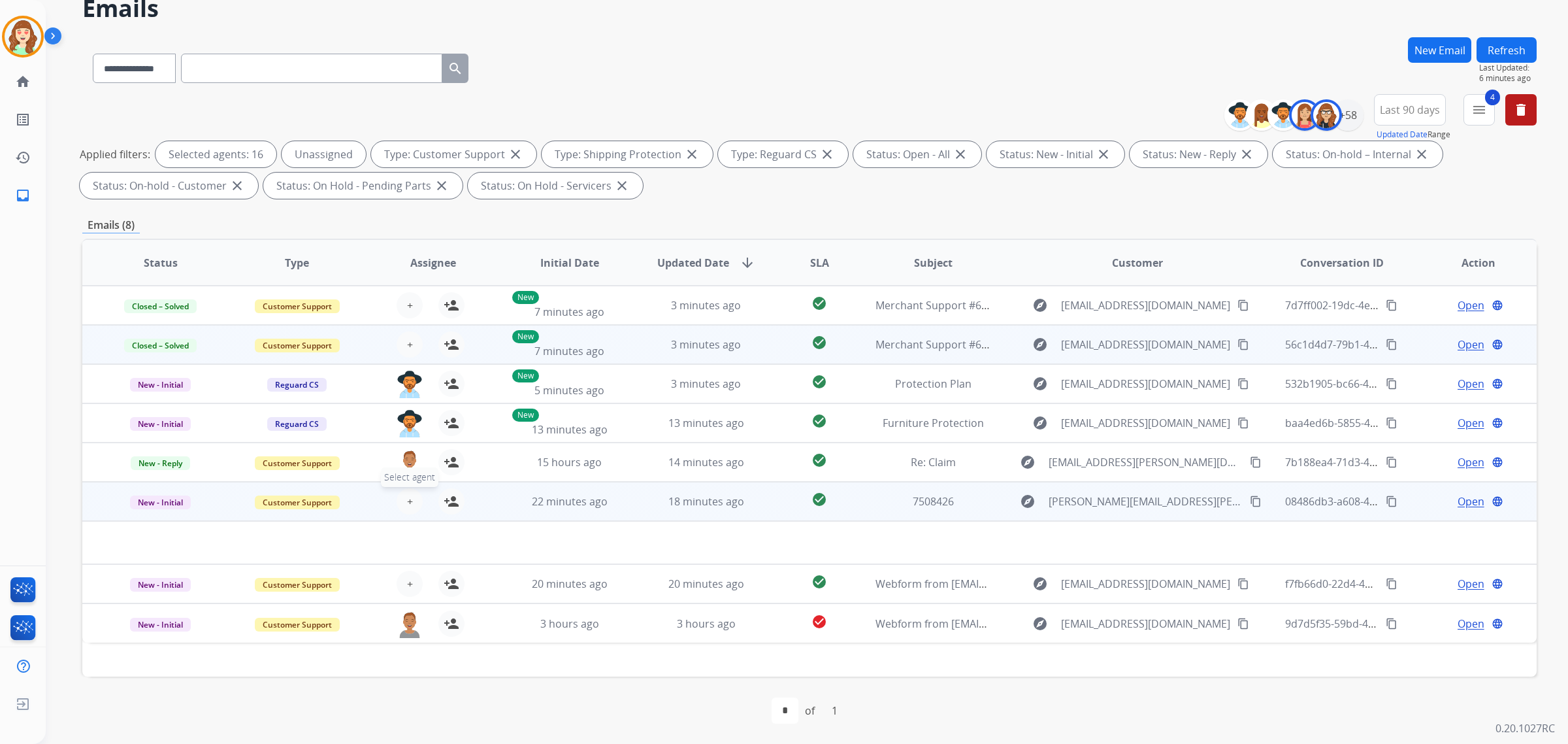
click at [400, 501] on button "+ Select agent" at bounding box center [409, 501] width 26 height 26
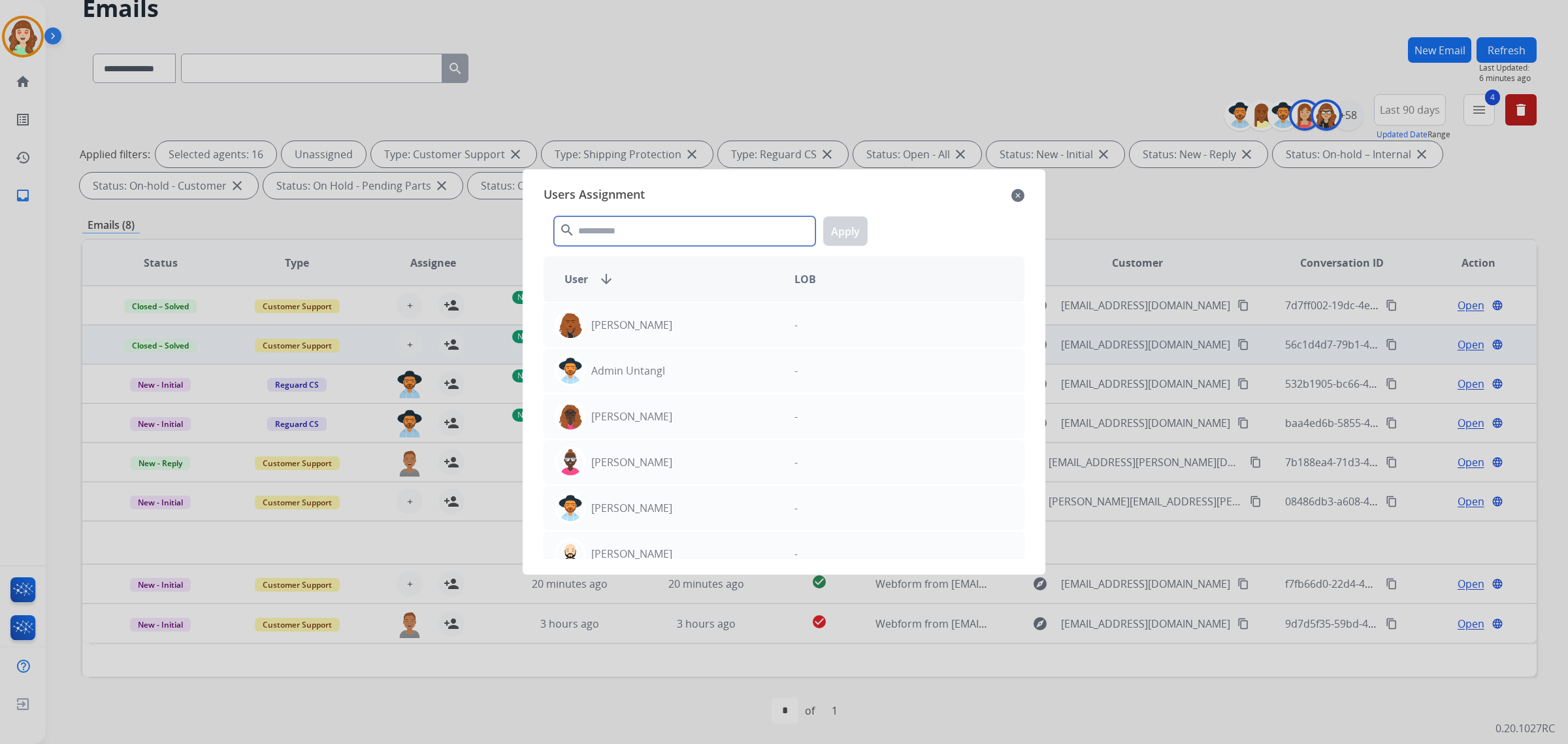
drag, startPoint x: 650, startPoint y: 232, endPoint x: 654, endPoint y: 194, distance: 38.2
click at [654, 217] on input "text" at bounding box center [685, 231] width 261 height 30
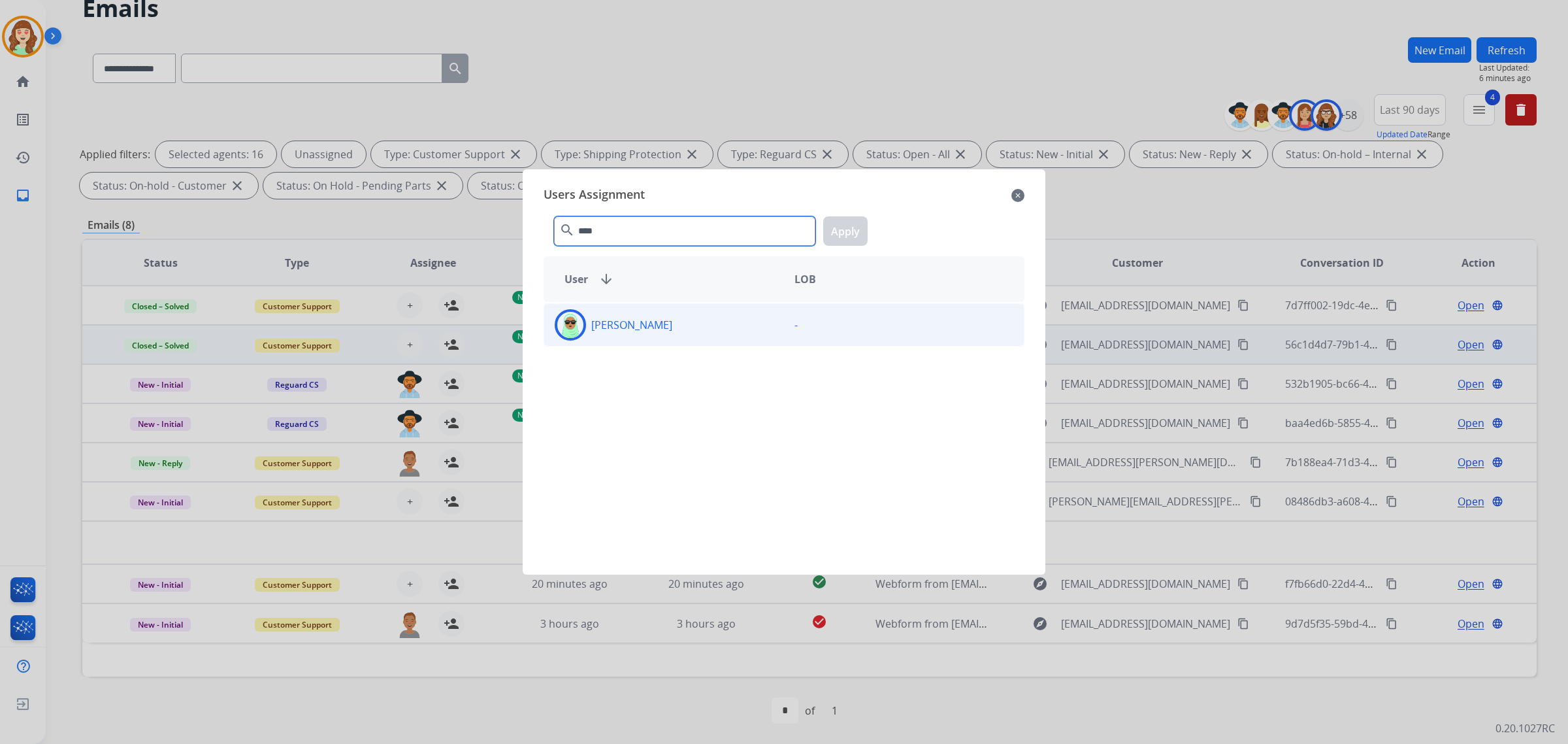
type input "****"
click at [732, 318] on div "[PERSON_NAME]" at bounding box center [664, 325] width 239 height 31
click at [854, 235] on button "Apply" at bounding box center [846, 231] width 45 height 30
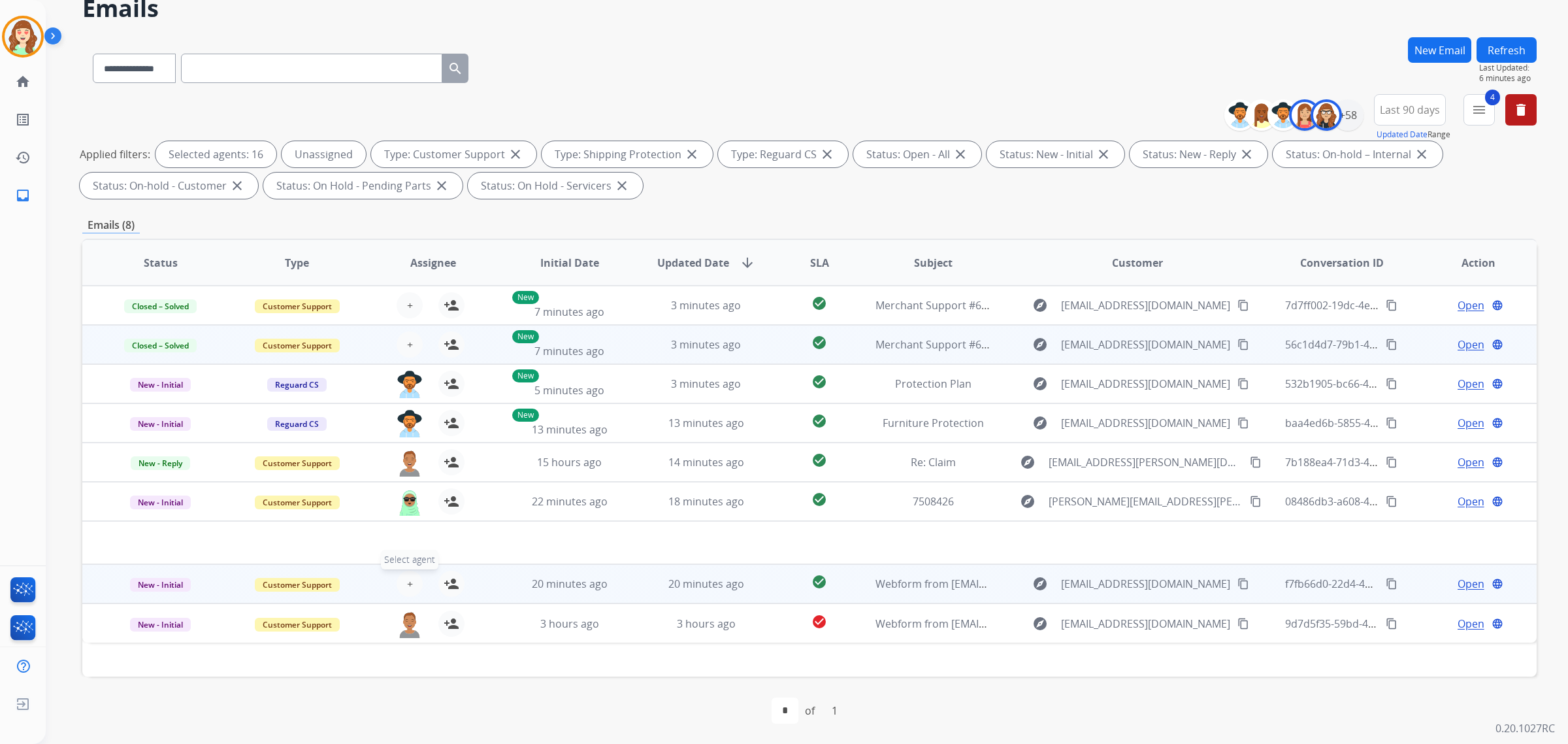
click at [396, 583] on button "+ Select agent" at bounding box center [409, 584] width 26 height 26
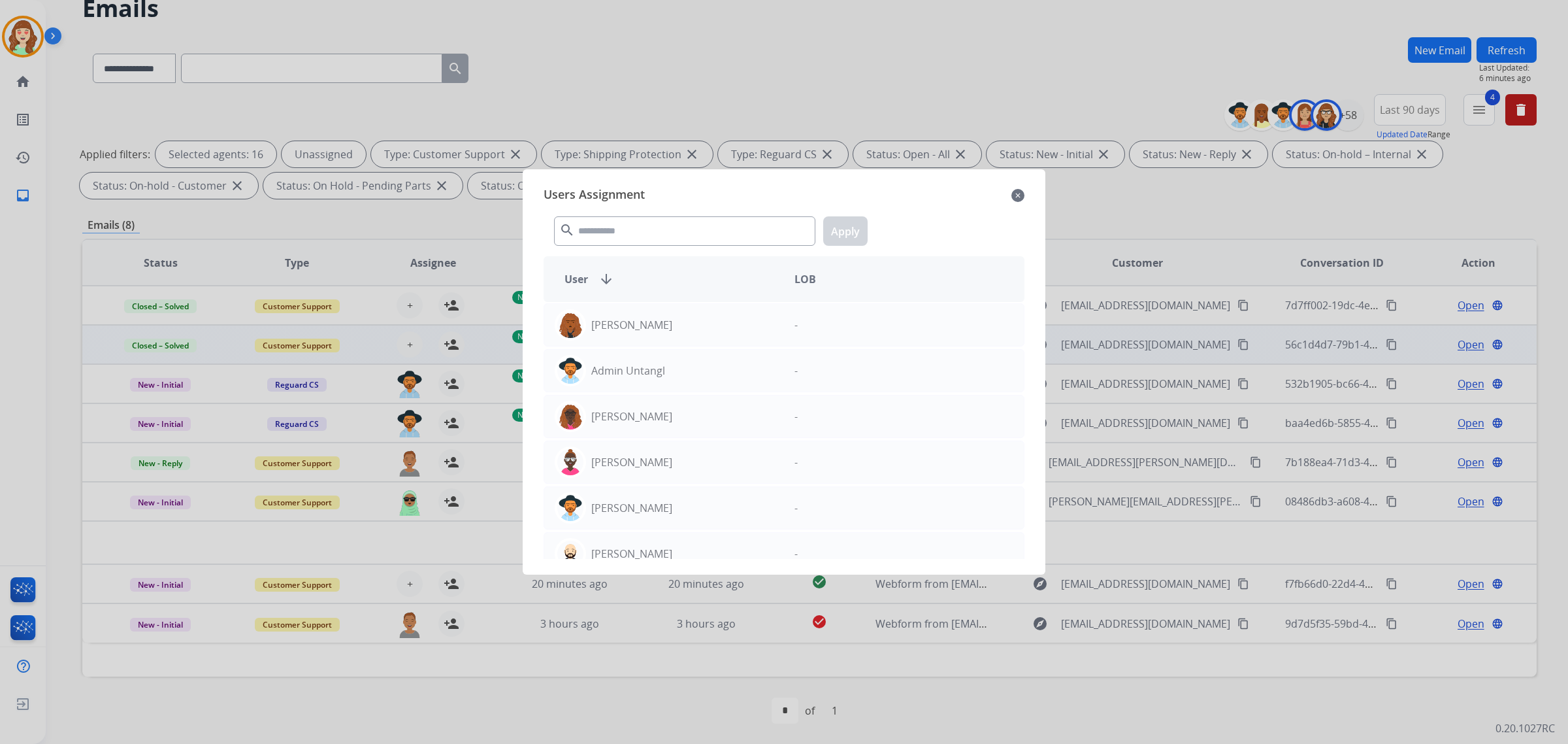
click at [590, 249] on div "search Apply" at bounding box center [784, 228] width 481 height 45
click at [602, 229] on input "text" at bounding box center [685, 231] width 261 height 30
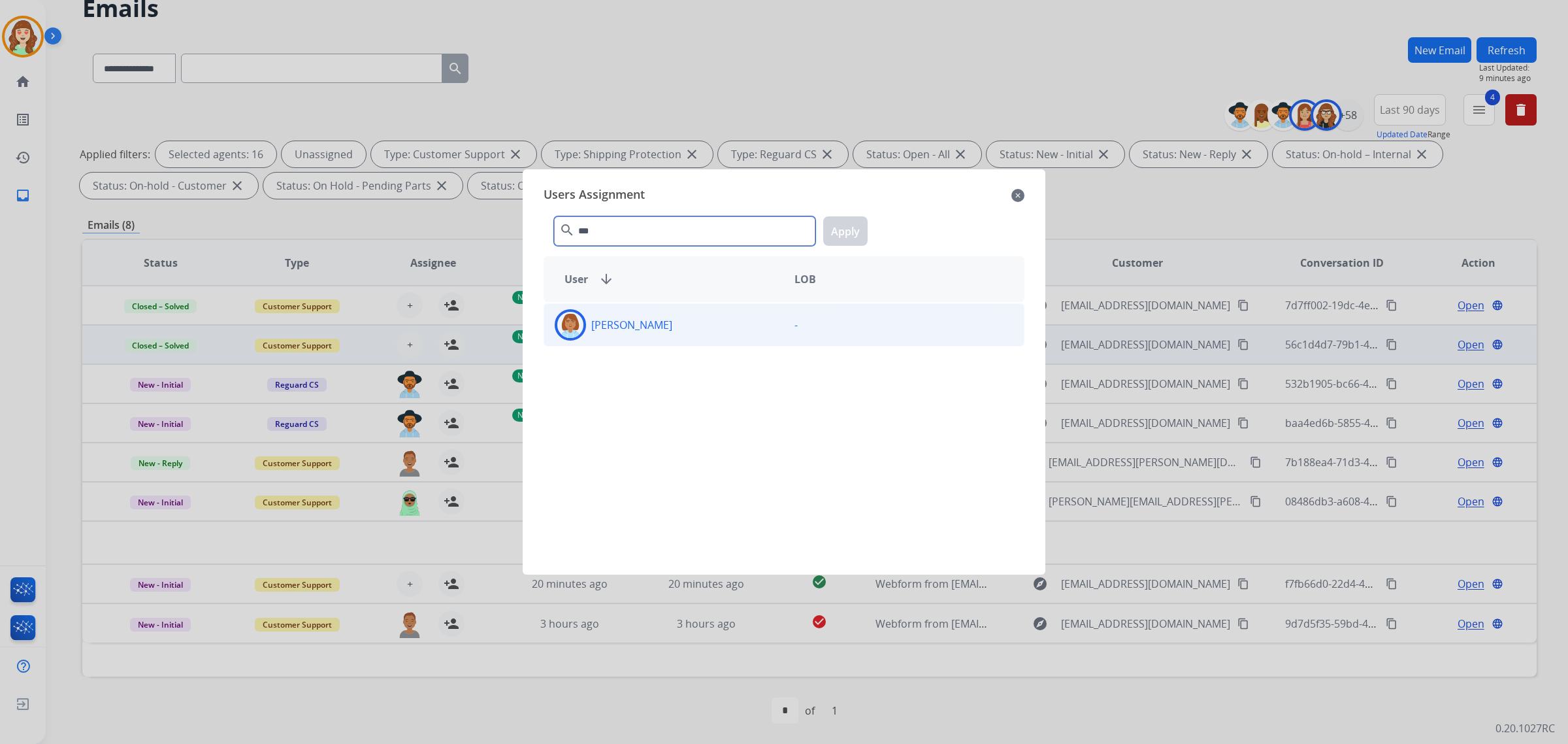
type input "***"
drag, startPoint x: 745, startPoint y: 324, endPoint x: 799, endPoint y: 292, distance: 62.8
click at [745, 325] on div "[PERSON_NAME]" at bounding box center [664, 325] width 239 height 31
click at [840, 228] on button "Apply" at bounding box center [846, 231] width 45 height 30
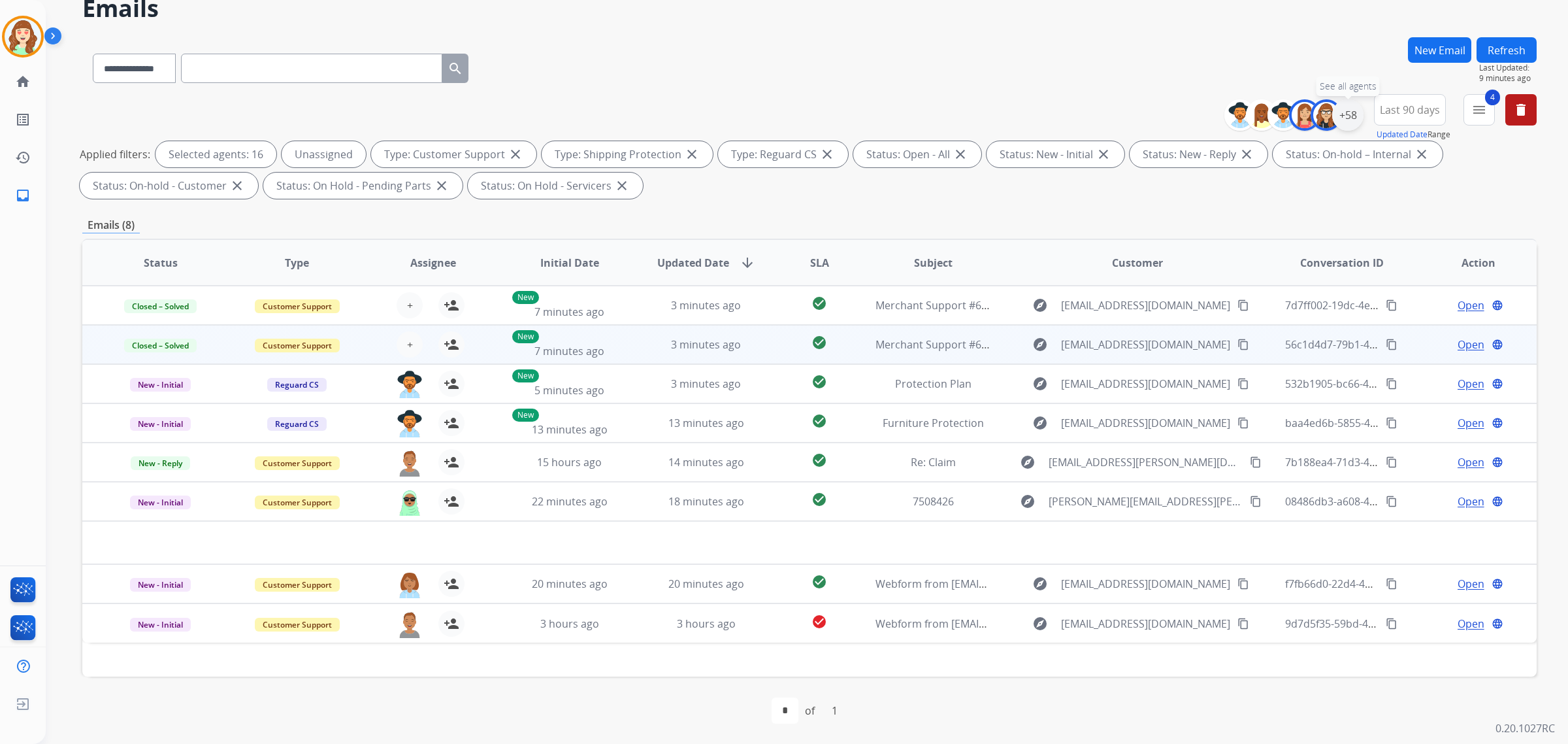
click at [1343, 109] on div "+58" at bounding box center [1347, 115] width 31 height 31
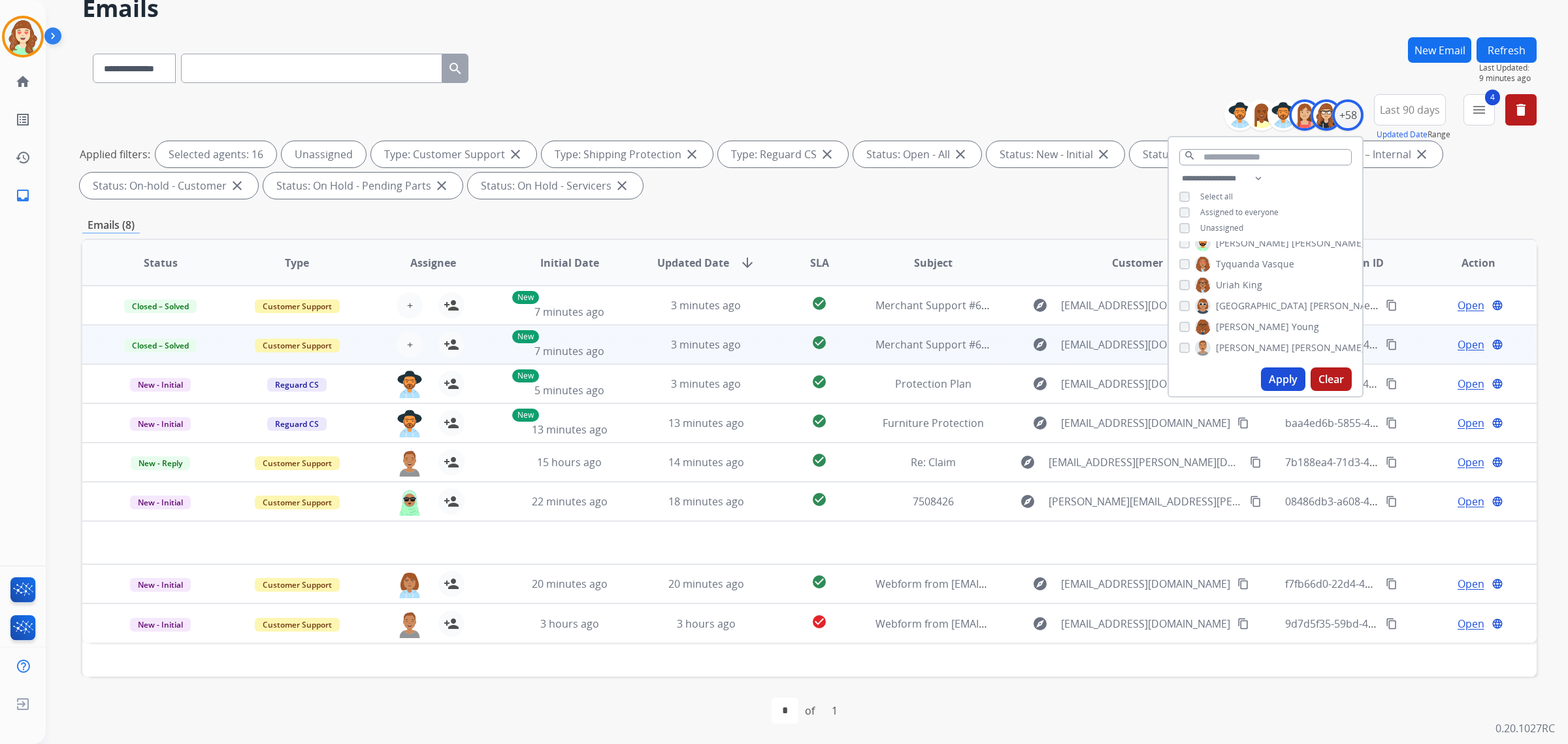
drag, startPoint x: 1282, startPoint y: 380, endPoint x: 1087, endPoint y: 277, distance: 220.5
click at [1284, 380] on button "Apply" at bounding box center [1283, 380] width 45 height 24
